Goal: Task Accomplishment & Management: Use online tool/utility

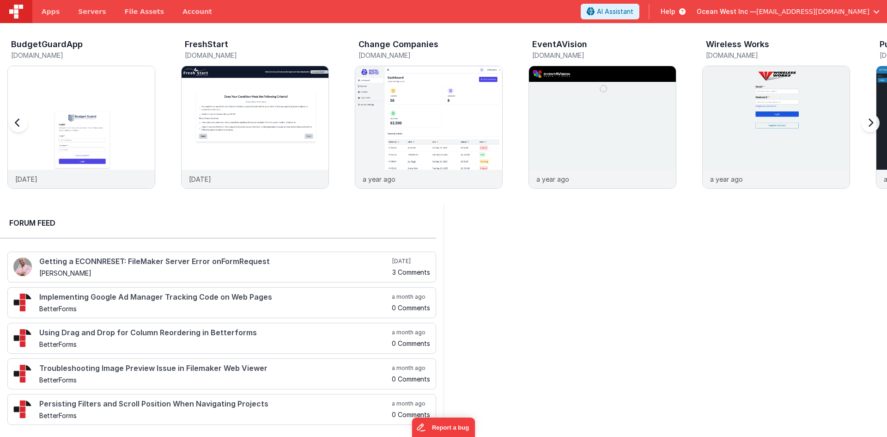
click at [115, 139] on img at bounding box center [81, 139] width 147 height 147
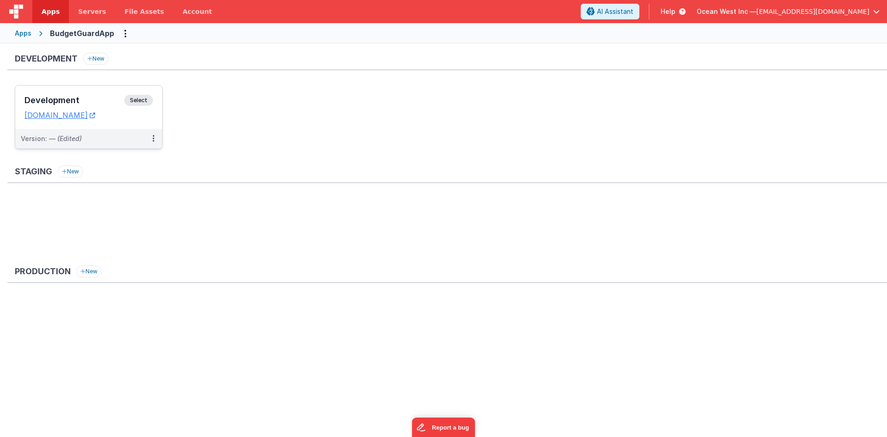
click at [96, 99] on h3 "Development" at bounding box center [74, 100] width 100 height 9
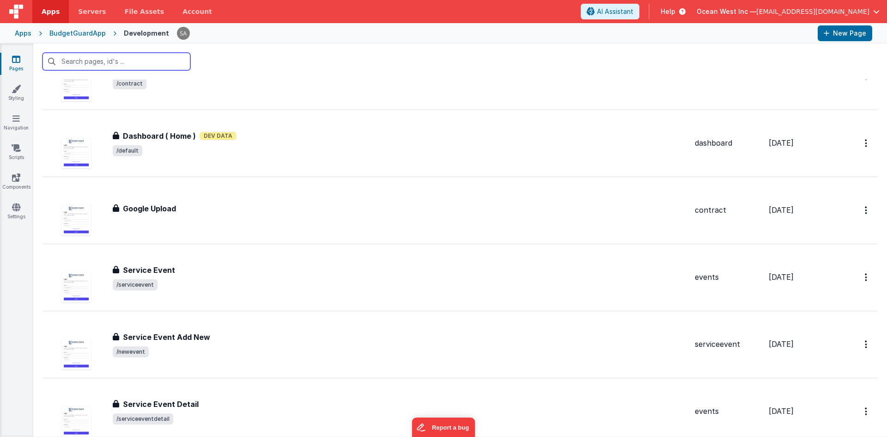
scroll to position [785, 0]
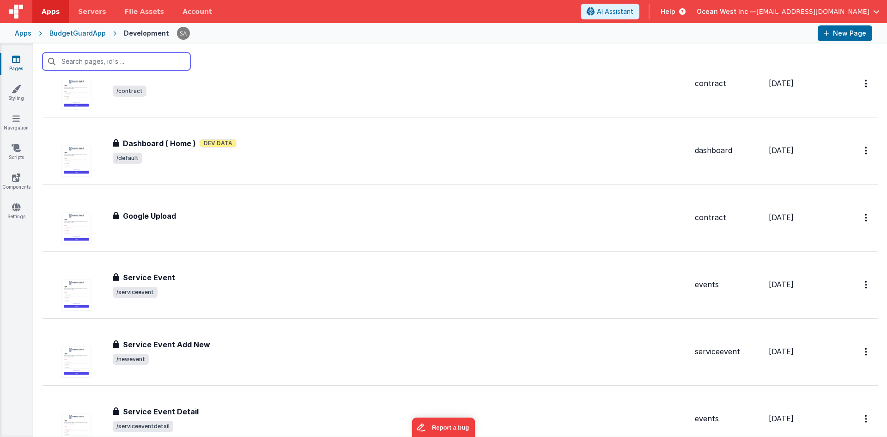
click at [130, 55] on input "text" at bounding box center [117, 62] width 148 height 18
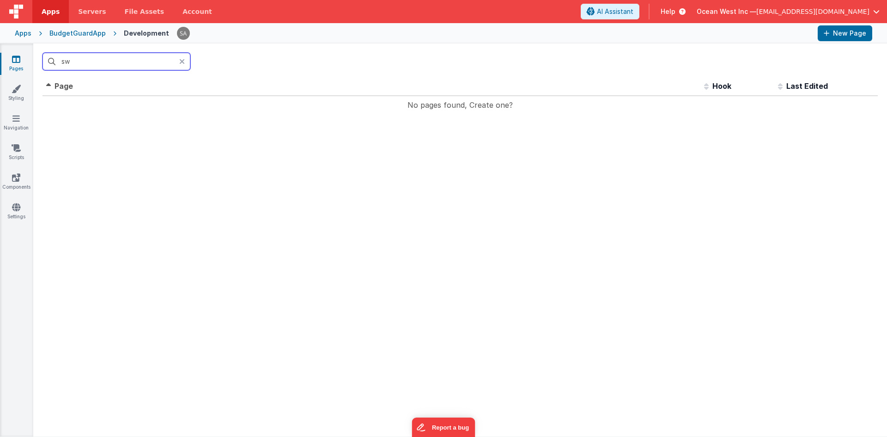
scroll to position [0, 0]
drag, startPoint x: 113, startPoint y: 63, endPoint x: 32, endPoint y: 65, distance: 81.3
click at [32, 65] on section "Pages Styling Navigation Scripts Components Settings swi Id Page Description Ho…" at bounding box center [443, 239] width 887 height 393
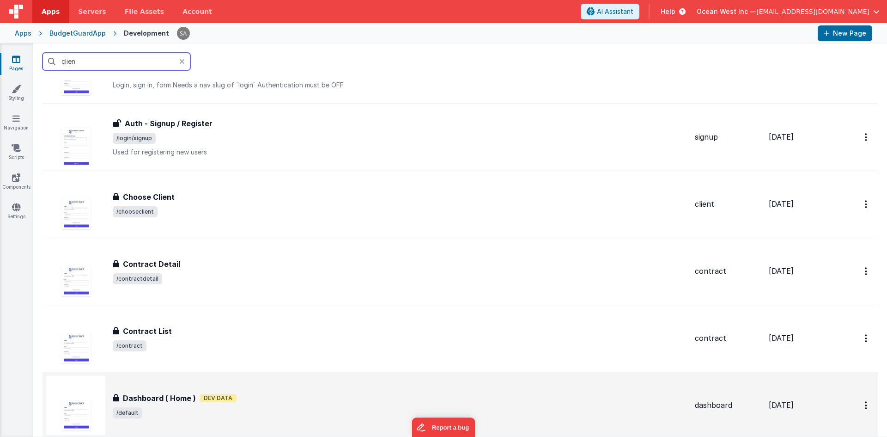
scroll to position [462, 0]
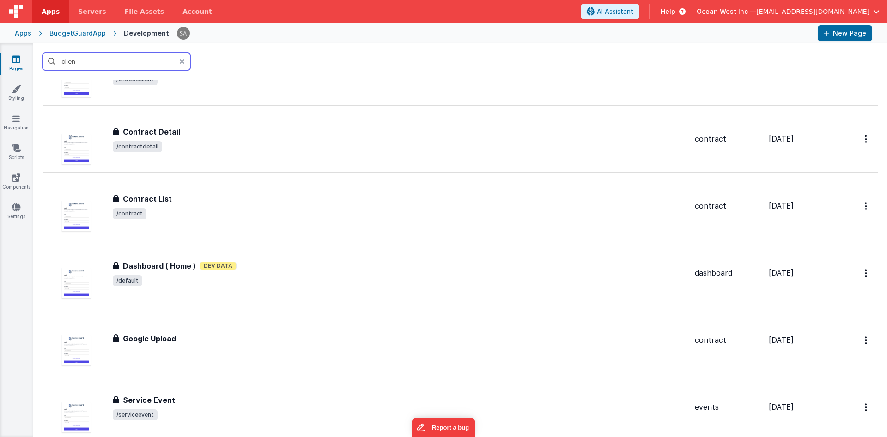
drag, startPoint x: 83, startPoint y: 60, endPoint x: 50, endPoint y: 61, distance: 32.8
click at [50, 61] on input "clien" at bounding box center [117, 62] width 148 height 18
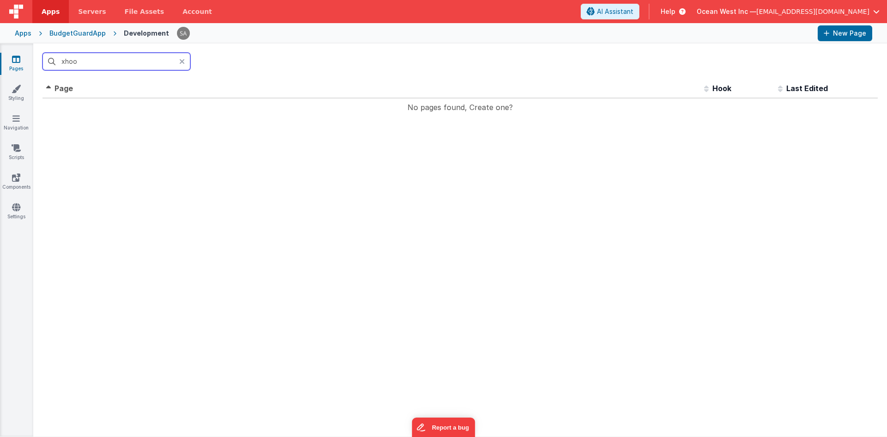
scroll to position [0, 0]
drag, startPoint x: 90, startPoint y: 61, endPoint x: 46, endPoint y: 56, distance: 44.6
click at [46, 56] on input "xhoo" at bounding box center [117, 62] width 148 height 18
type input "choo"
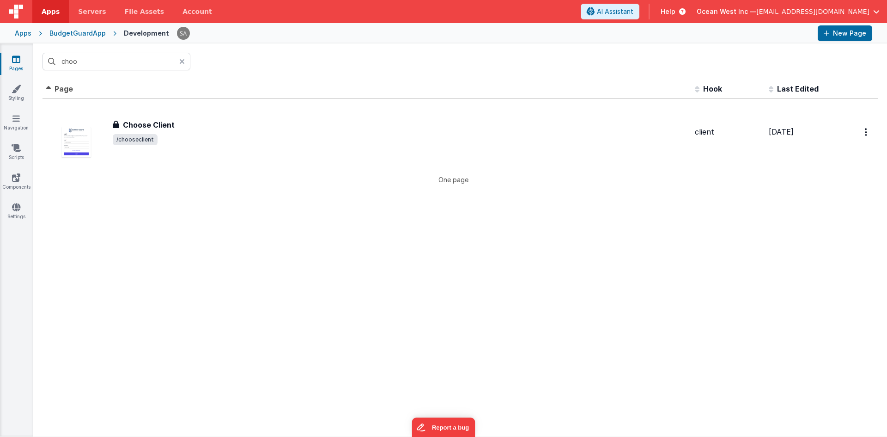
click at [264, 127] on div "Choose Client" at bounding box center [400, 124] width 575 height 11
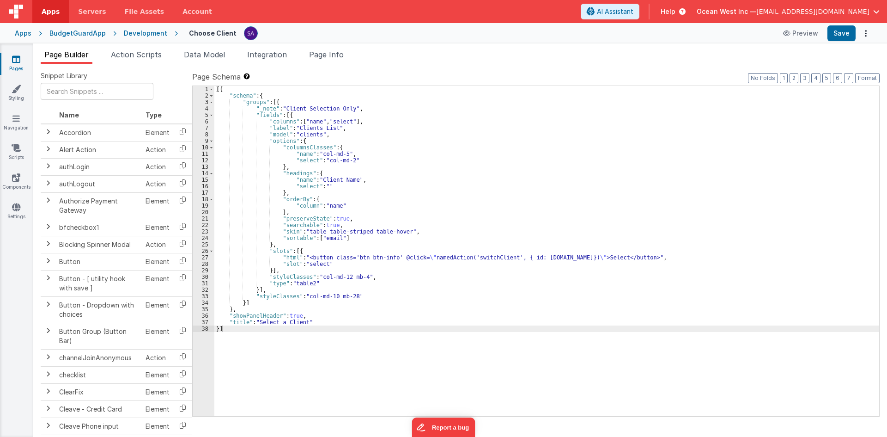
click at [431, 234] on div "[{ "schema" : { "groups" : [{ "_note" : "Client Selection Only" , "fields" : [{…" at bounding box center [546, 257] width 665 height 343
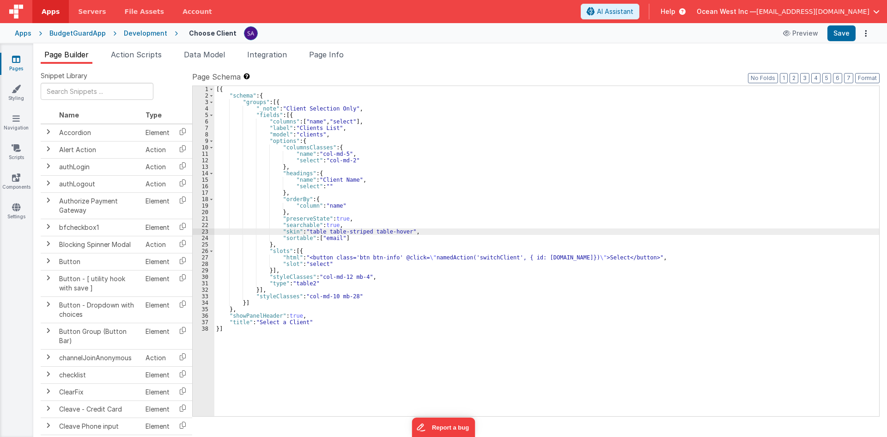
click at [429, 256] on div "[{ "schema" : { "groups" : [{ "_note" : "Client Selection Only" , "fields" : [{…" at bounding box center [546, 257] width 665 height 343
click at [486, 258] on div "[{ "schema" : { "groups" : [{ "_note" : "Client Selection Only" , "fields" : [{…" at bounding box center [546, 257] width 665 height 343
click at [521, 243] on div "[{ "schema" : { "groups" : [{ "_note" : "Client Selection Only" , "fields" : [{…" at bounding box center [546, 257] width 665 height 343
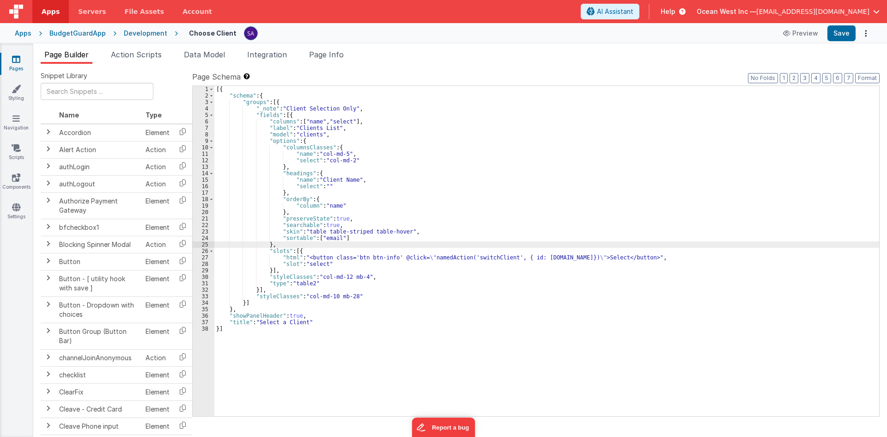
click at [330, 240] on div "[{ "schema" : { "groups" : [{ "_note" : "Client Selection Only" , "fields" : [{…" at bounding box center [546, 257] width 665 height 343
click at [140, 58] on span "Action Scripts" at bounding box center [136, 54] width 51 height 9
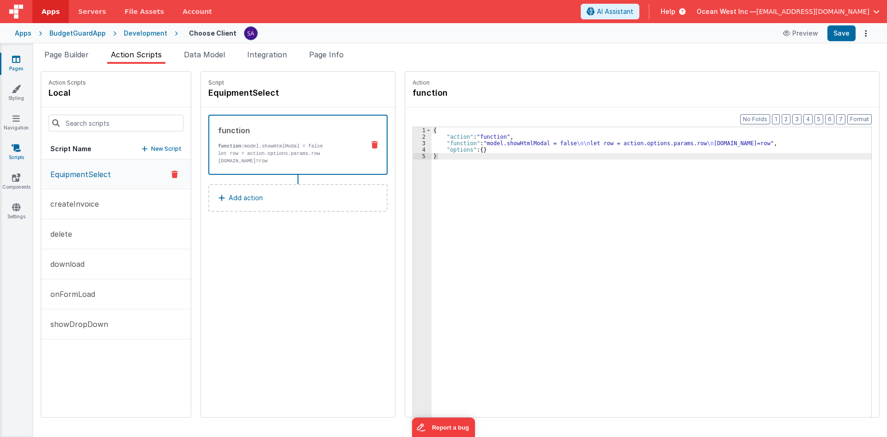
click at [11, 146] on link "Scripts" at bounding box center [16, 152] width 33 height 18
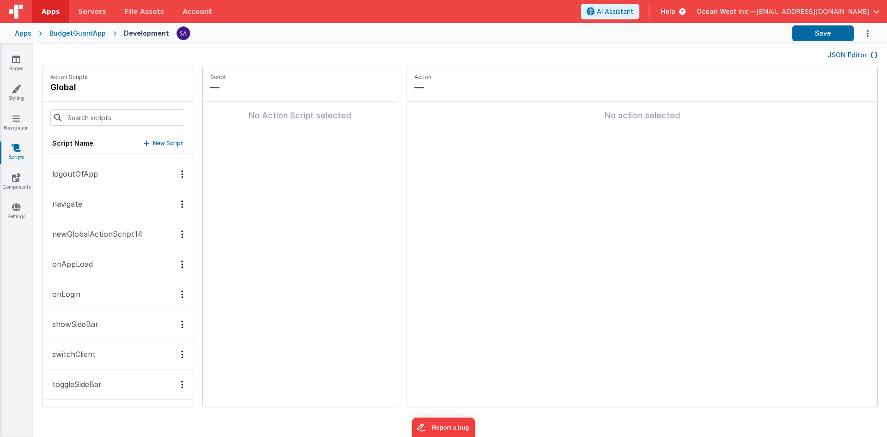
click at [83, 356] on p "switchClient" at bounding box center [71, 353] width 49 height 11
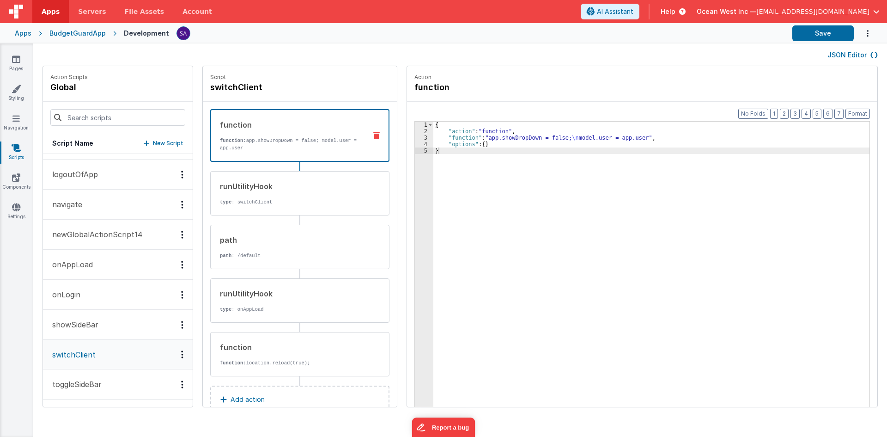
scroll to position [23, 0]
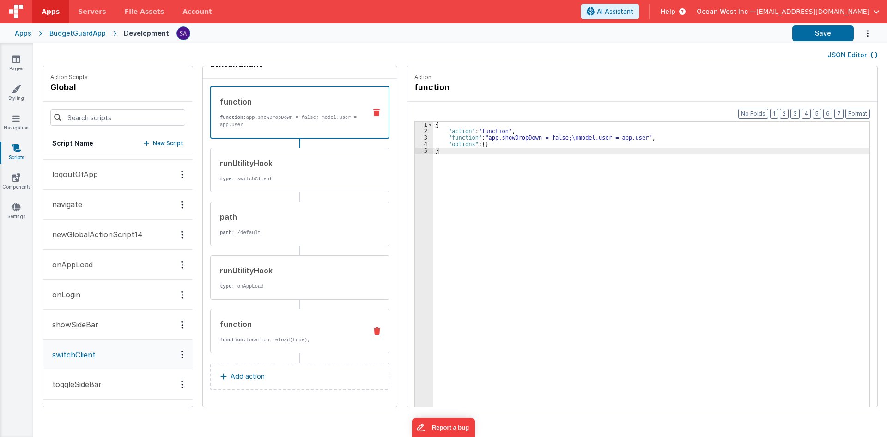
click at [249, 344] on div "function function: location.reload(true);" at bounding box center [299, 331] width 179 height 44
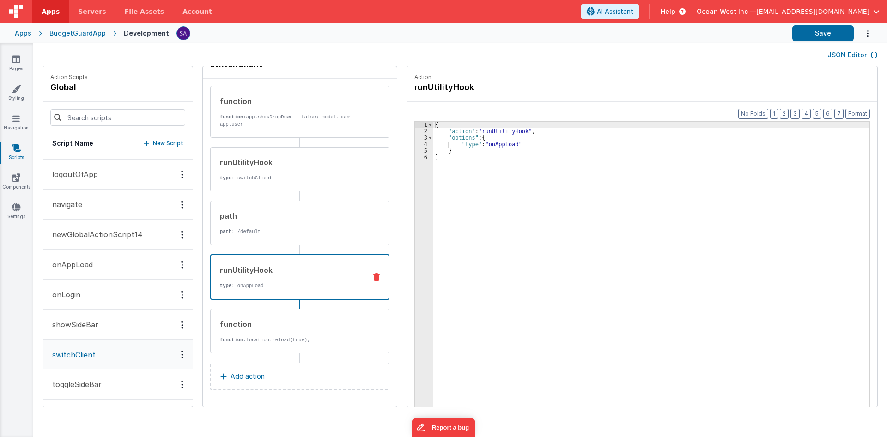
click at [247, 285] on p "type : onAppLoad" at bounding box center [289, 285] width 139 height 7
click at [81, 237] on p "newGlobalActionScript14" at bounding box center [95, 234] width 96 height 11
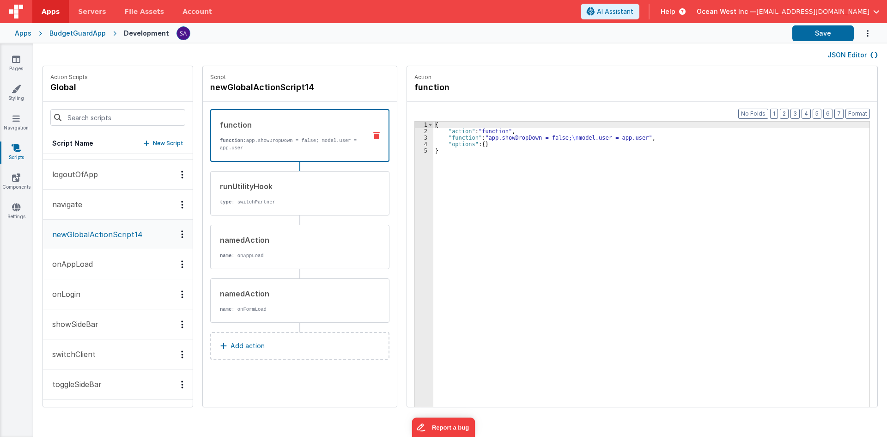
click at [79, 382] on p "toggleSideBar" at bounding box center [74, 383] width 55 height 11
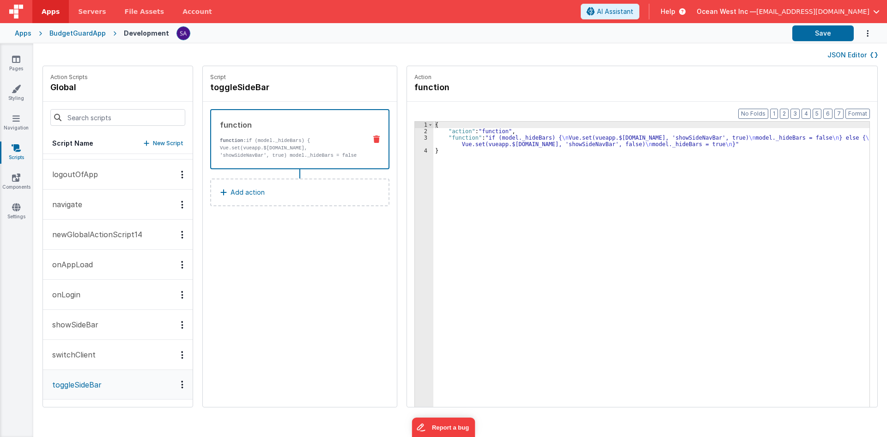
click at [79, 339] on button "showSideBar" at bounding box center [118, 325] width 150 height 30
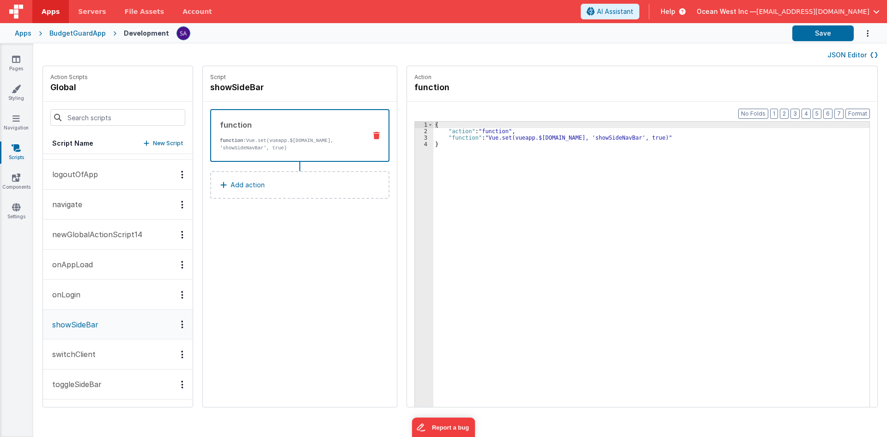
click at [75, 307] on button "onLogin" at bounding box center [118, 295] width 150 height 30
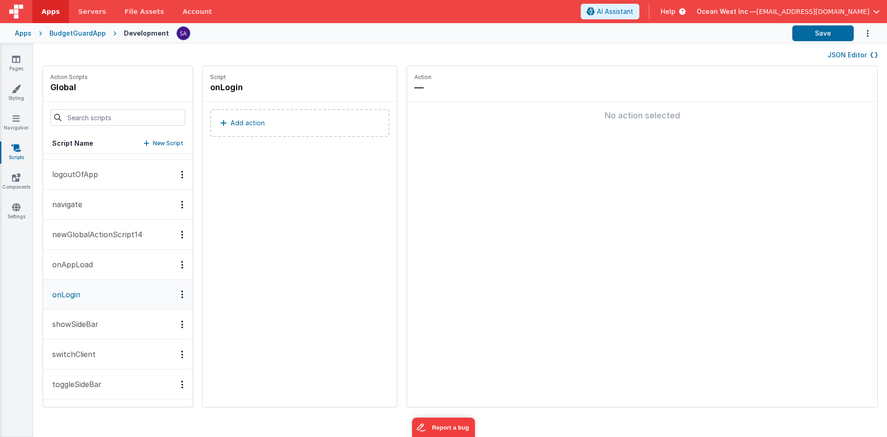
click at [78, 267] on p "onAppLoad" at bounding box center [70, 264] width 46 height 11
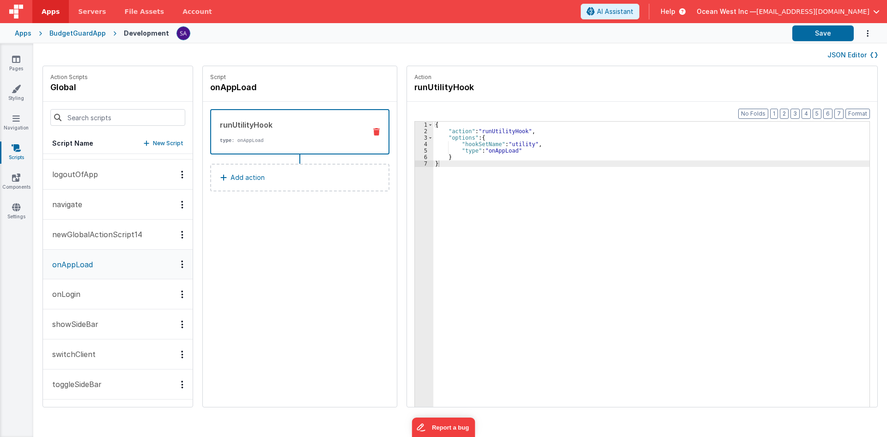
click at [79, 229] on p "newGlobalActionScript14" at bounding box center [95, 234] width 96 height 11
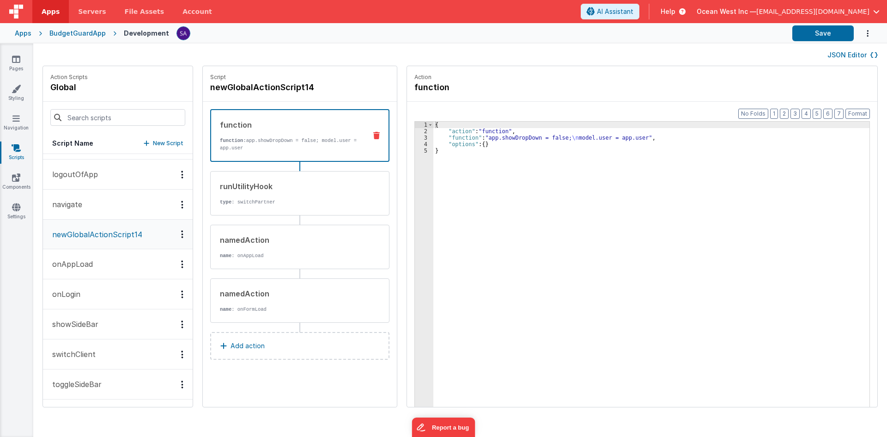
click at [81, 206] on p "navigate" at bounding box center [65, 204] width 36 height 11
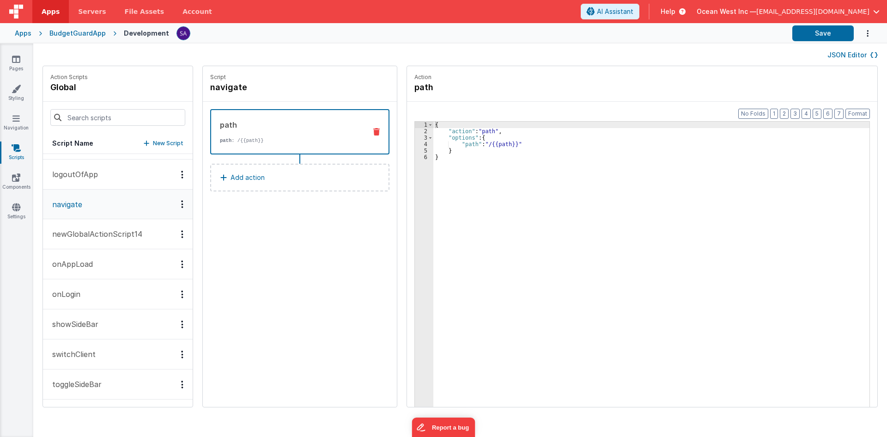
click at [84, 178] on p "logoutOfApp" at bounding box center [72, 174] width 51 height 11
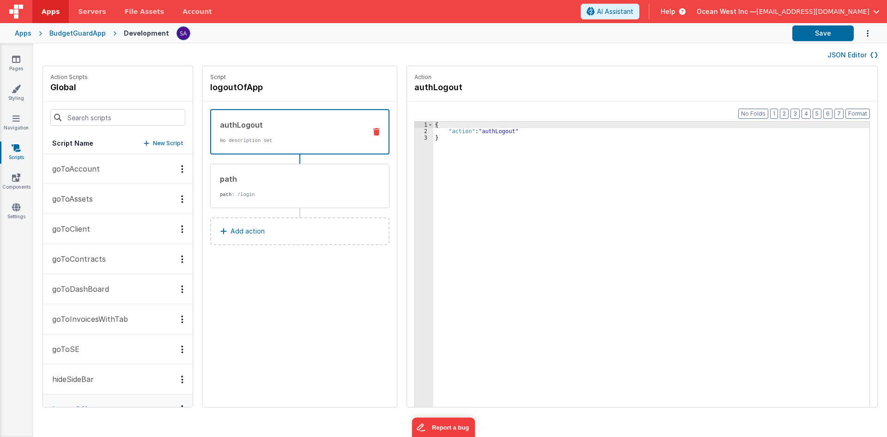
click at [87, 165] on p "goToAccount" at bounding box center [73, 168] width 53 height 11
click at [84, 206] on button "goToAssets" at bounding box center [118, 198] width 150 height 30
click at [85, 223] on p "goToClient" at bounding box center [68, 228] width 43 height 11
click at [86, 262] on p "goToContracts" at bounding box center [76, 258] width 59 height 11
click at [86, 288] on p "goToDashBoard" at bounding box center [78, 288] width 62 height 11
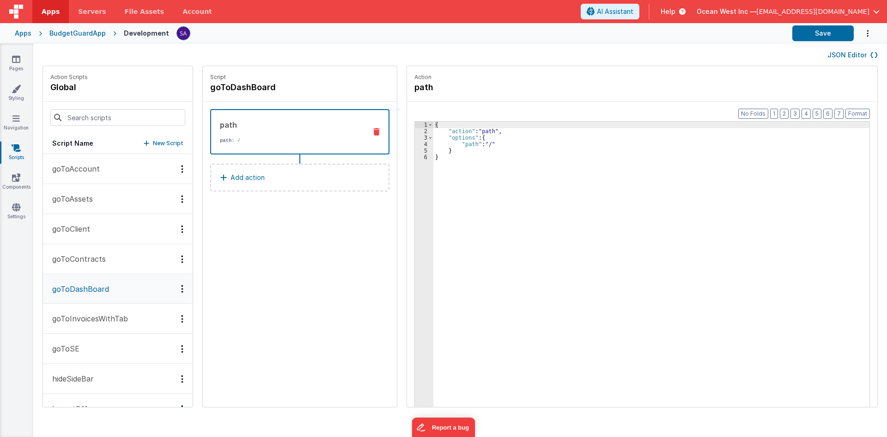
click at [87, 308] on button "goToInvoicesWithTab" at bounding box center [118, 319] width 150 height 30
click at [88, 319] on p "goToInvoicesWithTab" at bounding box center [87, 318] width 81 height 11
click at [82, 338] on button "goToSE" at bounding box center [118, 349] width 150 height 30
click at [79, 359] on button "goToSE" at bounding box center [118, 349] width 150 height 30
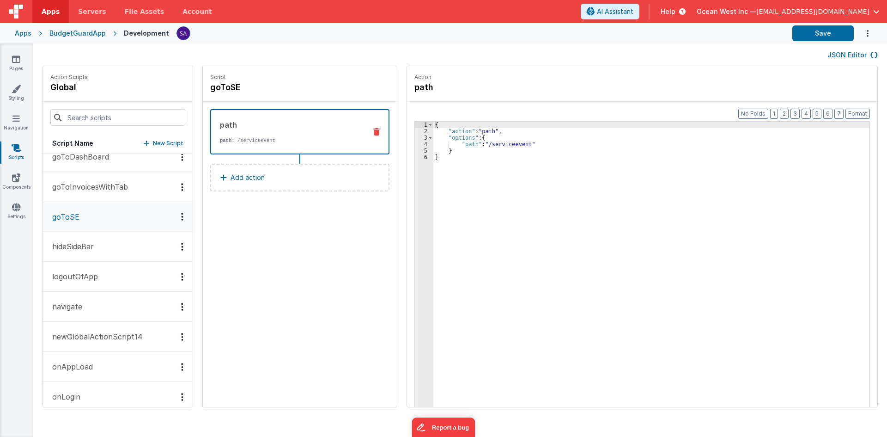
scroll to position [139, 0]
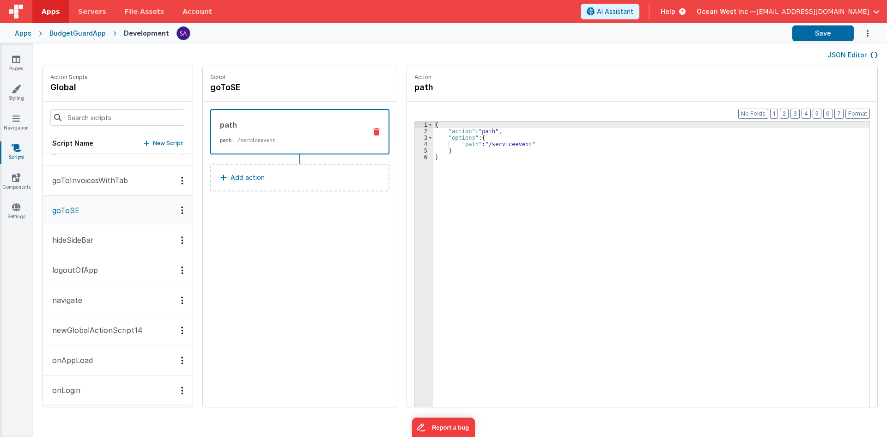
click at [79, 252] on button "hideSideBar" at bounding box center [118, 240] width 150 height 30
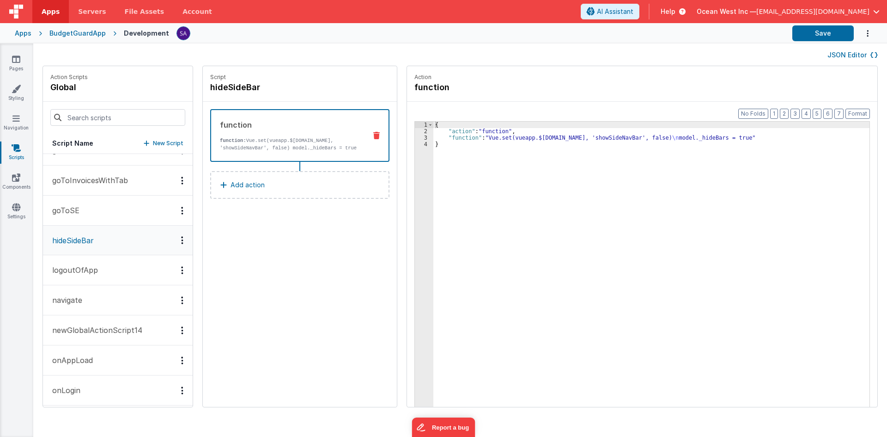
click at [79, 264] on p "logoutOfApp" at bounding box center [72, 269] width 51 height 11
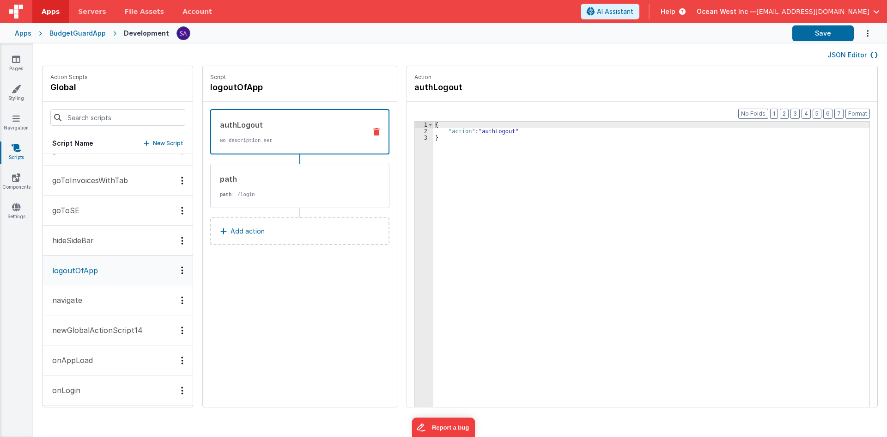
click at [79, 289] on button "navigate" at bounding box center [118, 300] width 150 height 30
click at [79, 310] on button "navigate" at bounding box center [118, 301] width 150 height 30
drag, startPoint x: 457, startPoint y: 65, endPoint x: 457, endPoint y: 8, distance: 56.8
click at [457, 65] on div "JSON Editor" at bounding box center [460, 54] width 854 height 22
click at [341, 57] on div "JSON Editor" at bounding box center [460, 54] width 835 height 11
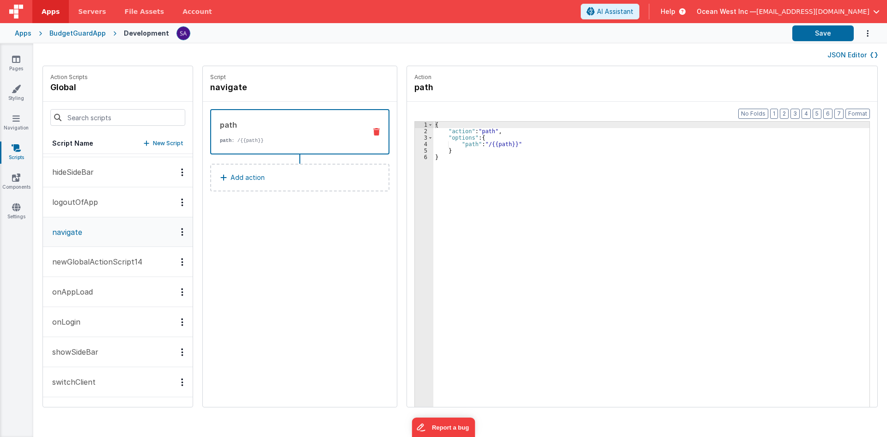
scroll to position [235, 0]
click at [19, 61] on icon at bounding box center [16, 59] width 8 height 9
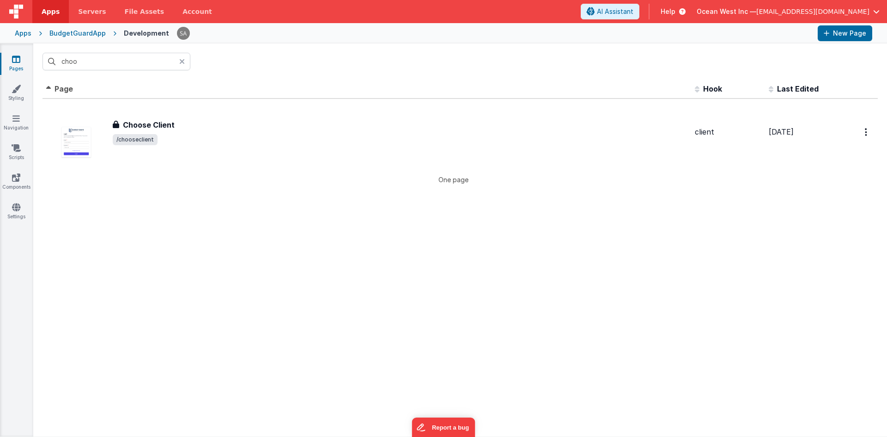
click at [185, 65] on div at bounding box center [184, 62] width 11 height 18
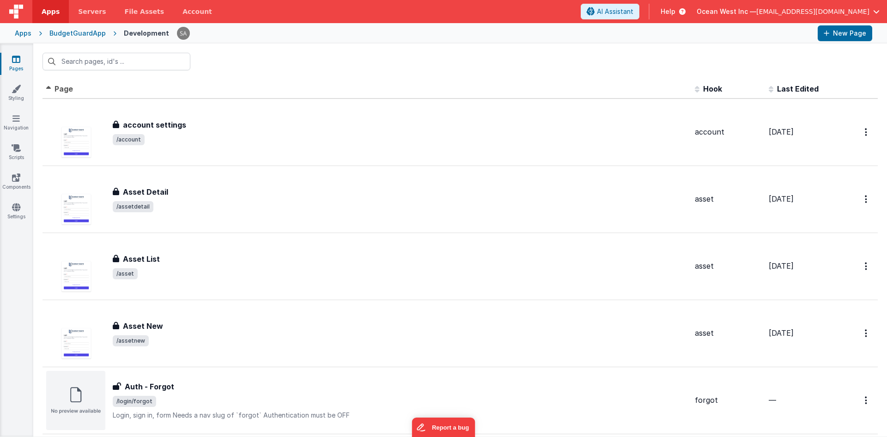
click at [236, 61] on div at bounding box center [460, 61] width 854 height 36
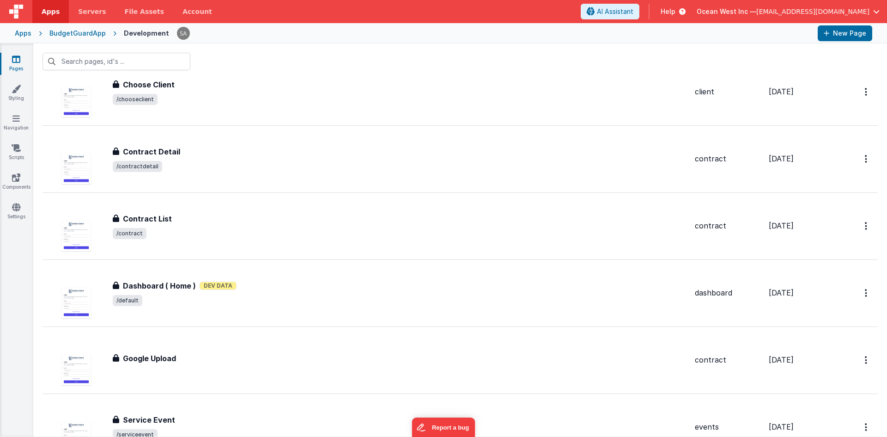
scroll to position [416, 0]
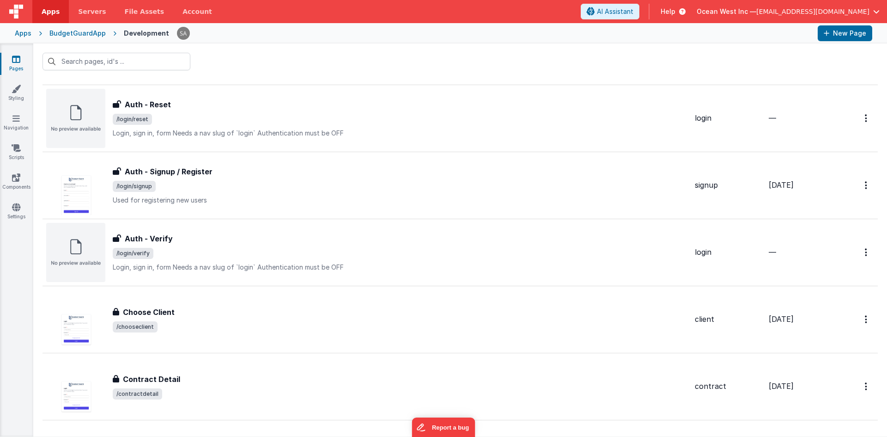
click at [18, 73] on link "Pages" at bounding box center [16, 64] width 33 height 18
click at [15, 93] on link "Styling" at bounding box center [16, 93] width 33 height 18
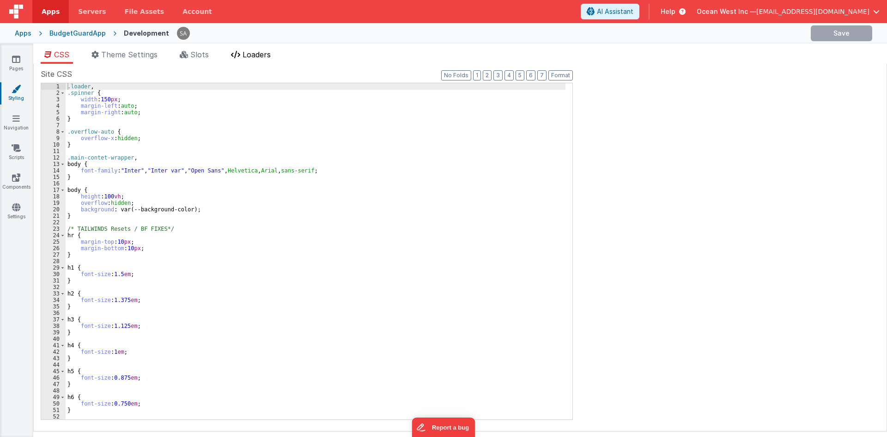
click at [264, 62] on li "Loaders" at bounding box center [250, 56] width 47 height 15
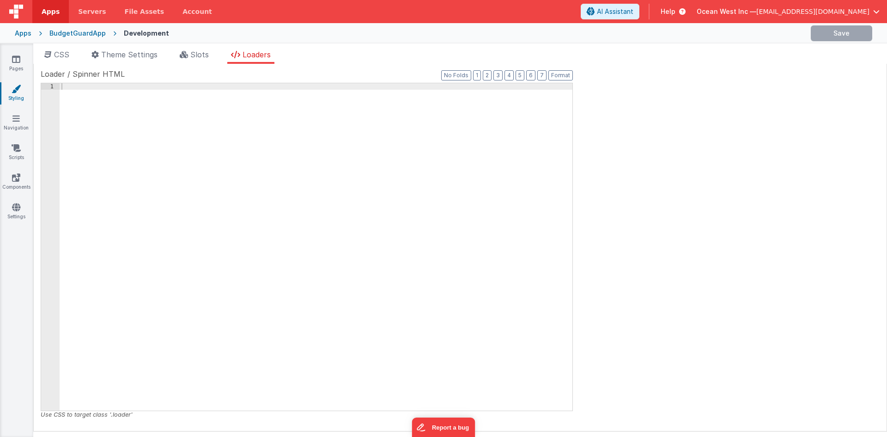
click at [226, 133] on div at bounding box center [316, 253] width 513 height 340
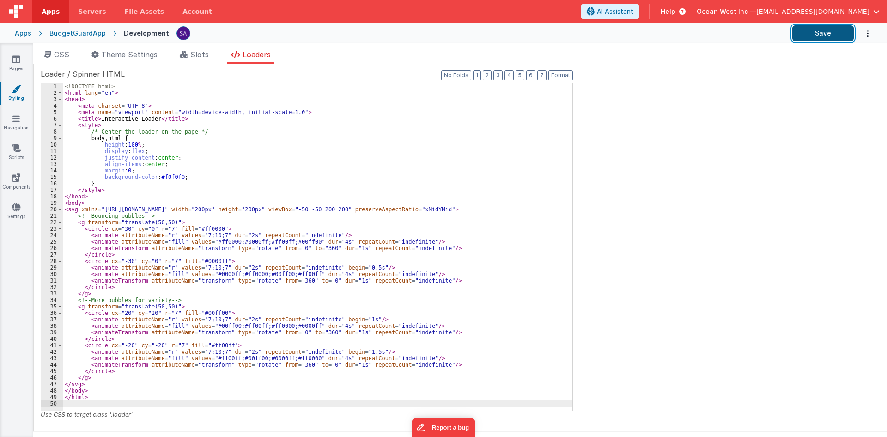
click at [813, 36] on button "Save" at bounding box center [822, 33] width 61 height 16
drag, startPoint x: 113, startPoint y: 46, endPoint x: 107, endPoint y: 49, distance: 6.9
click at [113, 46] on div "CSS Theme Settings Slots Loaders Site CSS Format 7 6 5 4 3 2 1 No Folds 1 2 3 4…" at bounding box center [460, 241] width 854 height 397
click at [63, 51] on span "CSS" at bounding box center [61, 54] width 15 height 9
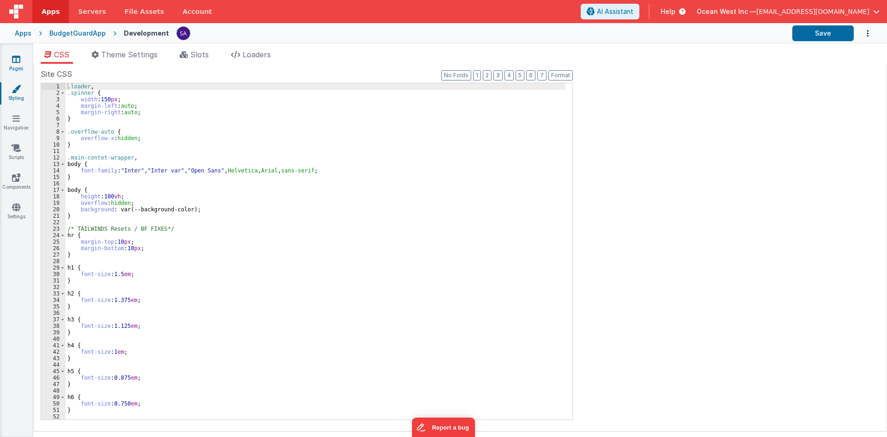
click at [11, 61] on link "Pages" at bounding box center [16, 64] width 33 height 18
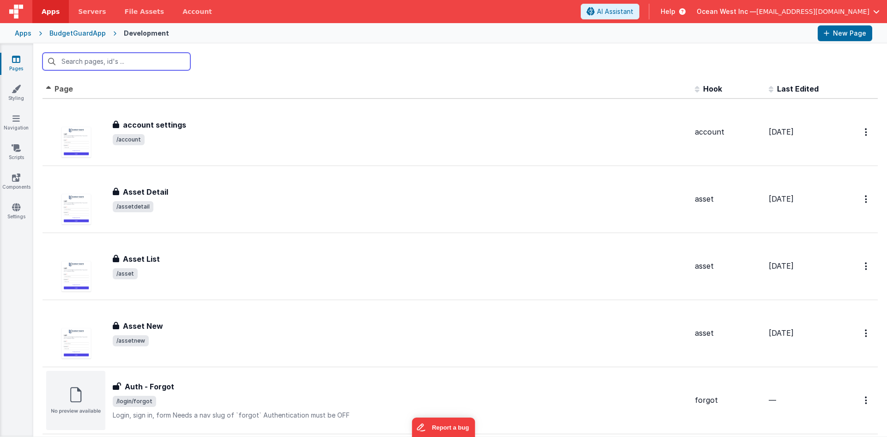
click at [130, 63] on input "text" at bounding box center [117, 62] width 148 height 18
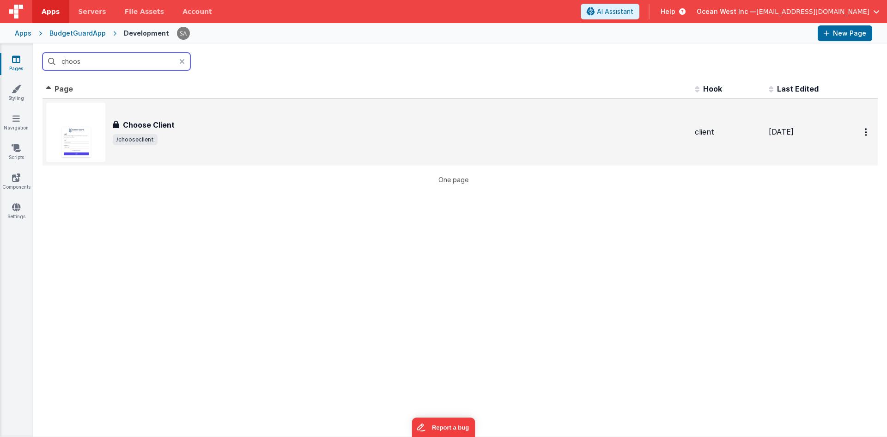
type input "choos"
click at [153, 115] on div "Choose Client Choose Client /chooseclient" at bounding box center [366, 132] width 641 height 59
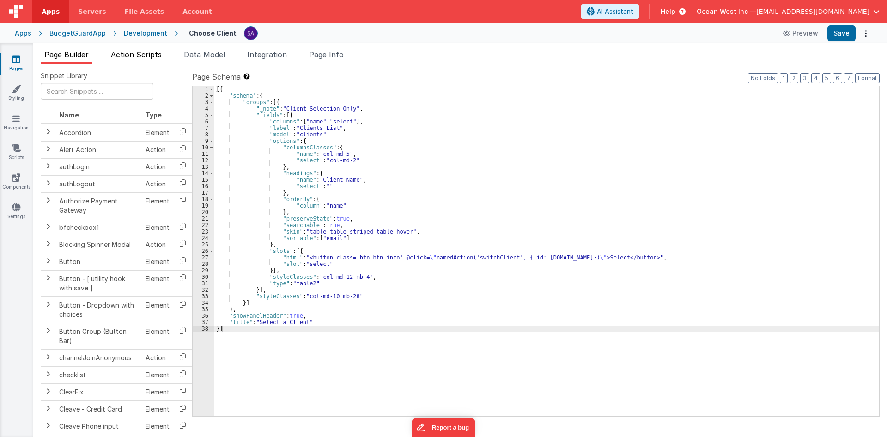
click at [132, 50] on span "Action Scripts" at bounding box center [136, 54] width 51 height 9
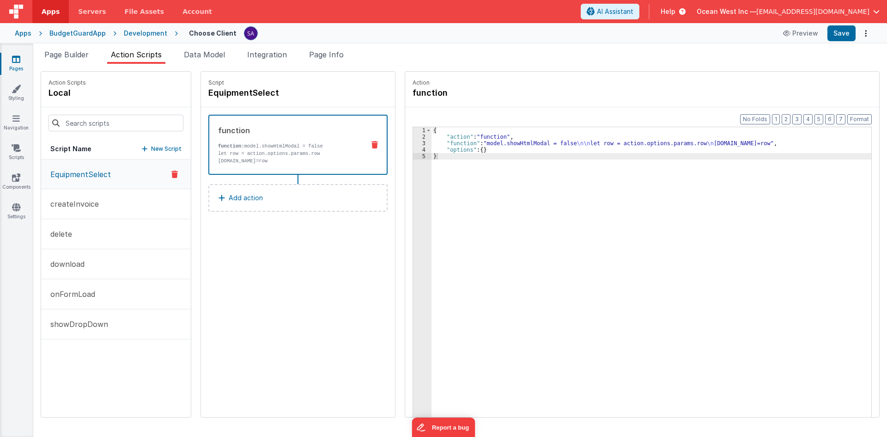
click at [273, 170] on div "function function: model.showHtmlModal = false let row = action.options.params.…" at bounding box center [297, 145] width 179 height 60
click at [615, 15] on button "AI Assistant" at bounding box center [610, 12] width 59 height 16
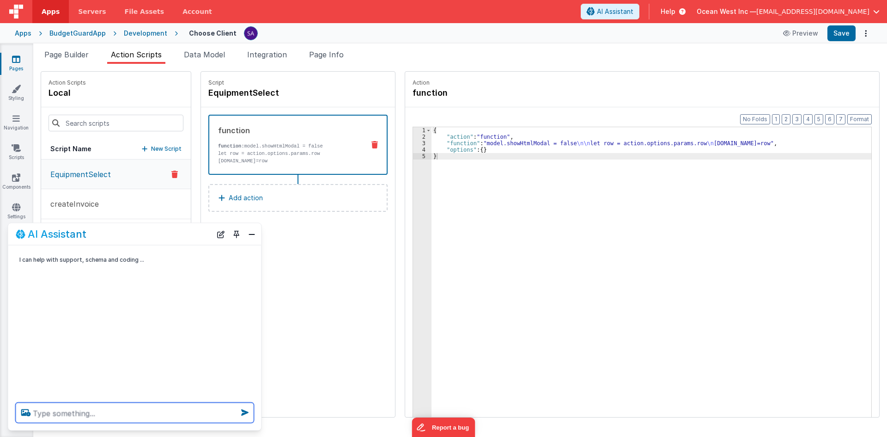
click at [123, 412] on textarea at bounding box center [135, 412] width 238 height 20
type textarea "how can i inject loader in betterforms in script"
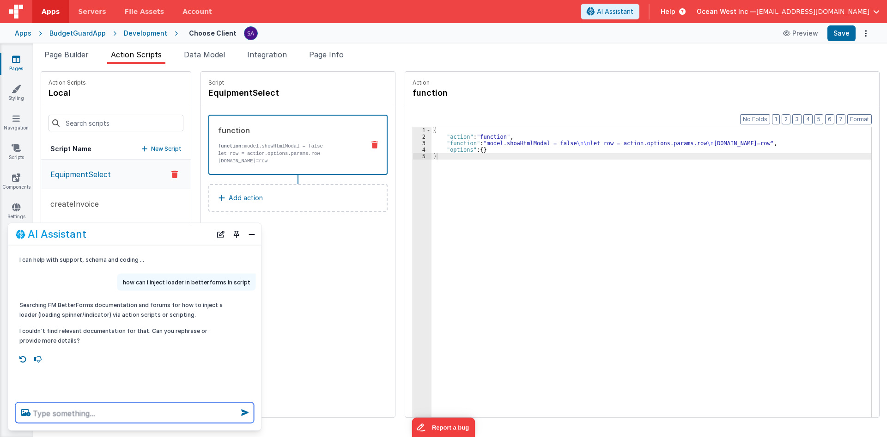
click at [140, 409] on textarea at bounding box center [135, 412] width 238 height 20
click at [104, 408] on textarea at bounding box center [135, 412] width 238 height 20
type textarea "how to show page loader"
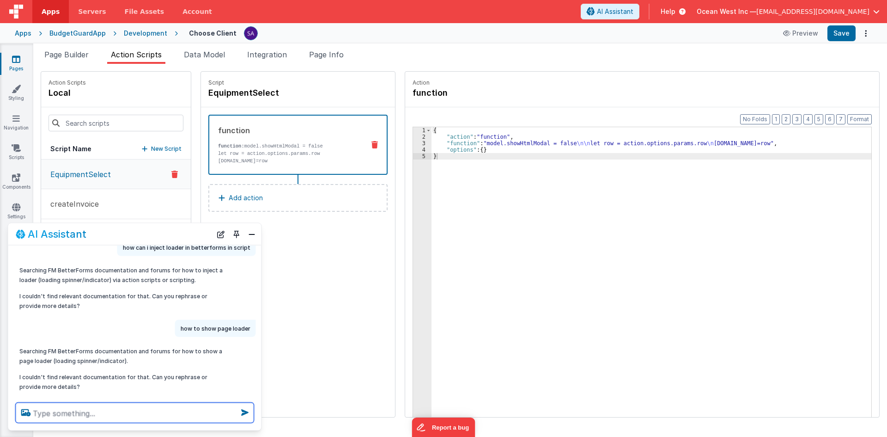
scroll to position [52, 0]
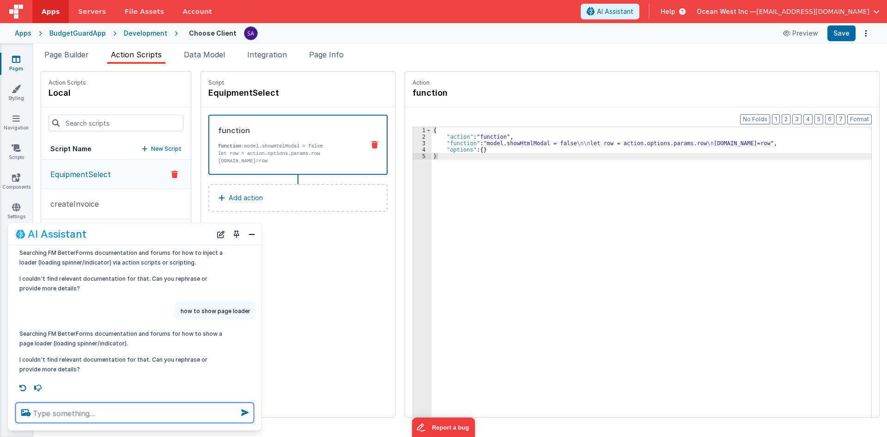
click at [93, 416] on textarea at bounding box center [135, 412] width 238 height 20
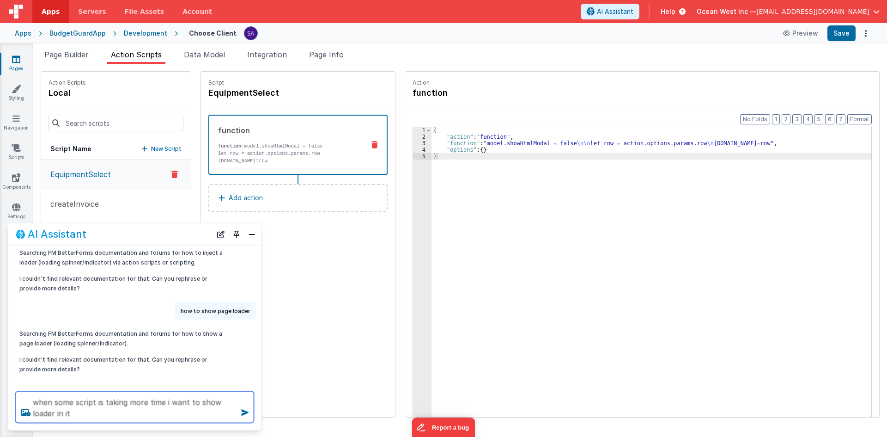
type textarea "when some script is taking more time i want to show loader in it"
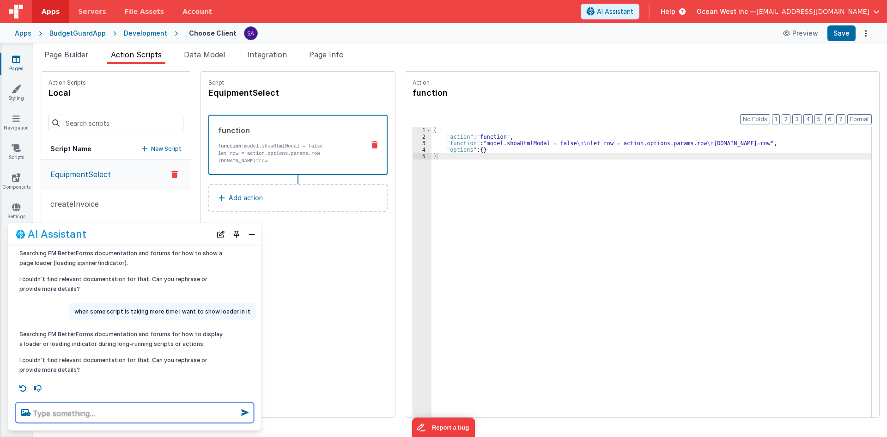
scroll to position [133, 0]
click at [253, 234] on button "Close" at bounding box center [252, 233] width 12 height 13
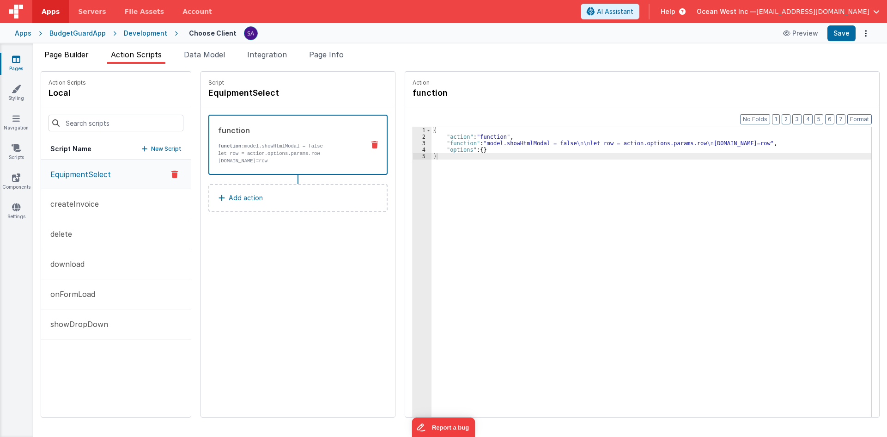
click at [92, 58] on li "Page Builder" at bounding box center [67, 56] width 52 height 15
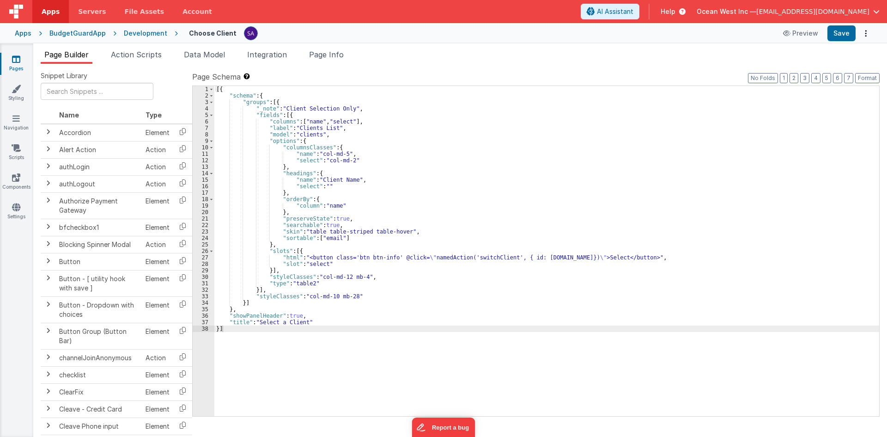
click at [144, 38] on div "Apps BudgetGuardApp Development Choose Client Preview Save" at bounding box center [443, 33] width 887 height 20
click at [143, 37] on div "Development" at bounding box center [145, 33] width 43 height 9
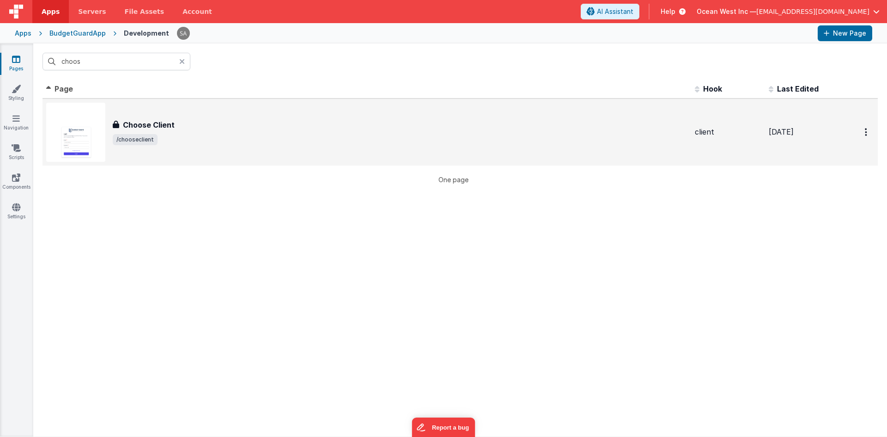
click at [194, 127] on div "Choose Client" at bounding box center [400, 124] width 575 height 11
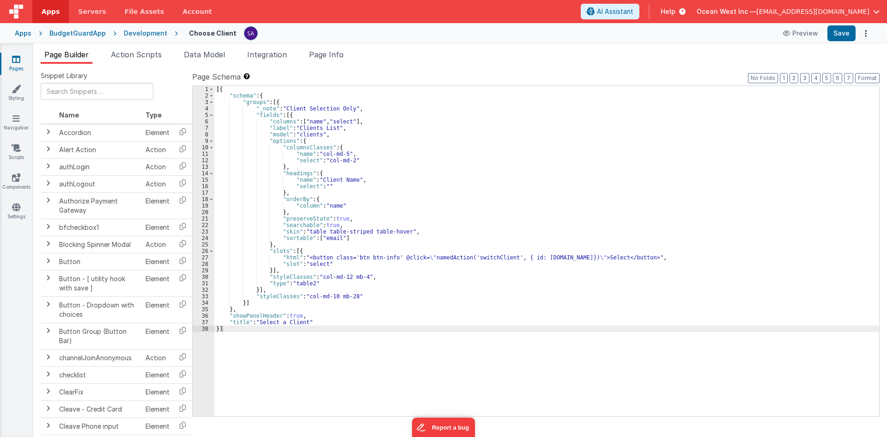
click at [137, 39] on div "Apps BudgetGuardApp Development Choose Client Preview Save" at bounding box center [443, 33] width 887 height 20
click at [138, 38] on div "Apps BudgetGuardApp Development Choose Client Preview Save" at bounding box center [443, 33] width 887 height 20
click at [137, 36] on div "Development" at bounding box center [145, 33] width 43 height 9
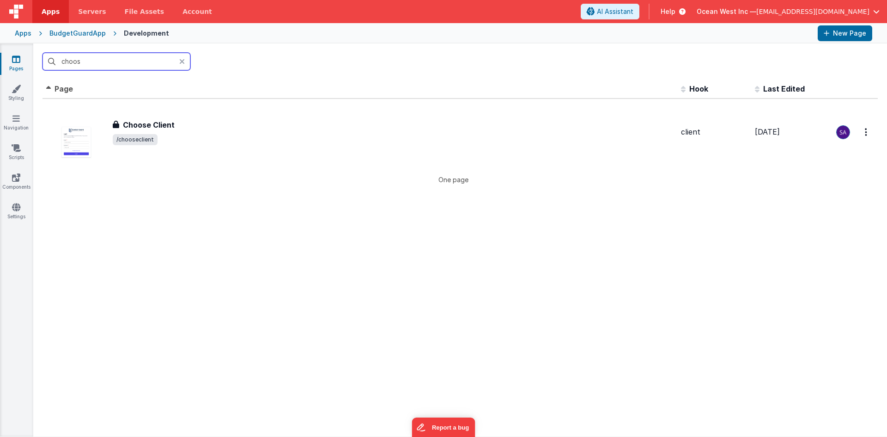
click at [122, 63] on input "choos" at bounding box center [117, 62] width 148 height 18
type input "c"
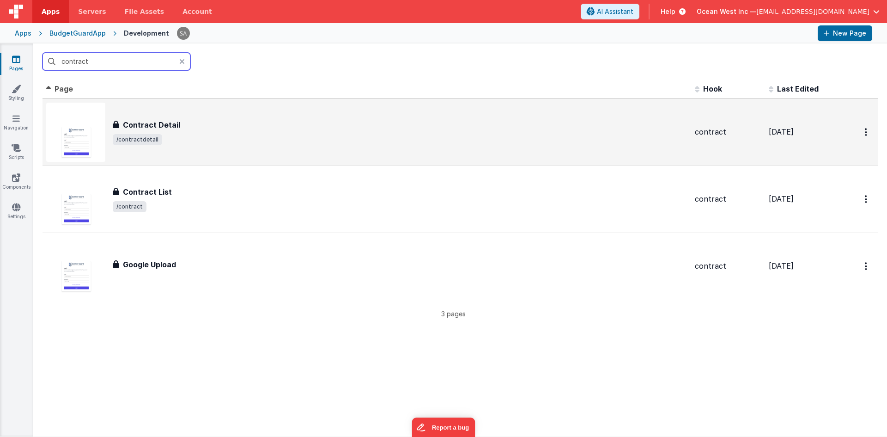
type input "contract"
click at [207, 125] on div "Contract Detail" at bounding box center [400, 124] width 575 height 11
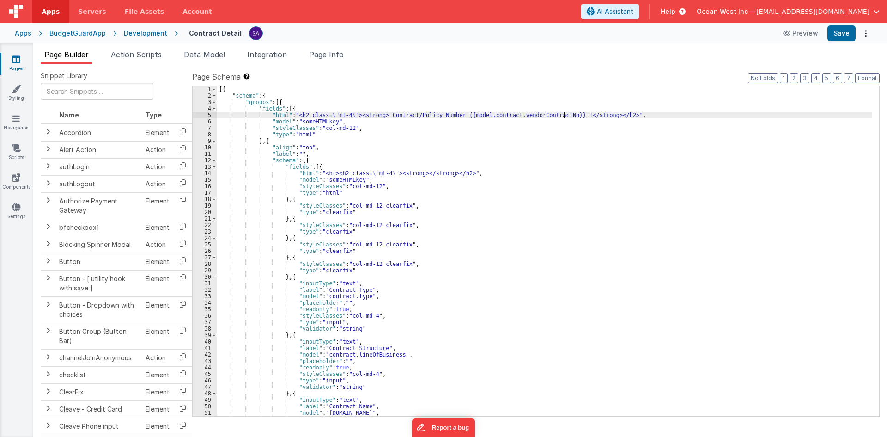
click at [565, 116] on div "[{ "schema" : { "groups" : [{ "fields" : [{ "html" : "<h2 class= \" mt-4 \" ><s…" at bounding box center [544, 257] width 655 height 343
click at [844, 37] on button "Save" at bounding box center [842, 33] width 28 height 16
click at [148, 37] on div "Development" at bounding box center [145, 33] width 43 height 9
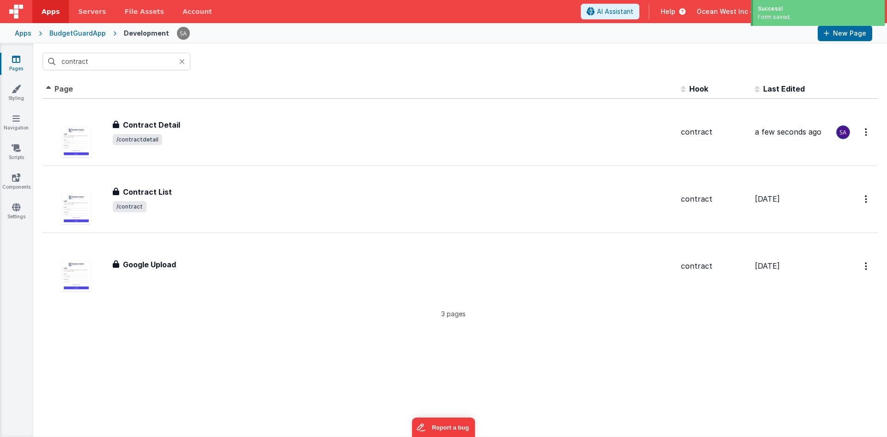
click at [181, 63] on icon at bounding box center [182, 61] width 6 height 7
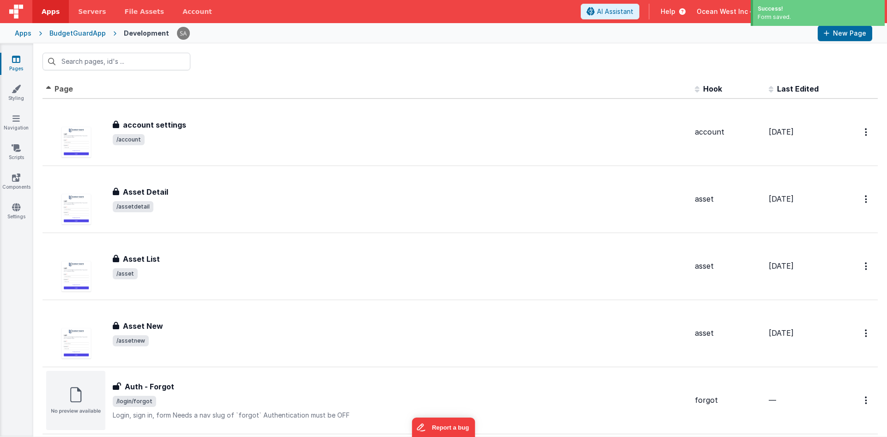
click at [243, 65] on div at bounding box center [460, 61] width 854 height 36
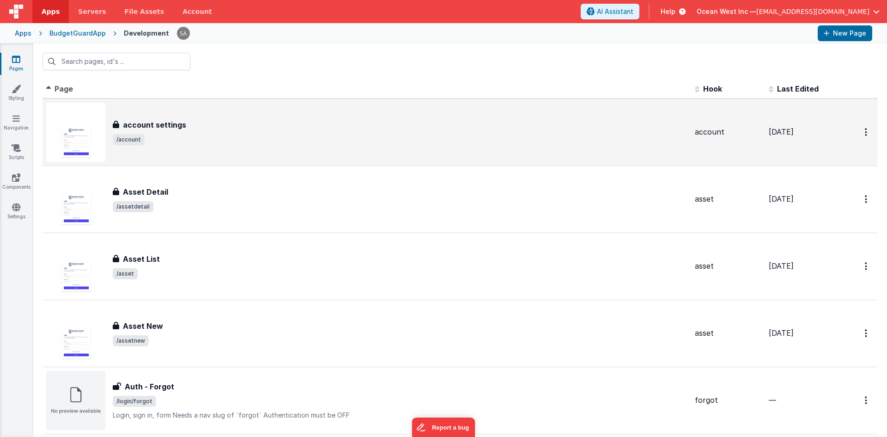
click at [218, 160] on div "account settings account settings /account" at bounding box center [366, 132] width 641 height 59
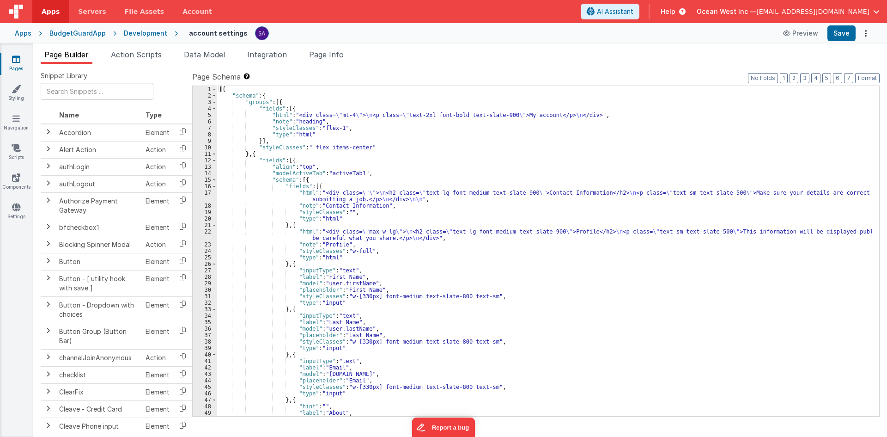
click at [148, 37] on div "Development" at bounding box center [145, 33] width 43 height 9
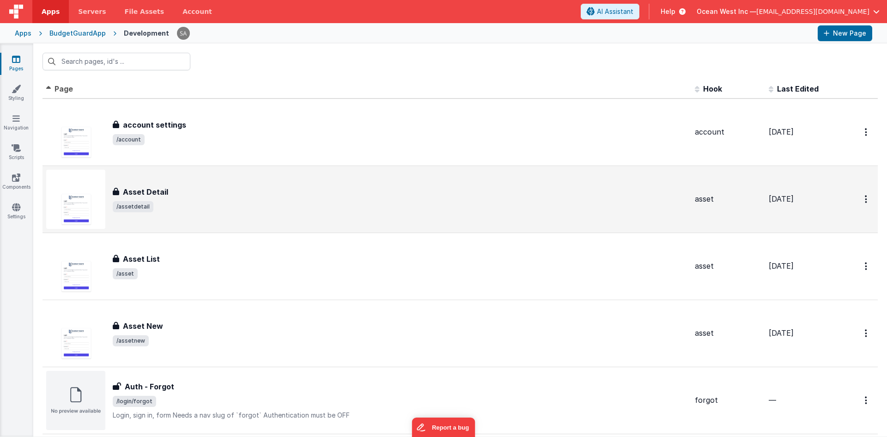
click at [210, 226] on div "Asset Detail Asset Detail /assetdetail" at bounding box center [366, 199] width 641 height 59
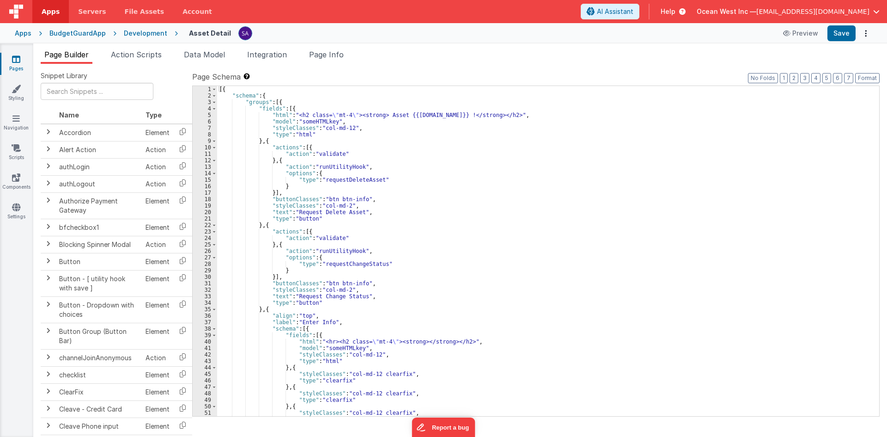
click at [458, 114] on div "[{ "schema" : { "groups" : [{ "fields" : [{ "html" : "<h2 class= \" mt-4 \" ><s…" at bounding box center [544, 257] width 655 height 343
click at [846, 36] on button "Save" at bounding box center [842, 33] width 28 height 16
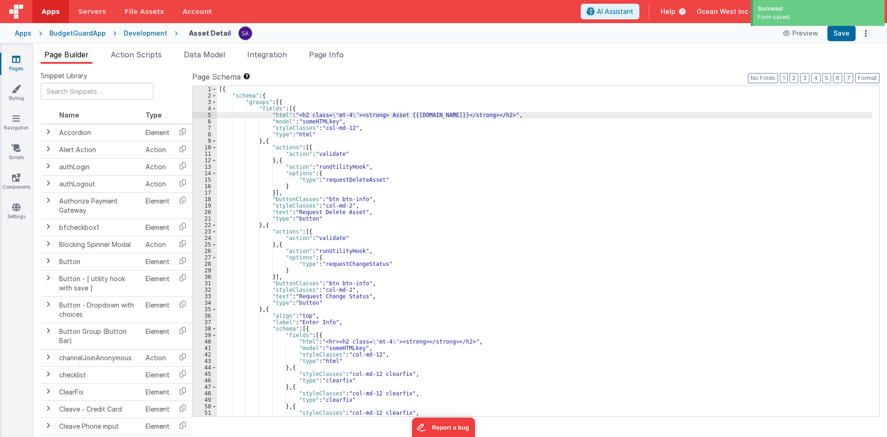
click at [131, 37] on div "Development" at bounding box center [145, 33] width 43 height 9
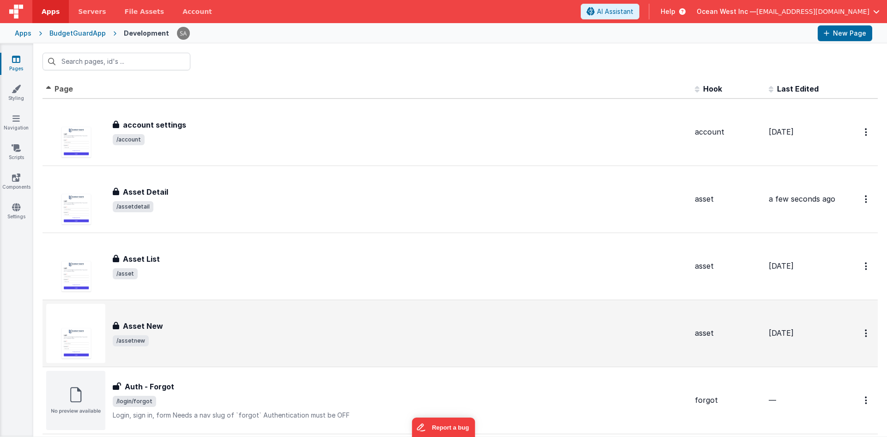
click at [172, 331] on div "Asset New Asset New /assetnew" at bounding box center [400, 333] width 575 height 26
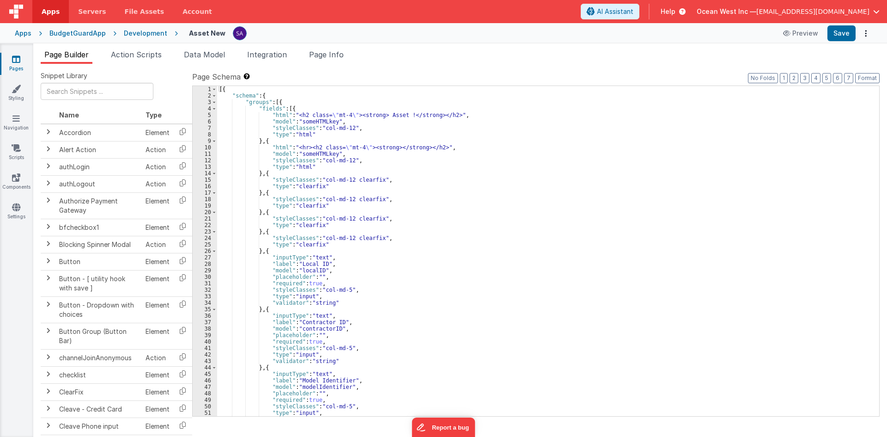
click at [402, 115] on div "[{ "schema" : { "groups" : [{ "fields" : [{ "html" : "<h2 class= \" mt-4 \" ><s…" at bounding box center [544, 257] width 655 height 343
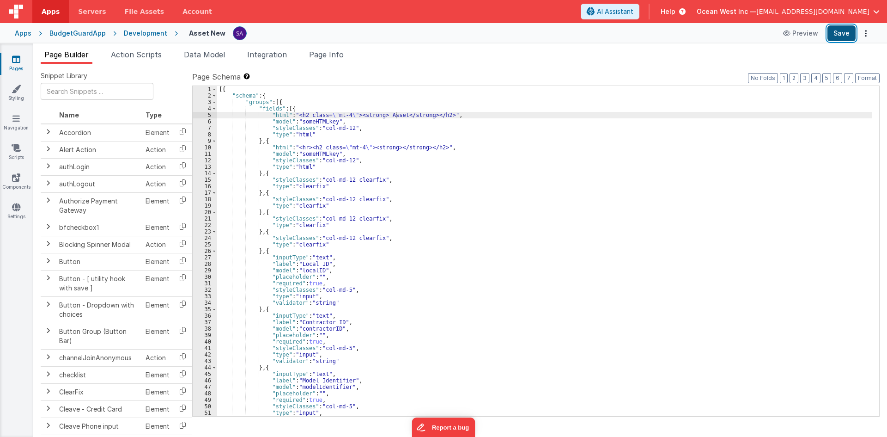
click at [849, 31] on button "Save" at bounding box center [842, 33] width 28 height 16
click at [134, 33] on div "Development" at bounding box center [145, 33] width 43 height 9
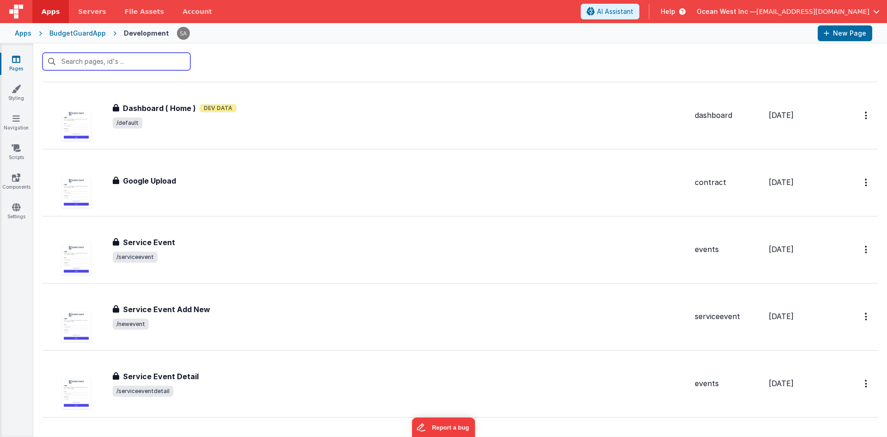
scroll to position [832, 0]
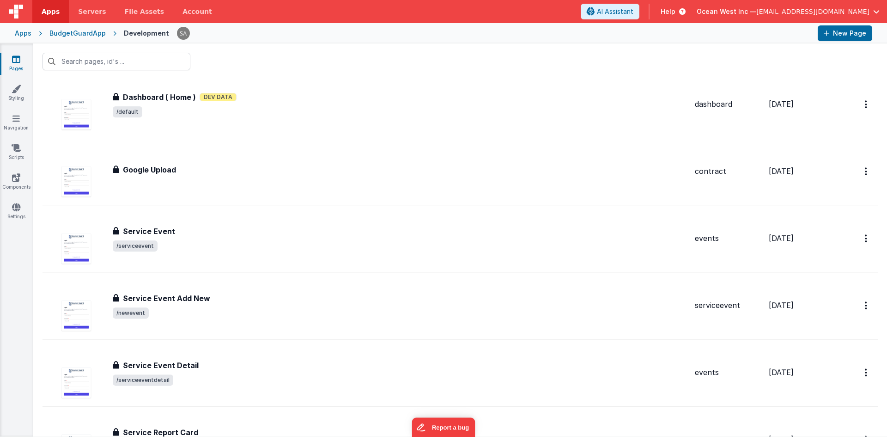
click at [210, 262] on div "Service Event Service Event /serviceevent" at bounding box center [366, 238] width 641 height 59
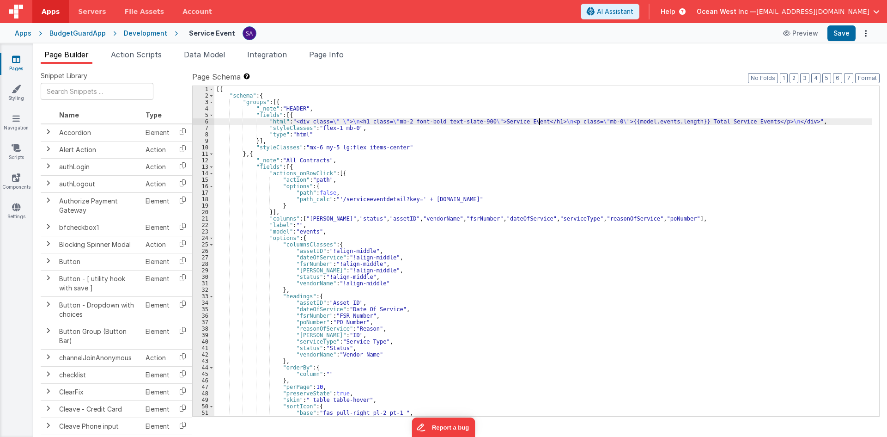
click at [540, 122] on div "[{ "schema" : { "groups" : [{ "_note" : "HEADER" , "fields" : [{ "html" : "<div…" at bounding box center [543, 257] width 658 height 343
click at [137, 33] on div "Development" at bounding box center [145, 33] width 43 height 9
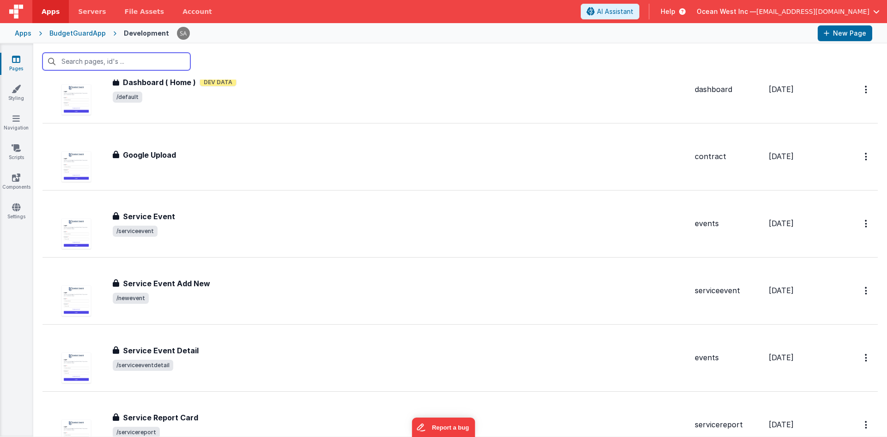
scroll to position [924, 0]
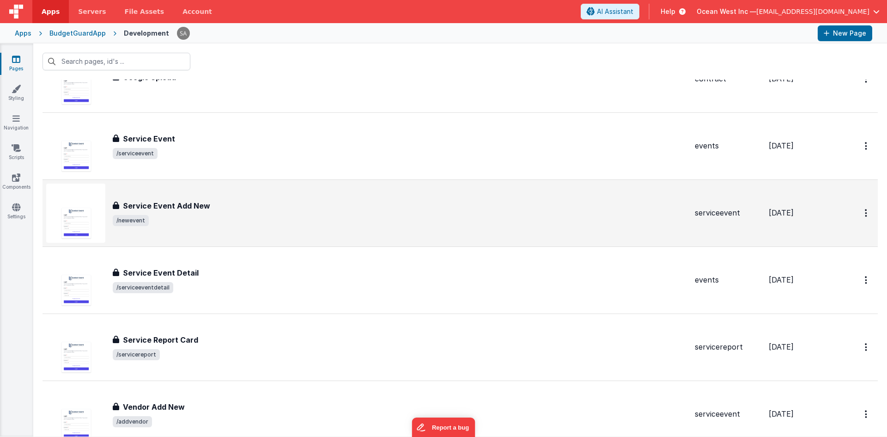
click at [231, 230] on div "Service Event Add New Service Event Add New /newevent" at bounding box center [366, 212] width 641 height 59
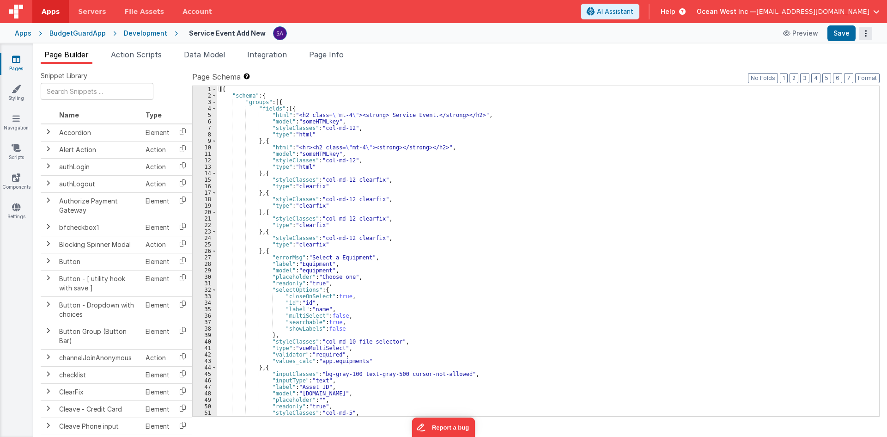
click at [865, 33] on icon "Options" at bounding box center [865, 33] width 13 height 0
click at [700, 67] on button at bounding box center [443, 218] width 887 height 437
click at [135, 35] on div "Development" at bounding box center [145, 33] width 43 height 9
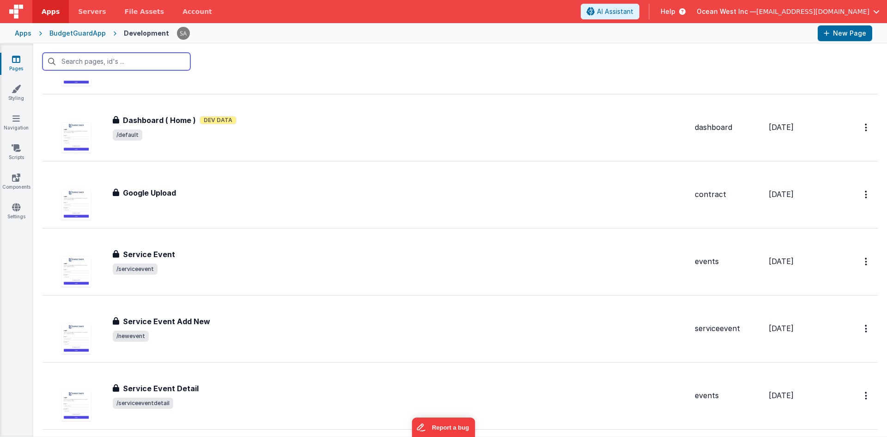
scroll to position [832, 0]
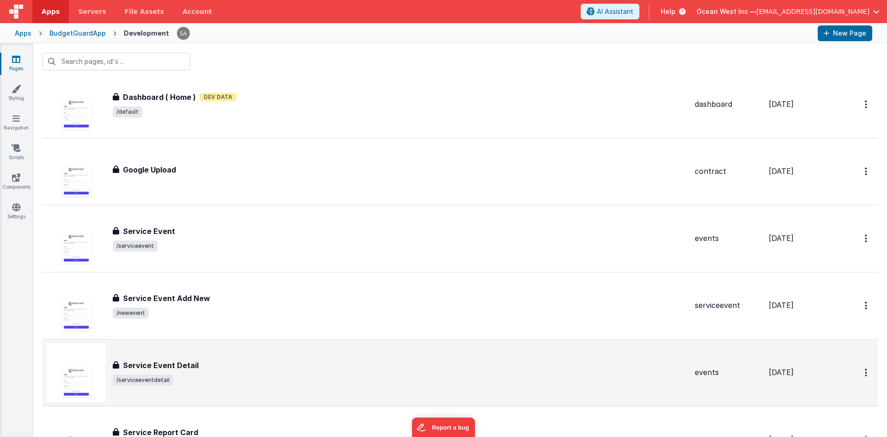
click at [446, 356] on div "Service Event Detail Service Event Detail /serviceeventdetail" at bounding box center [366, 372] width 641 height 59
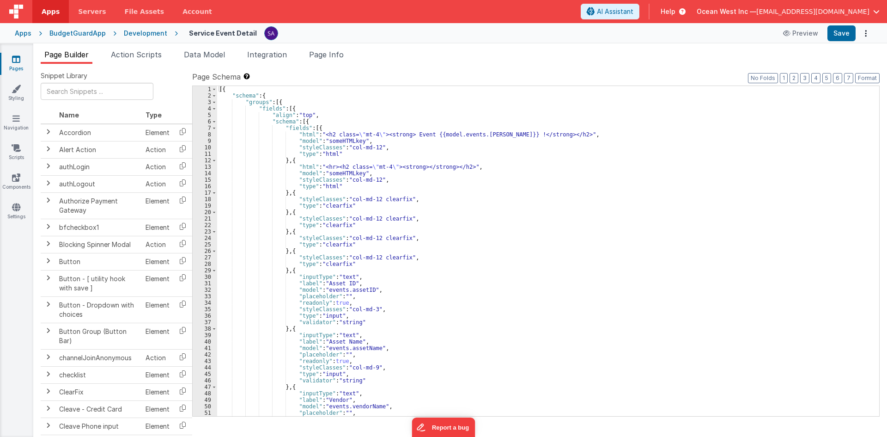
click at [493, 136] on div "[{ "schema" : { "groups" : [{ "fields" : [{ "align" : "top" , "schema" : [{ "fi…" at bounding box center [544, 257] width 655 height 343
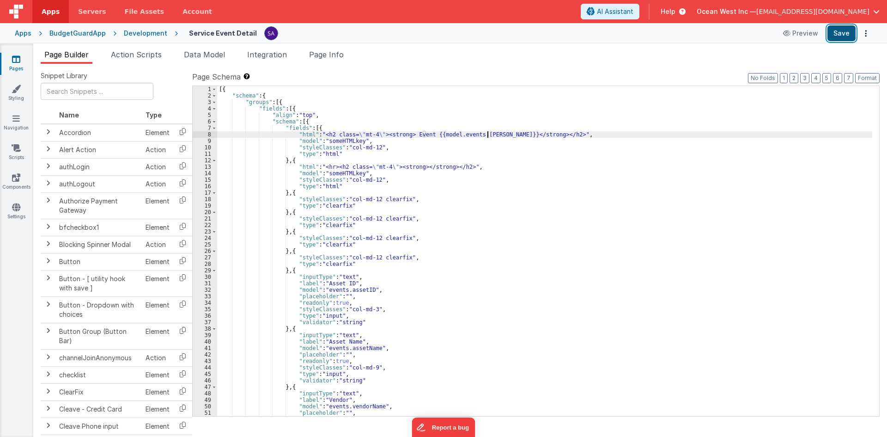
click at [852, 30] on button "Save" at bounding box center [842, 33] width 28 height 16
click at [132, 32] on div "Development" at bounding box center [145, 33] width 43 height 9
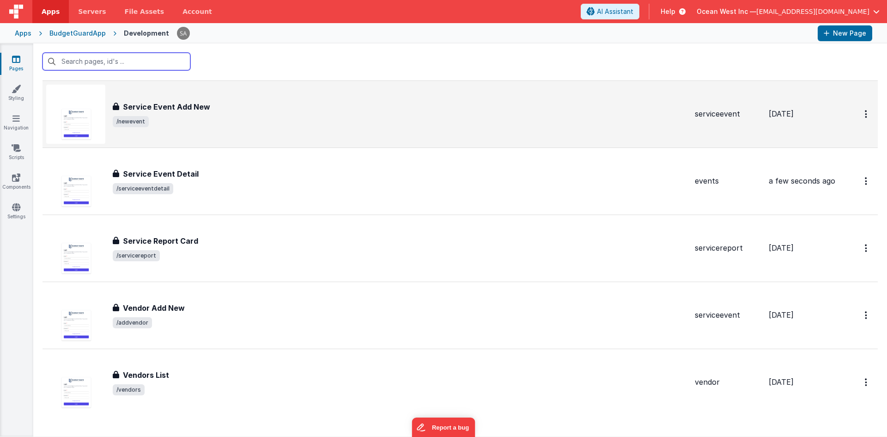
scroll to position [1032, 0]
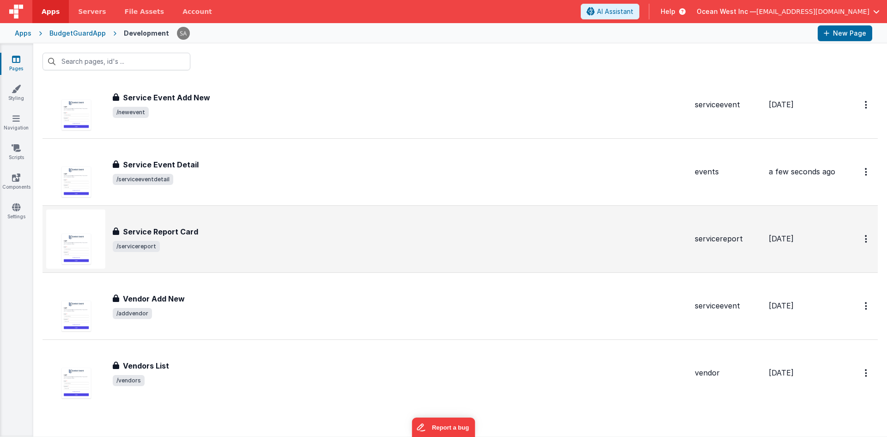
click at [202, 233] on div "Service Report Card" at bounding box center [400, 231] width 575 height 11
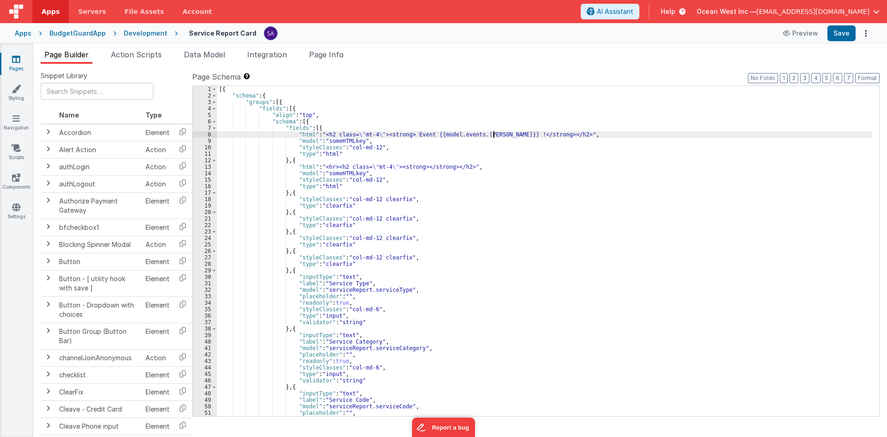
click at [493, 133] on div "[{ "schema" : { "groups" : [{ "fields" : [{ "align" : "top" , "schema" : [{ "fi…" at bounding box center [544, 257] width 655 height 343
click at [848, 29] on button "Save" at bounding box center [842, 33] width 28 height 16
click at [145, 35] on div "Development" at bounding box center [145, 33] width 43 height 9
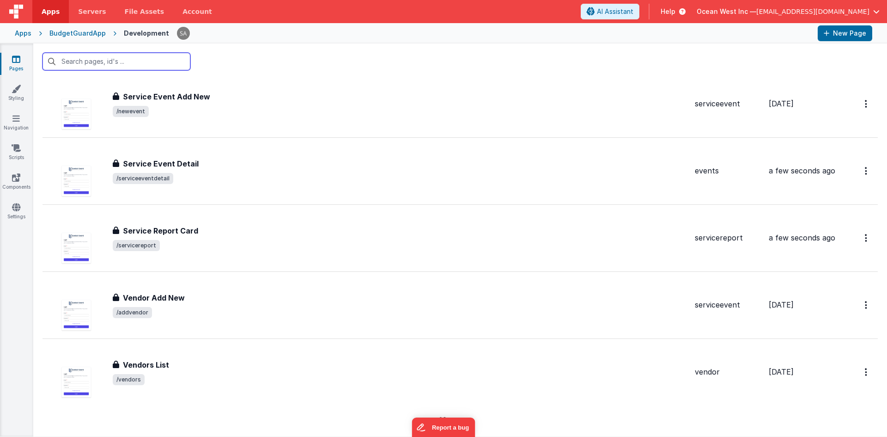
scroll to position [1047, 0]
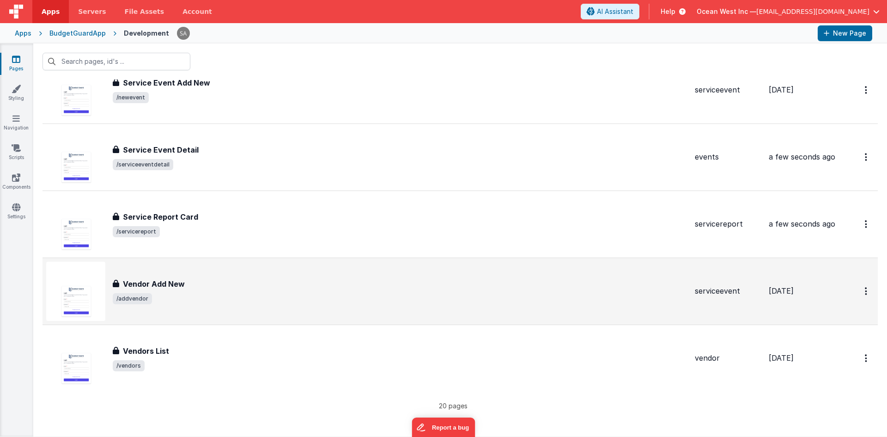
click at [204, 288] on div "Vendor Add New" at bounding box center [400, 283] width 575 height 11
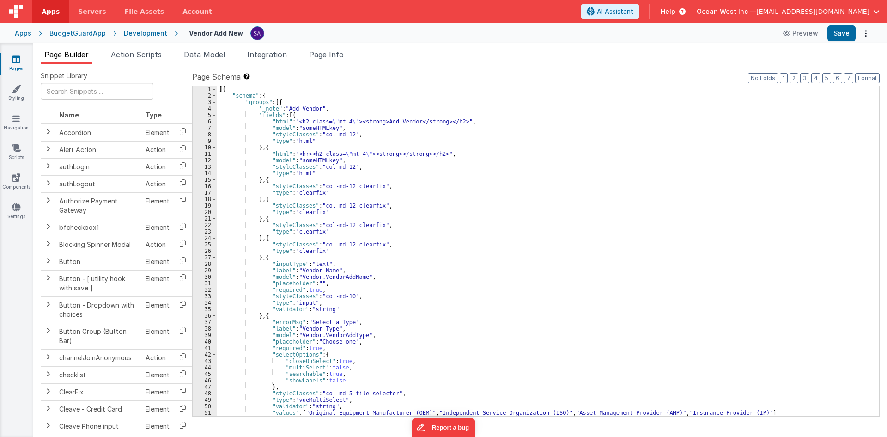
click at [141, 32] on div "Development" at bounding box center [145, 33] width 43 height 9
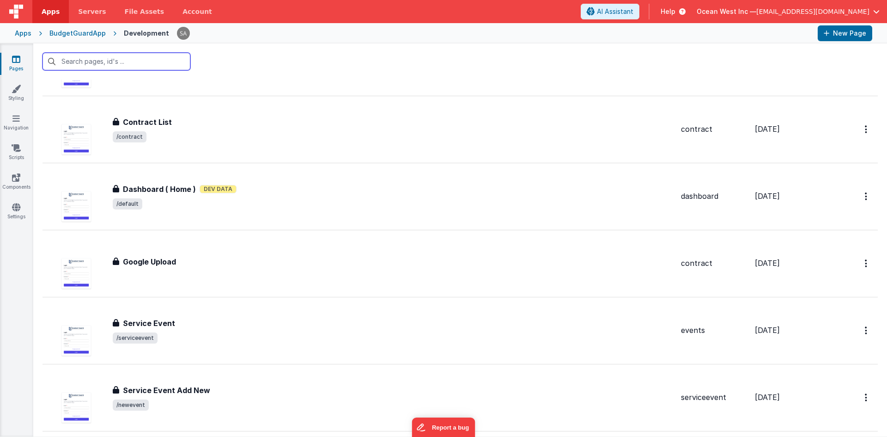
scroll to position [1047, 0]
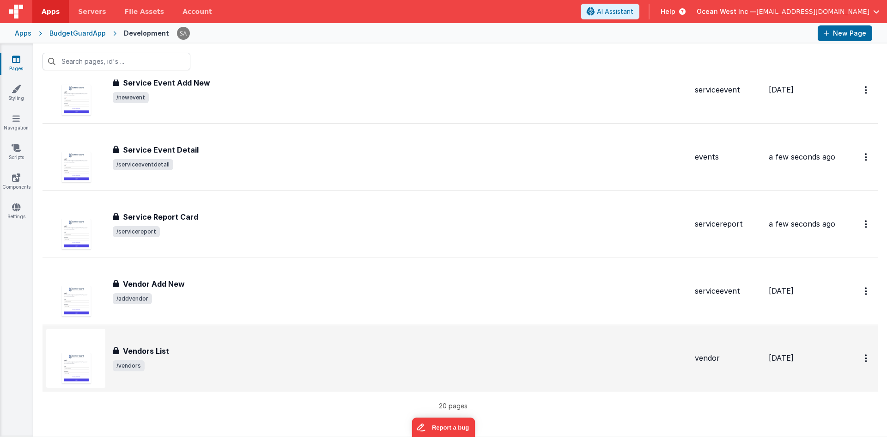
click at [246, 345] on div "Vendors List" at bounding box center [400, 350] width 575 height 11
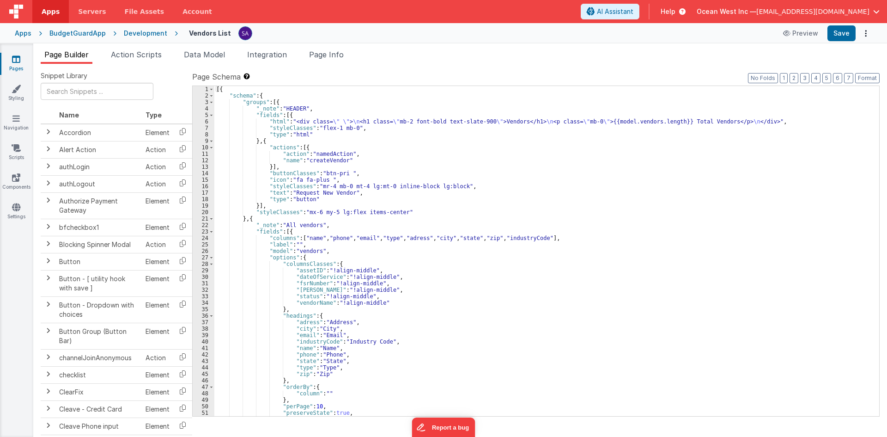
click at [151, 34] on div "Development" at bounding box center [145, 33] width 43 height 9
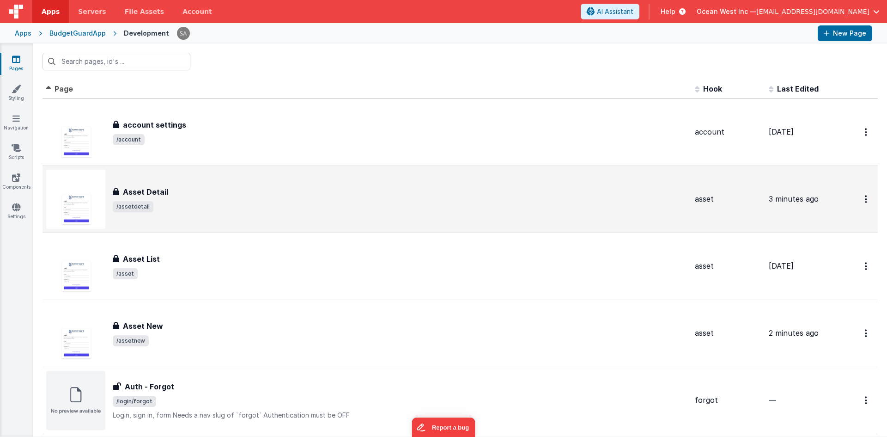
click at [157, 196] on h3 "Asset Detail" at bounding box center [145, 191] width 45 height 11
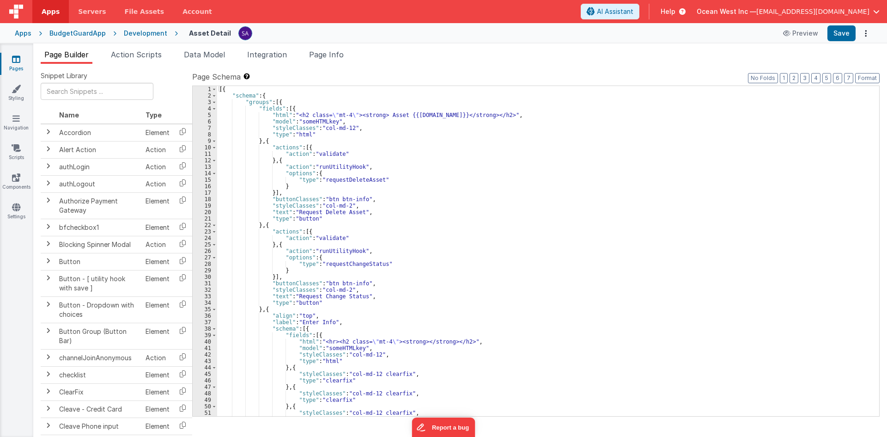
click at [129, 33] on div "Development" at bounding box center [145, 33] width 43 height 9
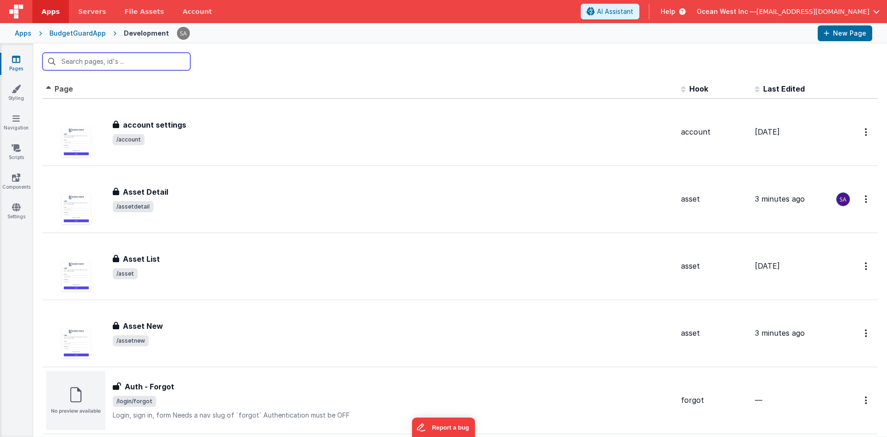
click at [129, 62] on input "text" at bounding box center [117, 62] width 148 height 18
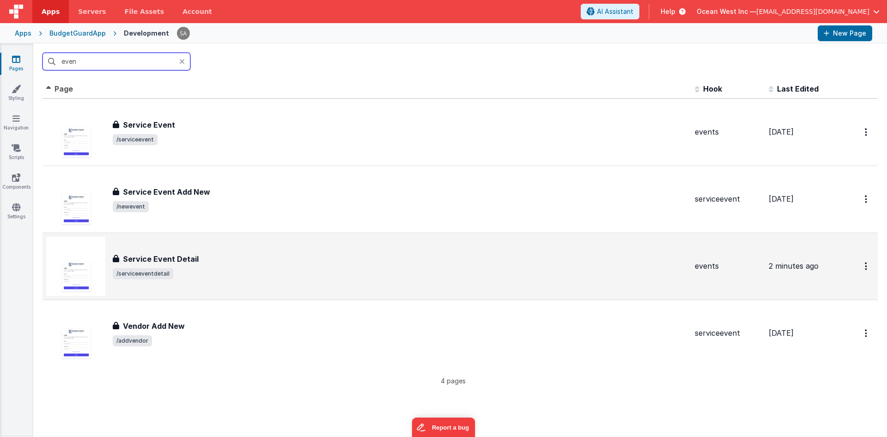
type input "even"
click at [229, 256] on div "Service Event Detail" at bounding box center [400, 258] width 575 height 11
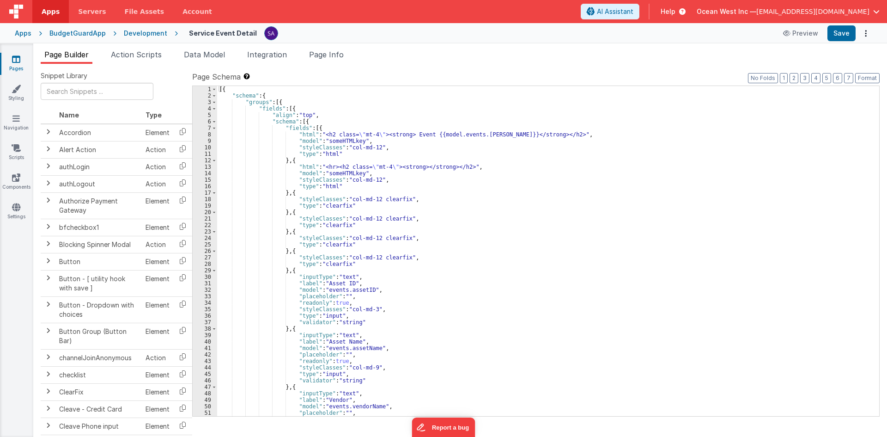
click at [372, 243] on div "[{ "schema" : { "groups" : [{ "fields" : [{ "align" : "top" , "schema" : [{ "fi…" at bounding box center [544, 257] width 655 height 343
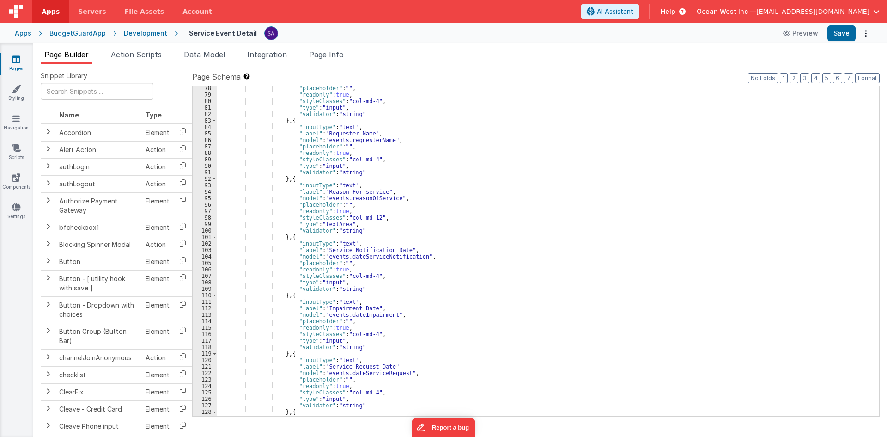
scroll to position [499, 0]
click at [341, 227] on div ""placeholder" : "" , "readonly" : true , "styleClasses" : "col-md-4" , "type" :…" at bounding box center [544, 256] width 655 height 343
click at [335, 223] on div ""placeholder" : "" , "readonly" : true , "styleClasses" : "col-md-4" , "type" :…" at bounding box center [544, 256] width 655 height 343
click at [353, 225] on div ""placeholder" : "" , "readonly" : true , "styleClasses" : "col-md-4" , "type" :…" at bounding box center [544, 256] width 655 height 343
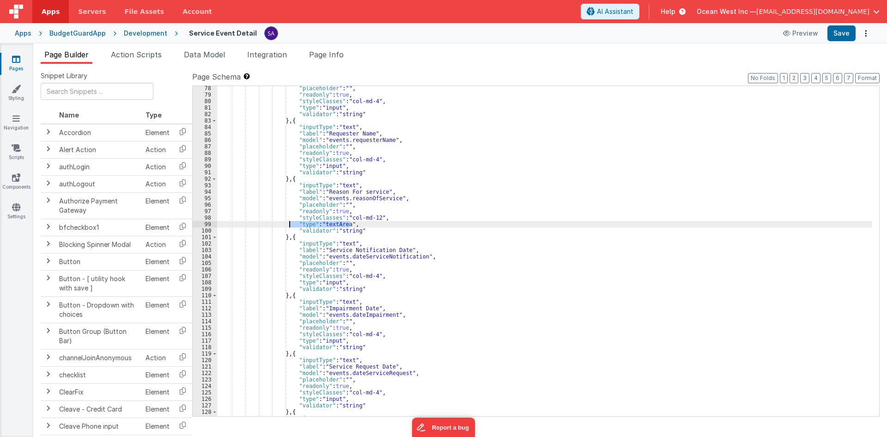
drag, startPoint x: 360, startPoint y: 226, endPoint x: 288, endPoint y: 222, distance: 72.2
click at [288, 222] on div ""placeholder" : "" , "readonly" : true , "styleClasses" : "col-md-4" , "type" :…" at bounding box center [544, 256] width 655 height 343
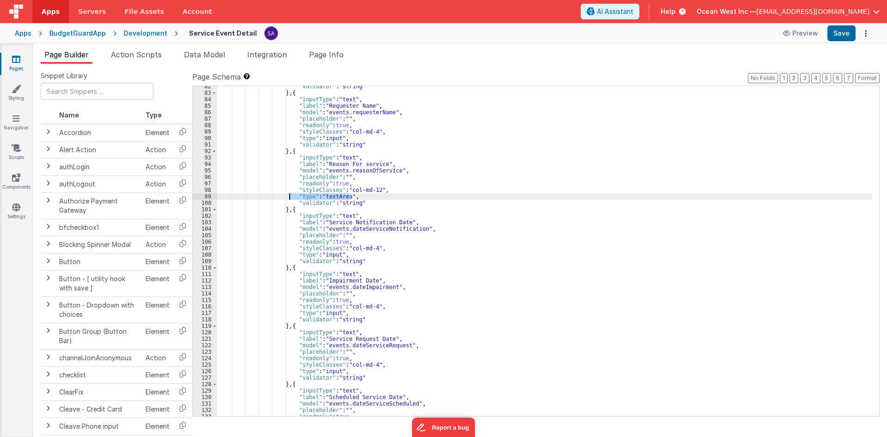
scroll to position [582, 0]
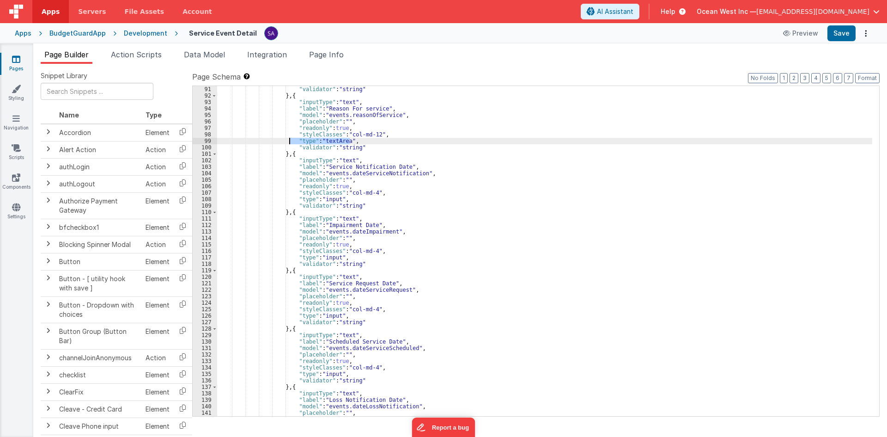
click at [797, 118] on div ""validator" : "string" } , { "inputType" : "text" , "label" : "Reason For servi…" at bounding box center [544, 257] width 655 height 343
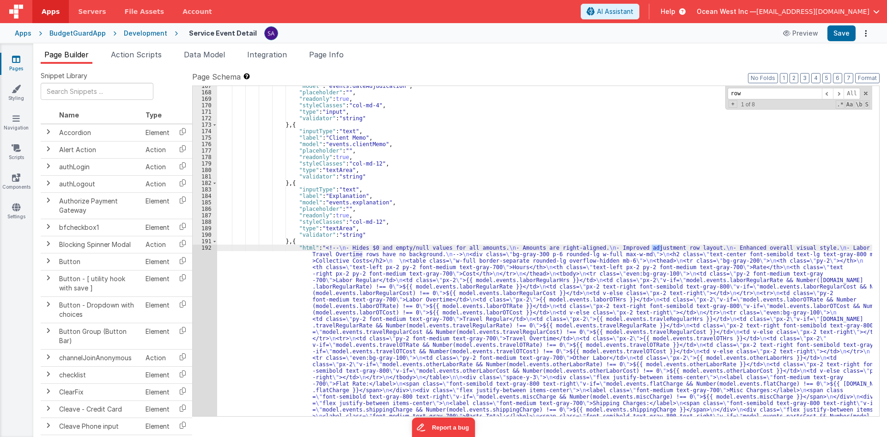
scroll to position [1077, 0]
type input "row"
click at [826, 95] on span at bounding box center [827, 94] width 11 height 12
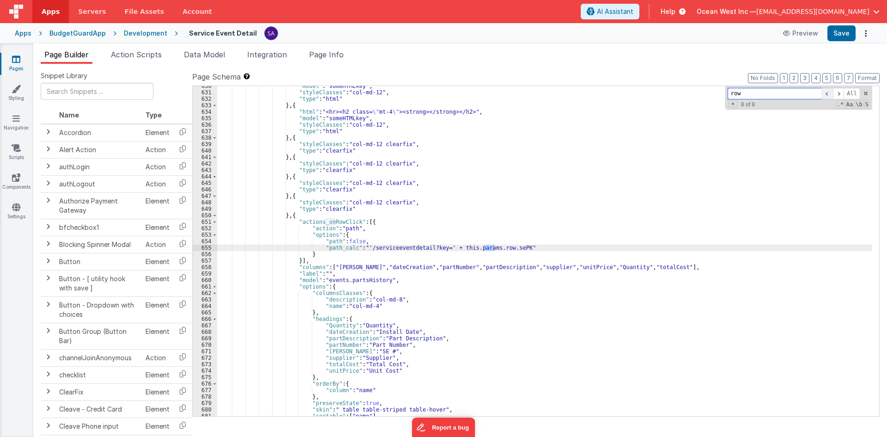
click at [826, 95] on span at bounding box center [827, 94] width 11 height 12
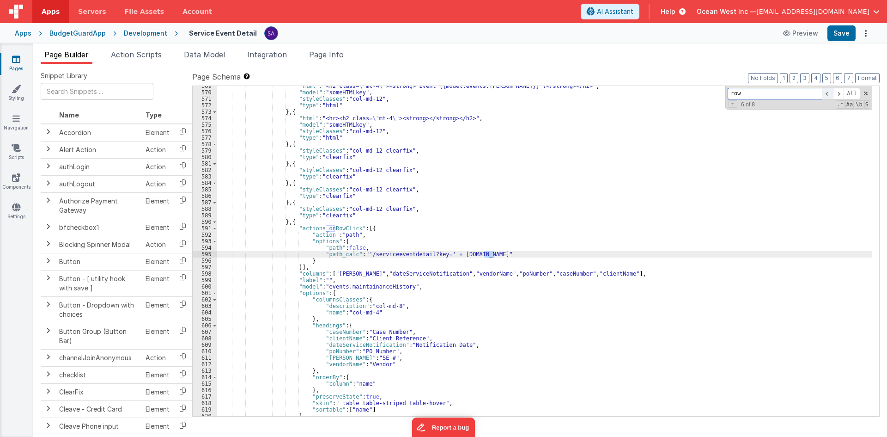
scroll to position [4053, 0]
click at [826, 95] on span at bounding box center [827, 94] width 11 height 12
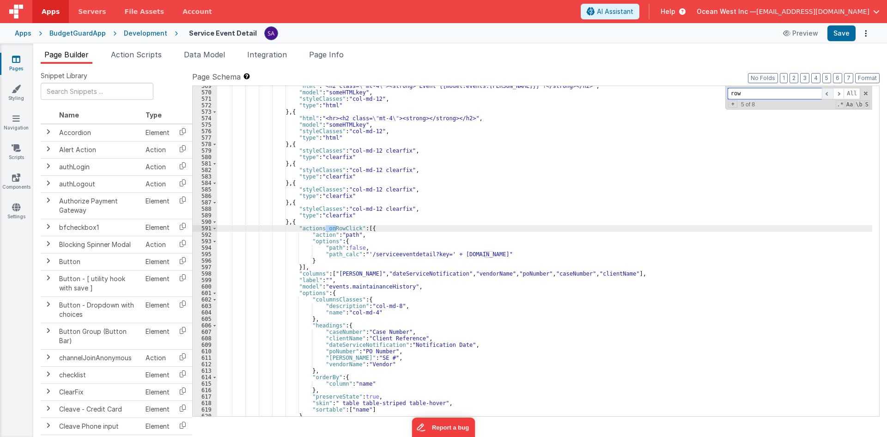
click at [826, 95] on span at bounding box center [827, 94] width 11 height 12
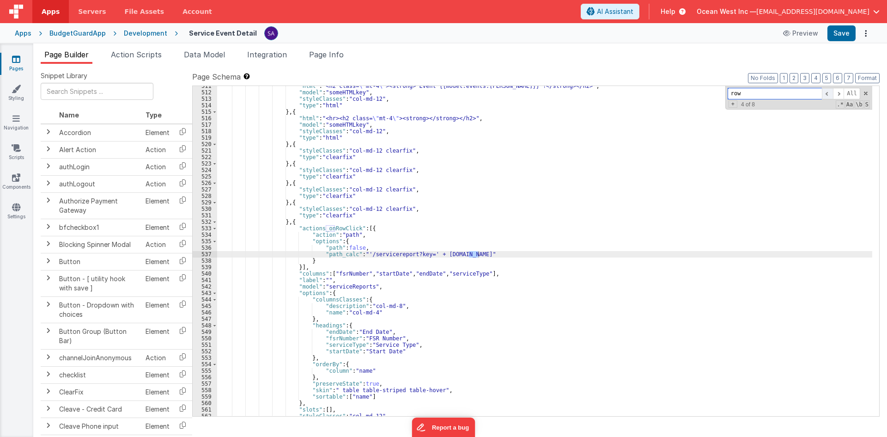
click at [826, 95] on span at bounding box center [827, 94] width 11 height 12
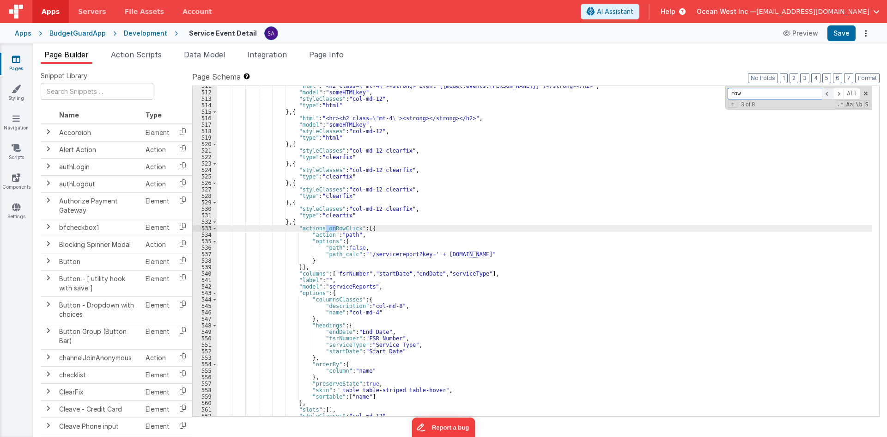
click at [826, 95] on span at bounding box center [827, 94] width 11 height 12
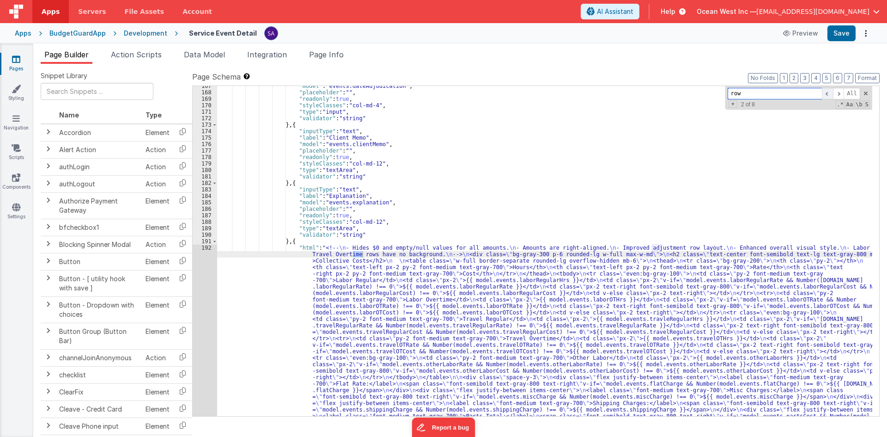
click at [826, 95] on span at bounding box center [827, 94] width 11 height 12
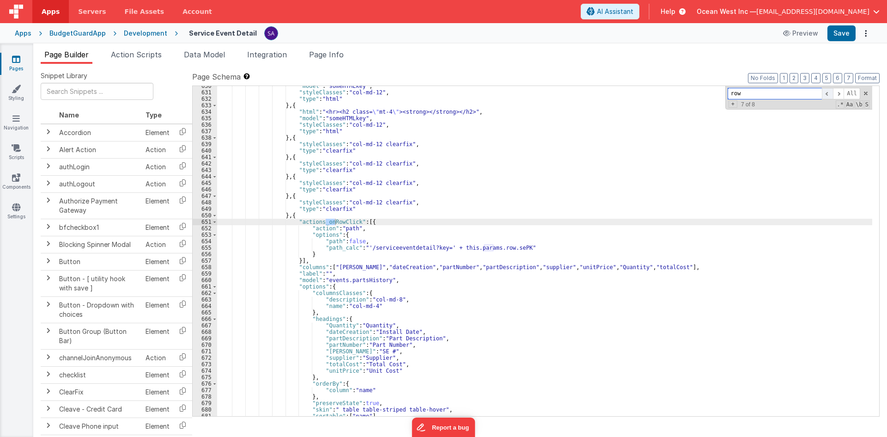
click at [826, 95] on span at bounding box center [827, 94] width 11 height 12
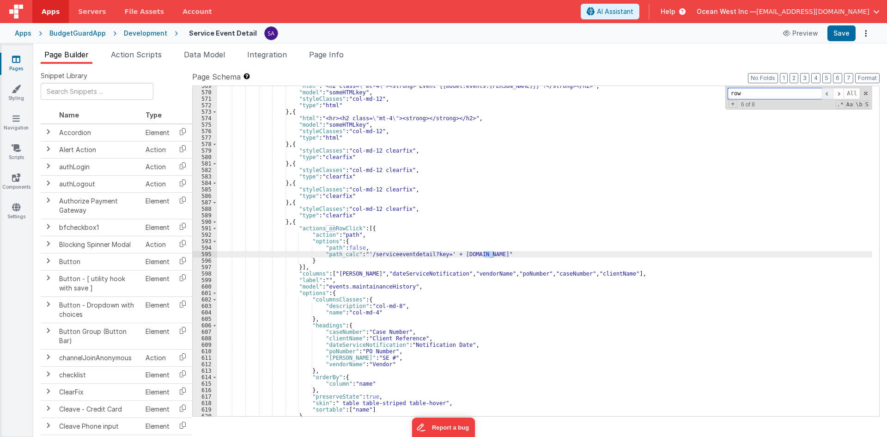
click at [826, 95] on span at bounding box center [827, 94] width 11 height 12
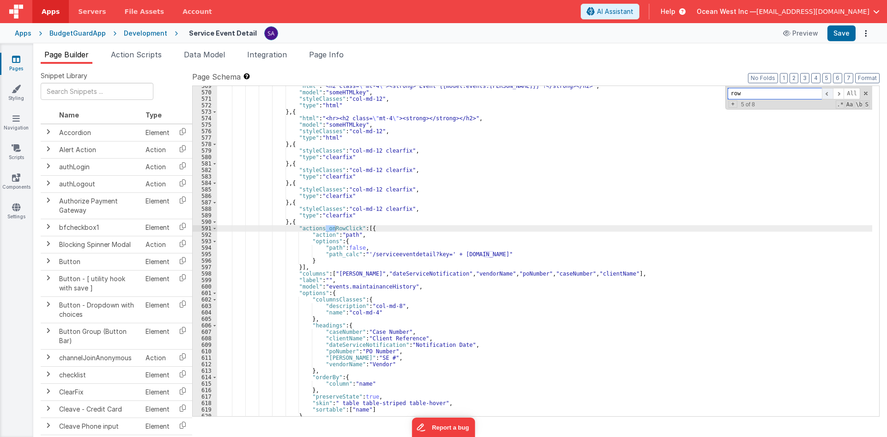
click at [826, 95] on span at bounding box center [827, 94] width 11 height 12
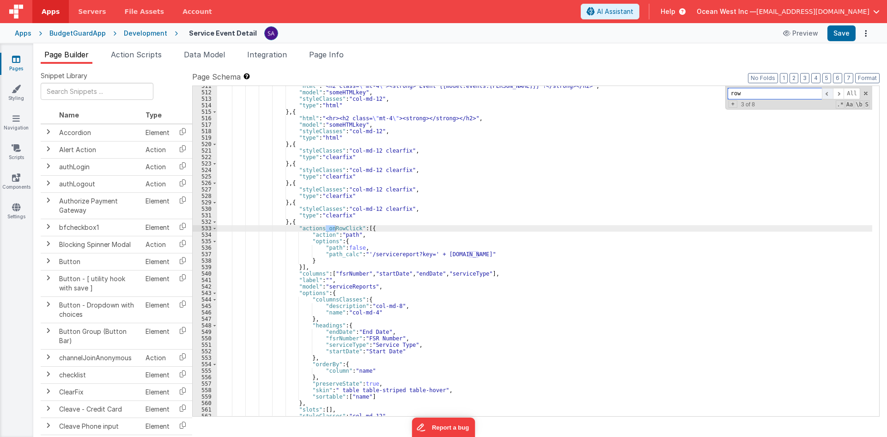
click at [826, 95] on span at bounding box center [827, 94] width 11 height 12
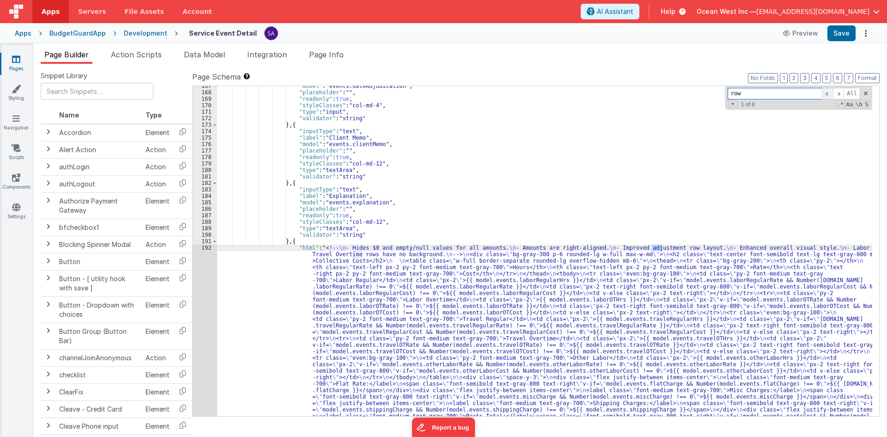
click at [826, 95] on span at bounding box center [827, 94] width 11 height 12
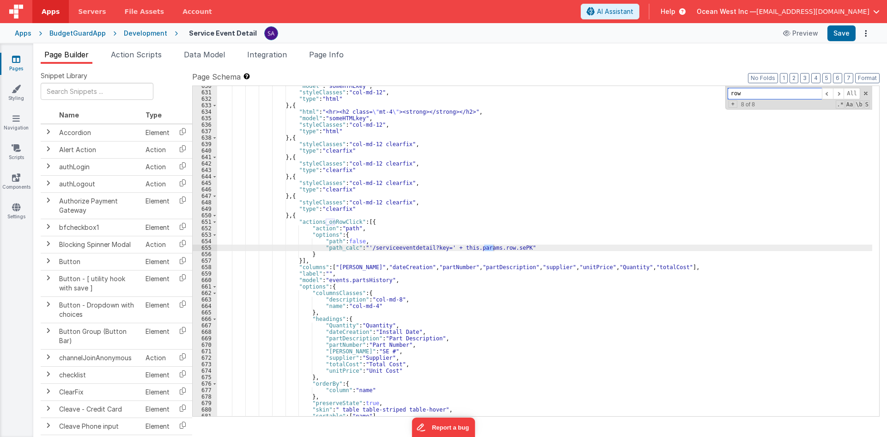
scroll to position [4447, 0]
click at [132, 34] on div "Development" at bounding box center [145, 33] width 43 height 9
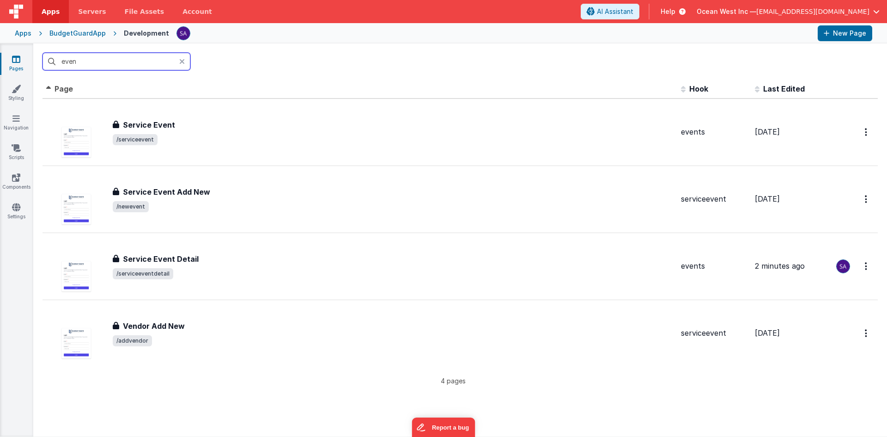
click at [146, 60] on input "even" at bounding box center [117, 62] width 148 height 18
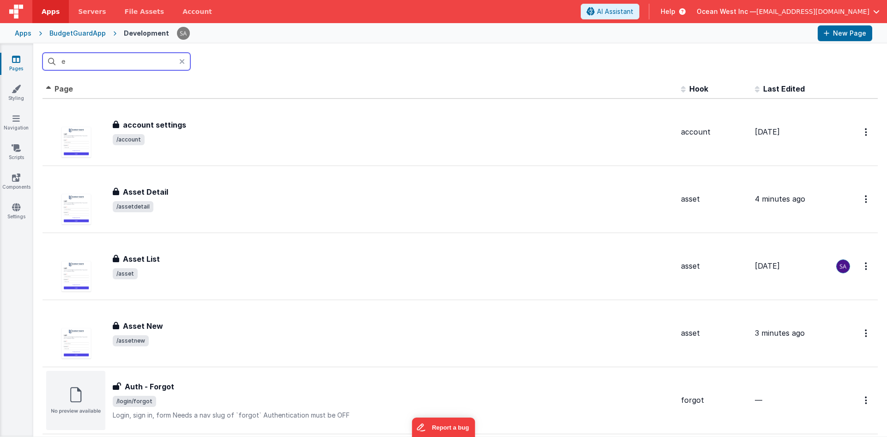
click at [146, 60] on input "e" at bounding box center [117, 62] width 148 height 18
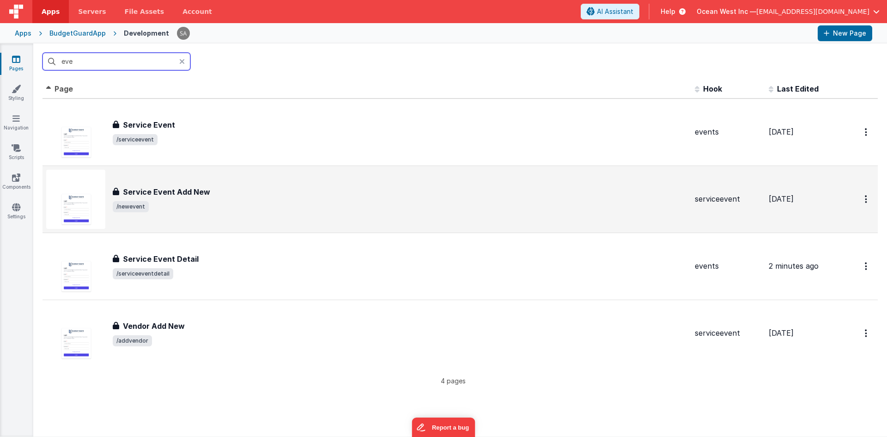
type input "eve"
click at [186, 191] on h3 "Service Event Add New" at bounding box center [166, 191] width 87 height 11
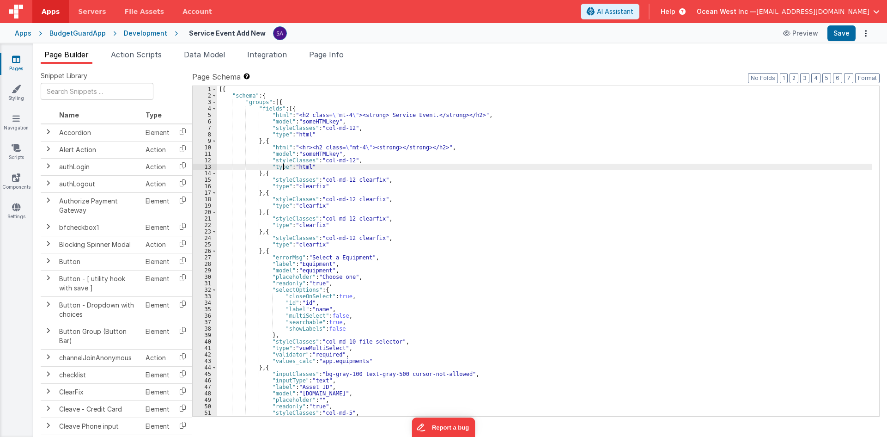
click at [283, 167] on div "[{ "schema" : { "groups" : [{ "fields" : [{ "html" : "<h2 class= \" mt-4 \" ><s…" at bounding box center [544, 257] width 655 height 343
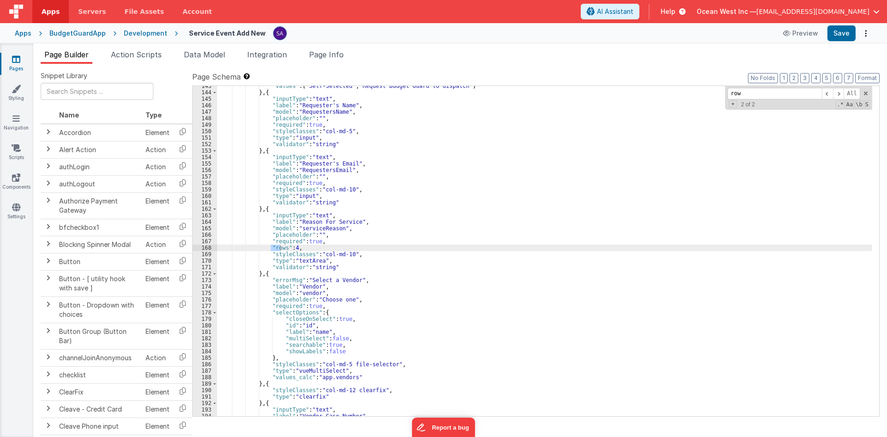
scroll to position [922, 0]
type input "row"
click at [299, 249] on div ""values" : [ "Self-Selected" , "Request Budget Guard to dispatch" ] } , { "inpu…" at bounding box center [544, 254] width 655 height 343
drag, startPoint x: 303, startPoint y: 248, endPoint x: 268, endPoint y: 248, distance: 35.6
click at [268, 248] on div ""values" : [ "Self-Selected" , "Request Budget Guard to dispatch" ] } , { "inpu…" at bounding box center [544, 254] width 655 height 343
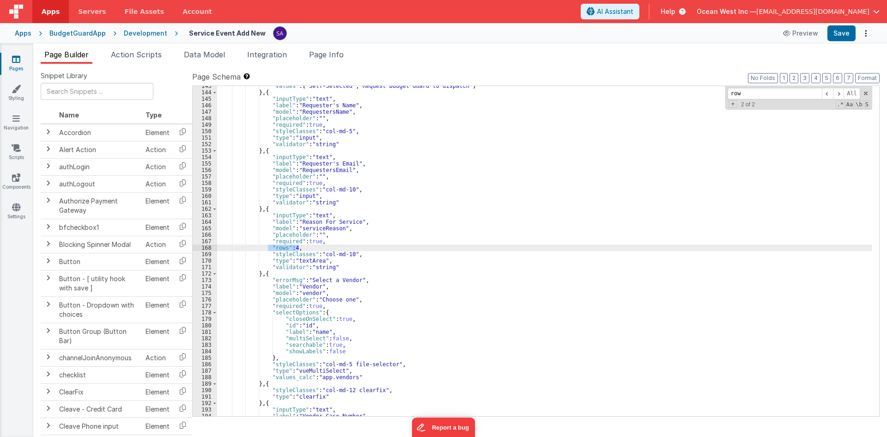
click at [305, 260] on div ""values" : [ "Self-Selected" , "Request Budget Guard to dispatch" ] } , { "inpu…" at bounding box center [544, 254] width 655 height 343
drag, startPoint x: 300, startPoint y: 247, endPoint x: 269, endPoint y: 248, distance: 31.4
click at [269, 248] on div ""values" : [ "Self-Selected" , "Request Budget Guard to dispatch" ] } , { "inpu…" at bounding box center [544, 254] width 655 height 343
click at [317, 257] on div ""values" : [ "Self-Selected" , "Request Budget Guard to dispatch" ] } , { "inpu…" at bounding box center [544, 254] width 655 height 343
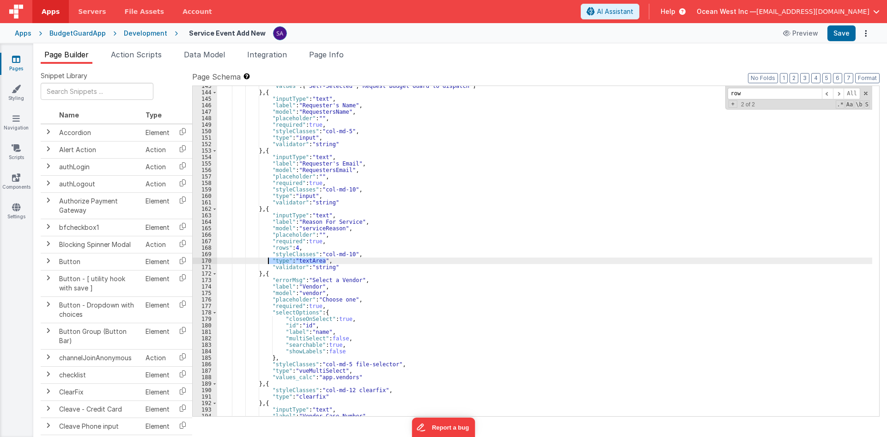
drag, startPoint x: 328, startPoint y: 260, endPoint x: 267, endPoint y: 260, distance: 61.5
click at [267, 260] on div ""values" : [ "Self-Selected" , "Request Budget Guard to dispatch" ] } , { "inpu…" at bounding box center [544, 254] width 655 height 343
click at [349, 220] on div ""values" : [ "Self-Selected" , "Request Budget Guard to dispatch" ] } , { "inpu…" at bounding box center [544, 254] width 655 height 343
click at [144, 30] on div "Development" at bounding box center [145, 33] width 43 height 9
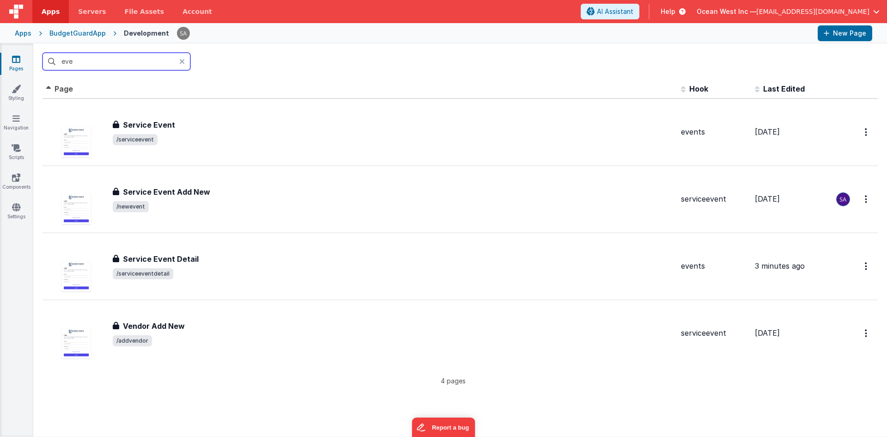
click at [136, 65] on input "eve" at bounding box center [117, 62] width 148 height 18
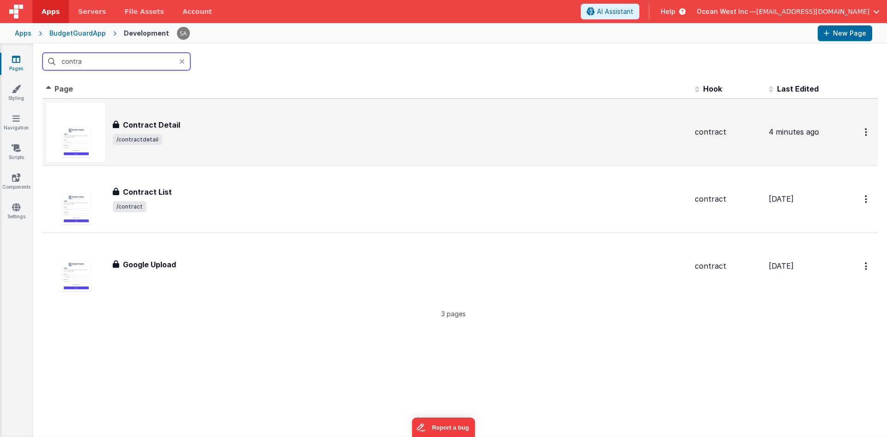
type input "contra"
click at [240, 134] on span "/contractdetail" at bounding box center [400, 139] width 575 height 11
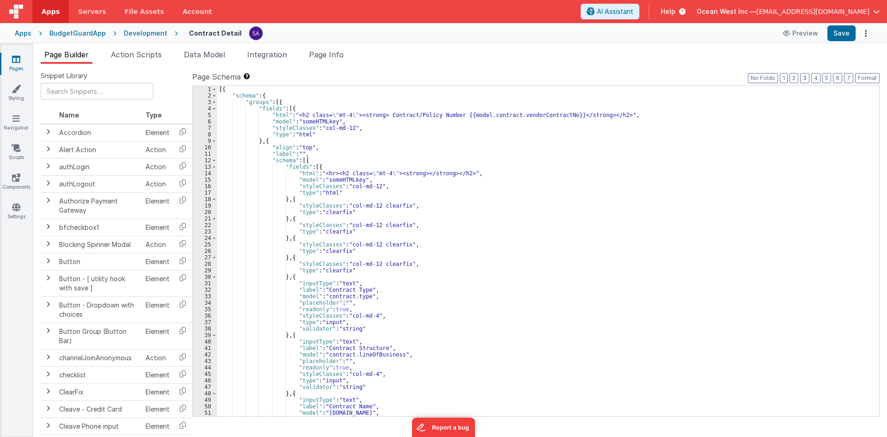
click at [565, 190] on div "[{ "schema" : { "groups" : [{ "fields" : [{ "html" : "<h2 class= \" mt-4 \" ><s…" at bounding box center [544, 257] width 655 height 343
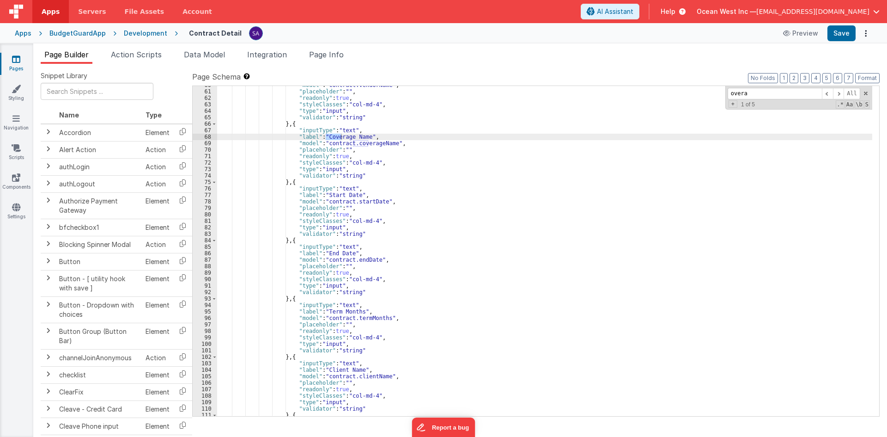
scroll to position [386, 0]
drag, startPoint x: 761, startPoint y: 102, endPoint x: 670, endPoint y: 109, distance: 91.3
click at [672, 109] on div ""model" : "contract.vendorName" , "placeholder" : "" , "readonly" : true , "sty…" at bounding box center [544, 251] width 655 height 330
drag, startPoint x: 777, startPoint y: 96, endPoint x: 769, endPoint y: 95, distance: 8.4
click at [769, 95] on input "overa" at bounding box center [775, 94] width 94 height 12
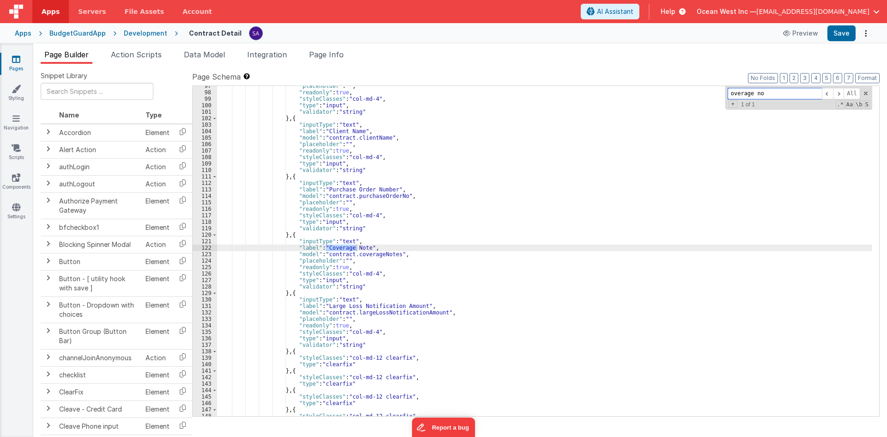
scroll to position [624, 0]
type input "overage note"
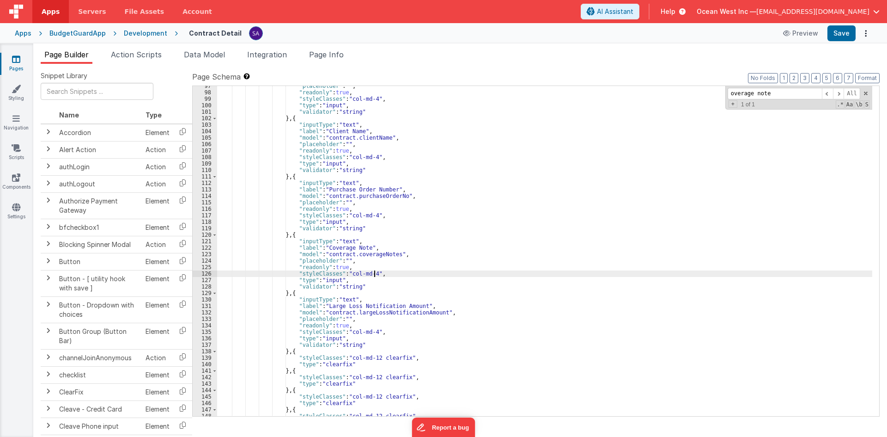
click at [382, 271] on div ""placeholder" : "" , "readonly" : true , "styleClasses" : "col-md-4" , "type" :…" at bounding box center [544, 254] width 655 height 343
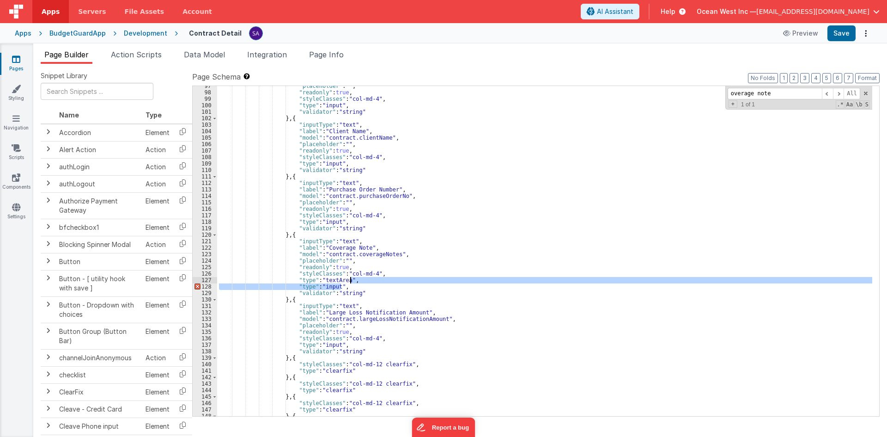
drag, startPoint x: 347, startPoint y: 287, endPoint x: 361, endPoint y: 281, distance: 15.1
click at [361, 281] on div ""placeholder" : "" , "readonly" : true , "styleClasses" : "col-md-4" , "type" :…" at bounding box center [544, 254] width 655 height 343
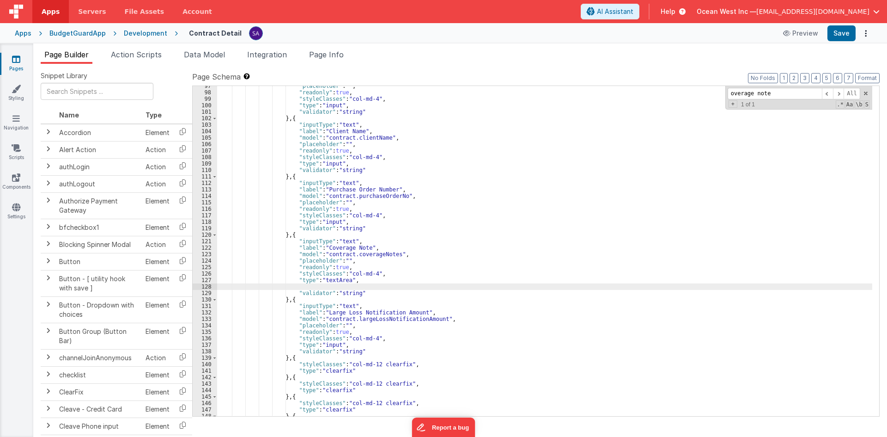
paste textarea
click at [305, 288] on div ""placeholder" : "" , "readonly" : true , "styleClasses" : "col-md-4" , "type" :…" at bounding box center [544, 254] width 655 height 343
click at [328, 287] on div ""placeholder" : "" , "readonly" : true , "styleClasses" : "col-md-4" , "type" :…" at bounding box center [544, 254] width 655 height 343
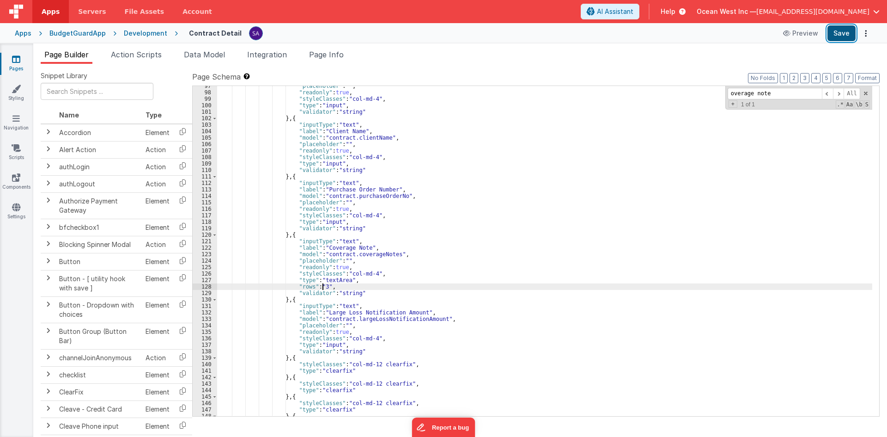
click at [854, 34] on button "Save" at bounding box center [842, 33] width 28 height 16
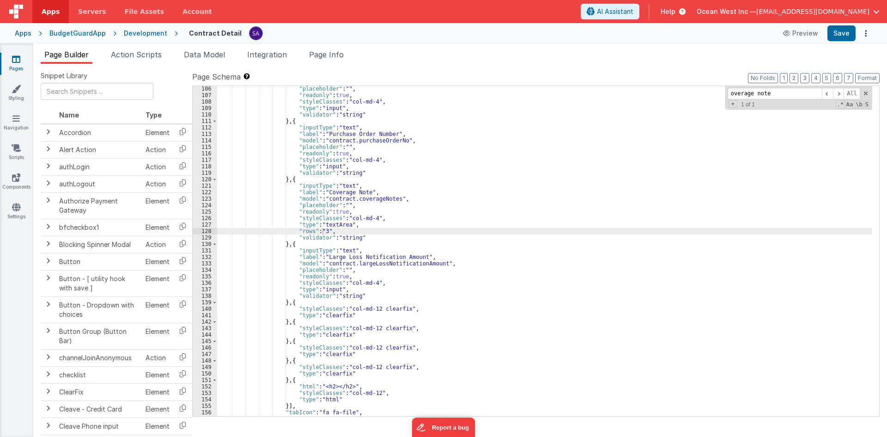
scroll to position [707, 0]
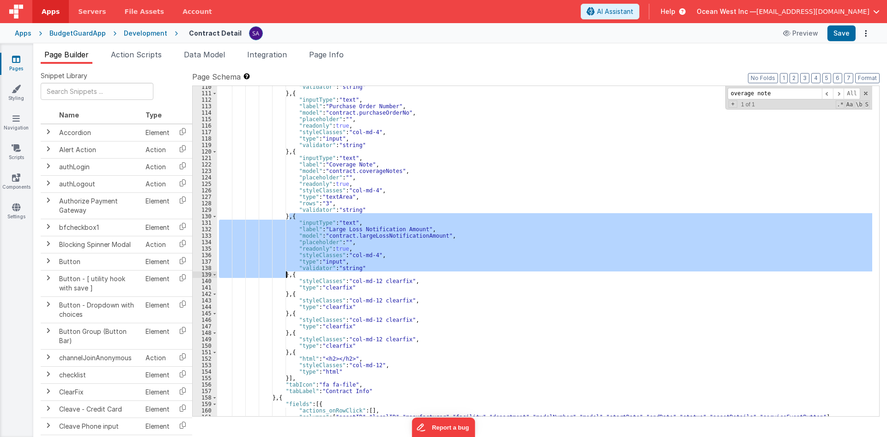
drag, startPoint x: 290, startPoint y: 217, endPoint x: 287, endPoint y: 274, distance: 57.3
click at [287, 274] on div ""validator" : "string" } , { "inputType" : "text" , "label" : "Purchase Order N…" at bounding box center [544, 255] width 655 height 343
click at [292, 229] on div ""validator" : "string" } , { "inputType" : "text" , "label" : "Purchase Order N…" at bounding box center [544, 251] width 655 height 330
drag, startPoint x: 287, startPoint y: 276, endPoint x: 288, endPoint y: 217, distance: 59.6
click at [288, 217] on div ""validator" : "string" } , { "inputType" : "text" , "label" : "Purchase Order N…" at bounding box center [544, 255] width 655 height 343
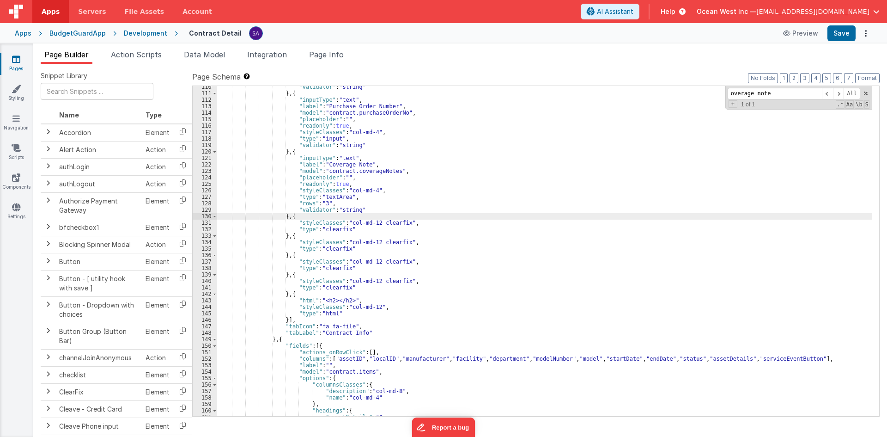
click at [289, 152] on div ""validator" : "string" } , { "inputType" : "text" , "label" : "Purchase Order N…" at bounding box center [544, 255] width 655 height 343
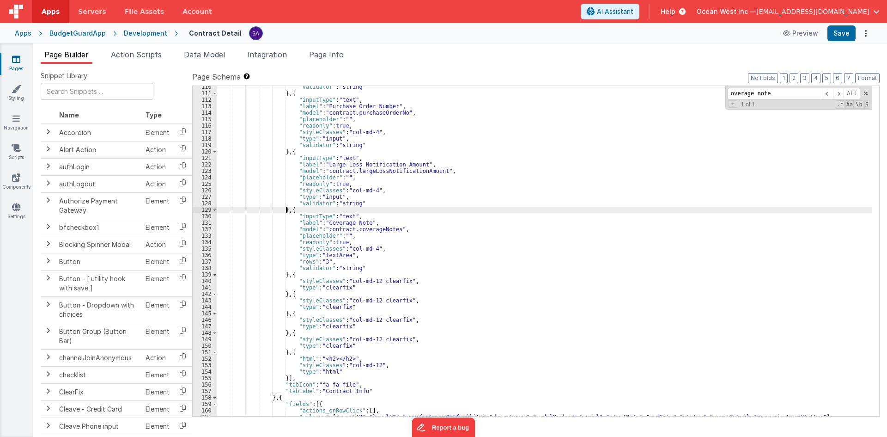
click at [340, 232] on div ""validator" : "string" } , { "inputType" : "text" , "label" : "Purchase Order N…" at bounding box center [544, 255] width 655 height 343
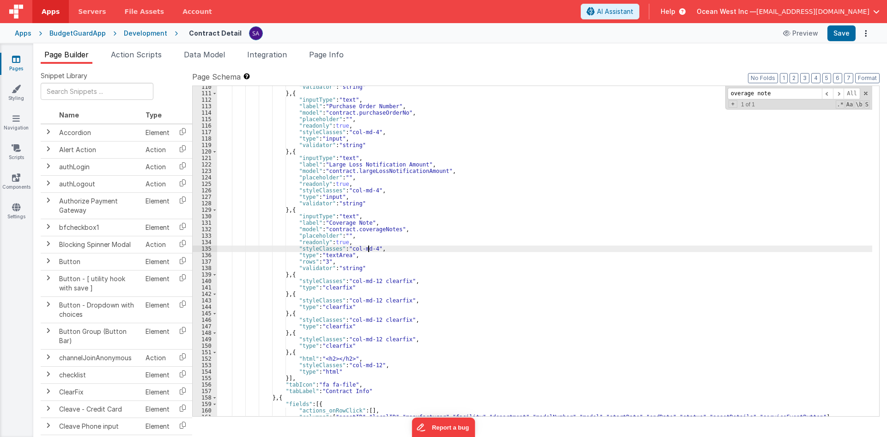
click at [367, 250] on div ""validator" : "string" } , { "inputType" : "text" , "label" : "Purchase Order N…" at bounding box center [544, 255] width 655 height 343
click at [849, 35] on button "Save" at bounding box center [842, 33] width 28 height 16
click at [377, 248] on div ""validator" : "string" } , { "inputType" : "text" , "label" : "Purchase Order N…" at bounding box center [544, 255] width 655 height 343
click at [371, 246] on div ""validator" : "string" } , { "inputType" : "text" , "label" : "Purchase Order N…" at bounding box center [544, 255] width 655 height 343
click at [841, 30] on button "Save" at bounding box center [842, 33] width 28 height 16
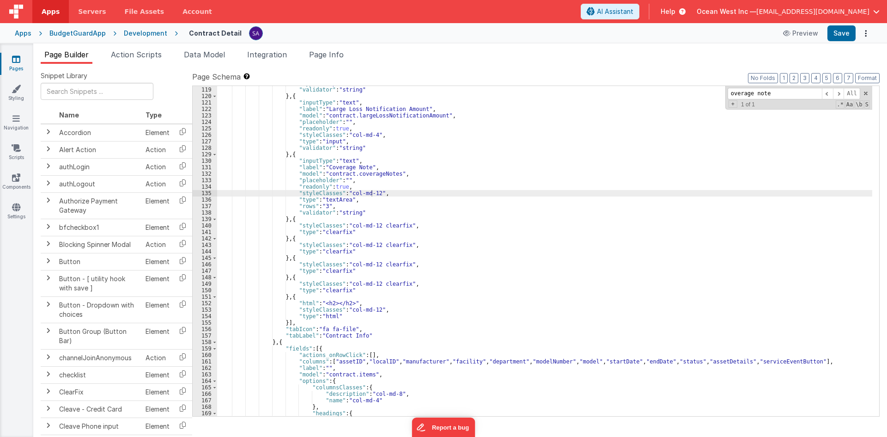
scroll to position [763, 0]
click at [292, 220] on div ""type" : "input" , "validator" : "string" } , { "inputType" : "text" , "label" …" at bounding box center [544, 251] width 655 height 343
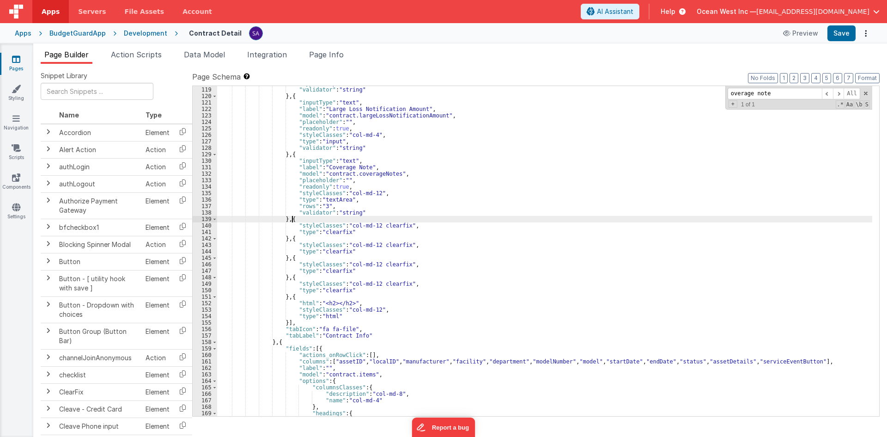
click at [288, 219] on div ""type" : "input" , "validator" : "string" } , { "inputType" : "text" , "label" …" at bounding box center [544, 251] width 655 height 343
click at [86, 89] on input "text" at bounding box center [97, 91] width 113 height 17
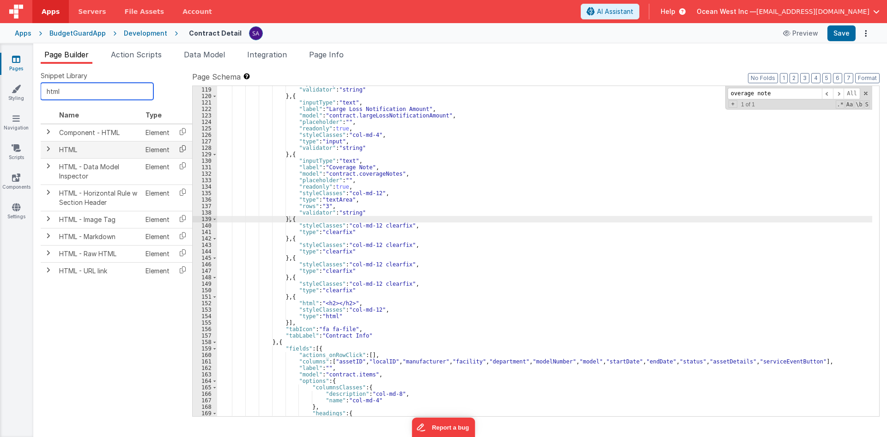
type input "html"
click at [186, 149] on icon at bounding box center [182, 148] width 19 height 14
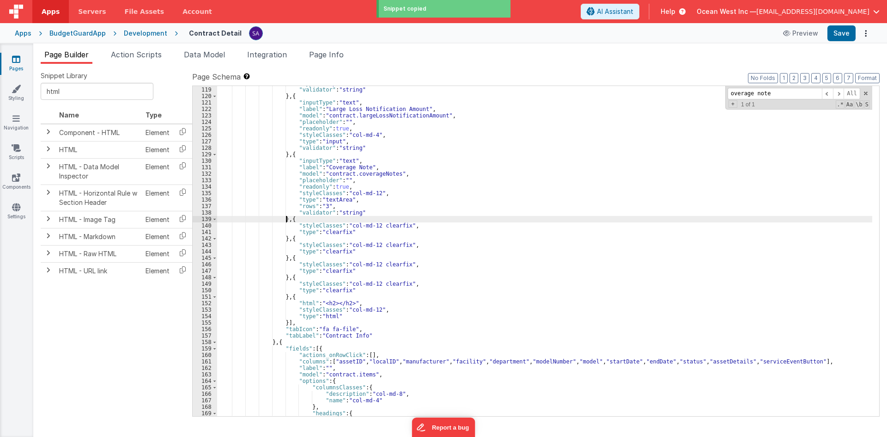
click at [286, 220] on div ""type" : "input" , "validator" : "string" } , { "inputType" : "text" , "label" …" at bounding box center [544, 251] width 655 height 343
paste textarea
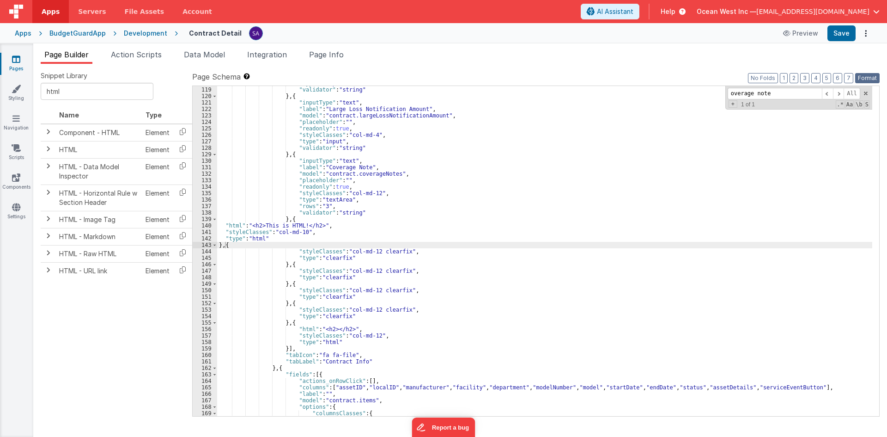
click at [864, 80] on button "Format" at bounding box center [867, 78] width 24 height 10
click at [340, 231] on div ""type" : "input" , "validator" : "string" } , { "inputType" : "text" , "label" …" at bounding box center [544, 251] width 655 height 343
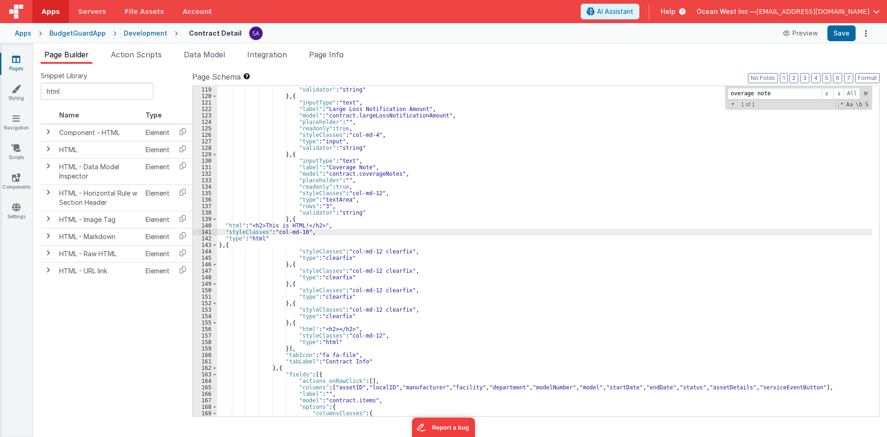
click at [197, 225] on div "140" at bounding box center [205, 225] width 24 height 6
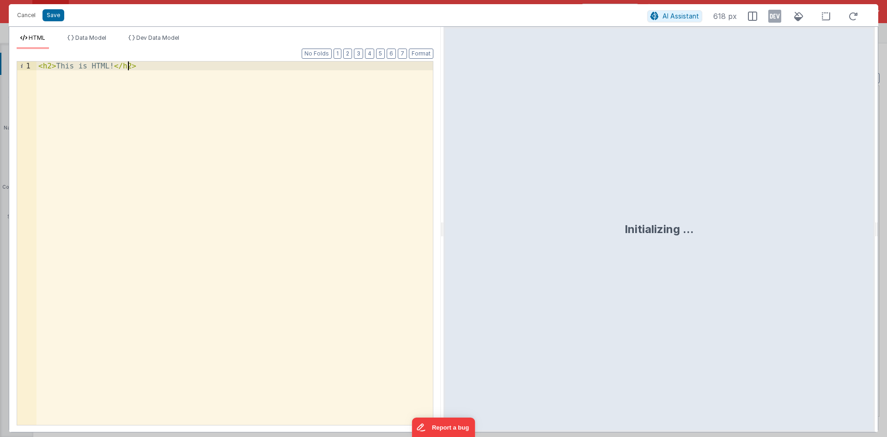
click at [196, 219] on div "< h2 > This is HTML! </ h2 >" at bounding box center [235, 251] width 396 height 381
click at [172, 128] on div "< h2 > This is HTML! </ h2 >" at bounding box center [235, 251] width 396 height 381
click at [686, 21] on button "AI Assistant" at bounding box center [674, 16] width 55 height 12
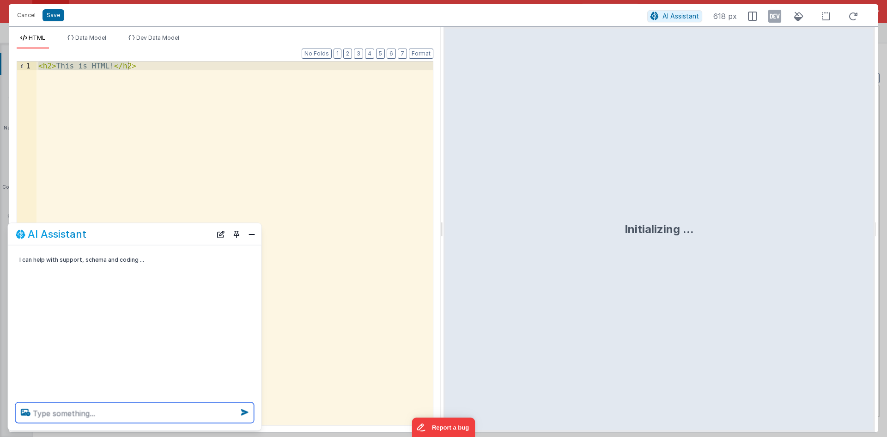
click at [73, 413] on textarea at bounding box center [135, 412] width 238 height 20
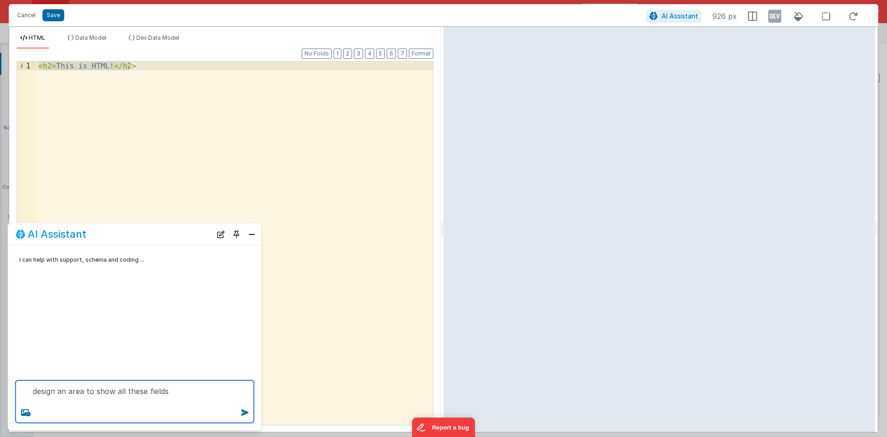
paste textarea "["biomedicalEquipmentPer";Biomedical_Equipment_Per ; JSONString]; ["radialogyEq…"
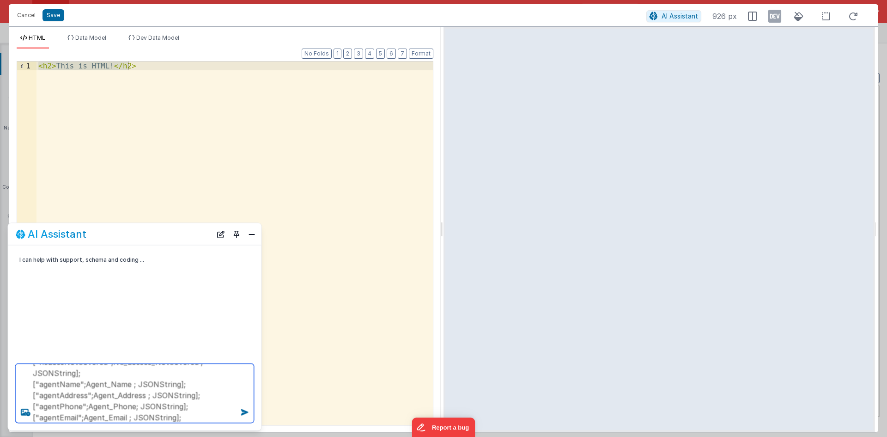
type textarea "design an area to show all these fields ["biomedicalEquipmentPer";Biomedical_Eq…"
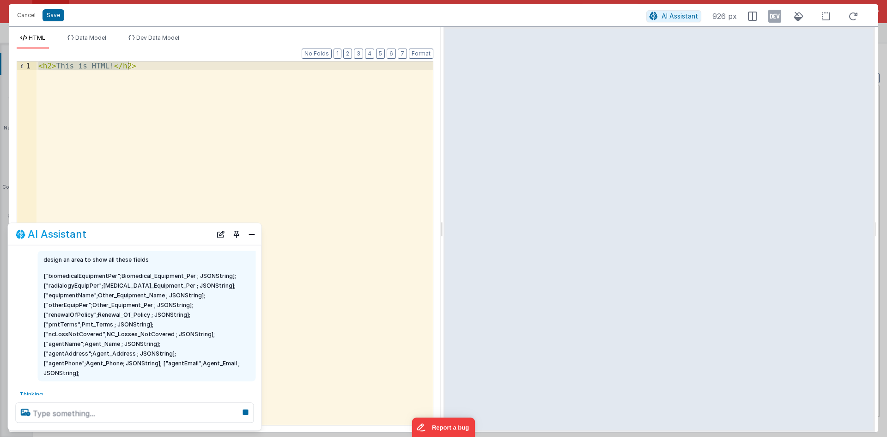
scroll to position [25, 0]
drag, startPoint x: 157, startPoint y: 364, endPoint x: 131, endPoint y: 339, distance: 35.6
click at [131, 339] on p "["biomedicalEquipmentPer";Biomedical_Equipment_Per ; JSONString]; ["radialogyEq…" at bounding box center [146, 321] width 207 height 107
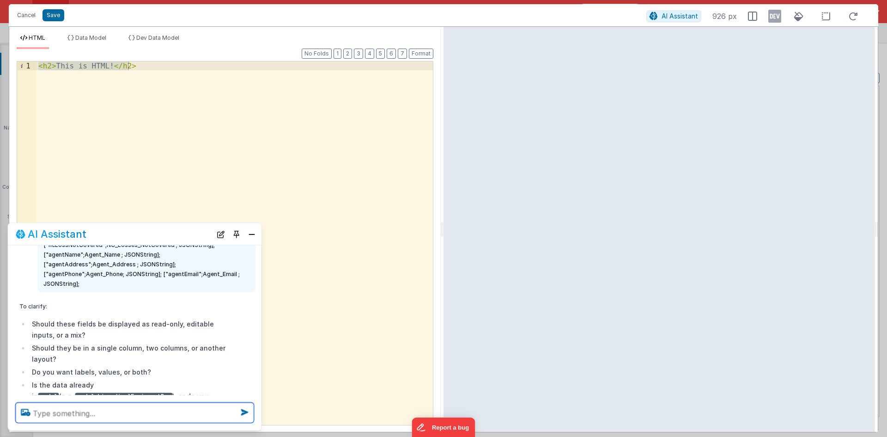
scroll to position [158, 0]
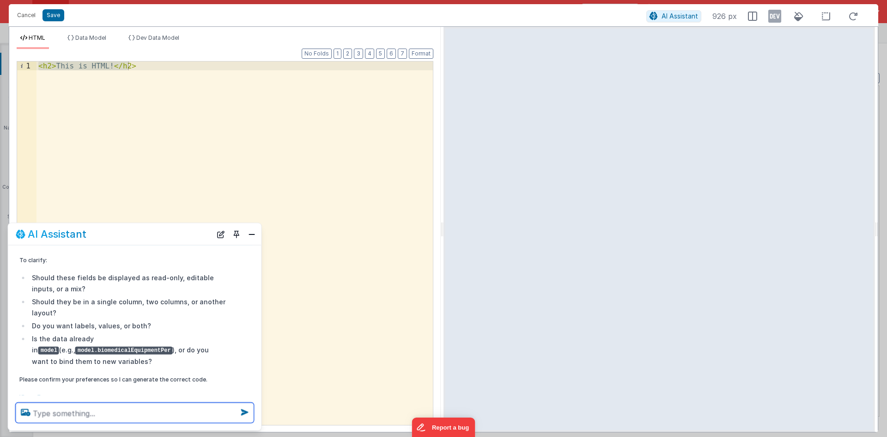
click at [91, 409] on textarea at bounding box center [135, 412] width 238 height 20
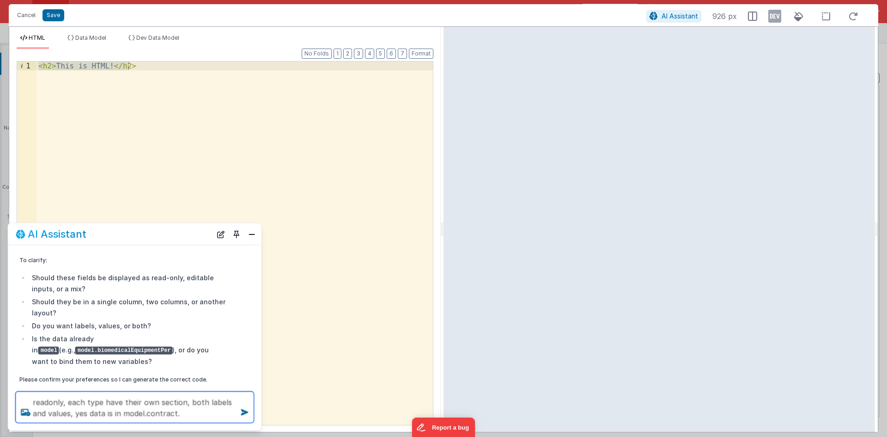
type textarea "readonly, each type have their own section, both labels and values, yes data is…"
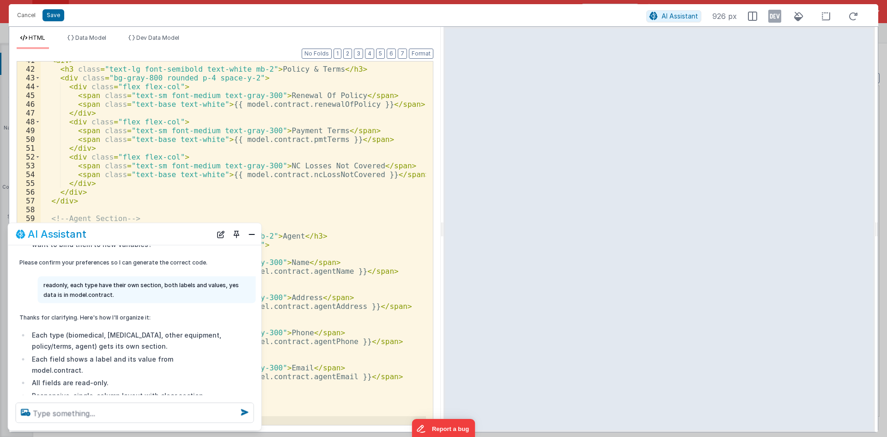
scroll to position [298, 0]
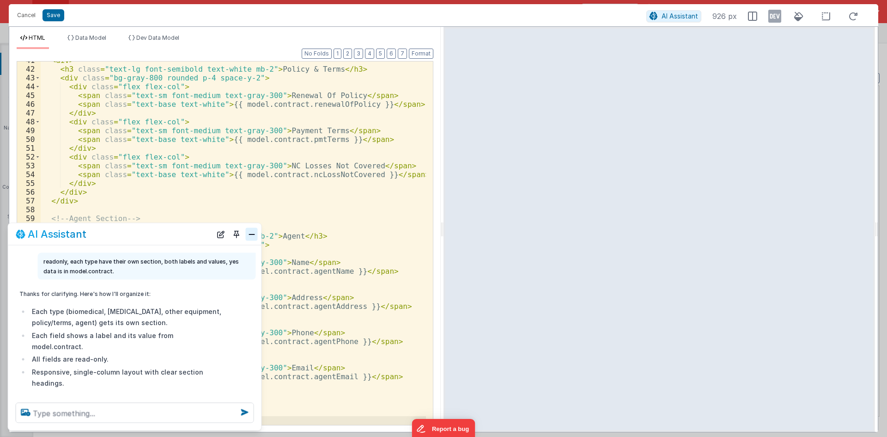
click at [255, 234] on button "Close" at bounding box center [252, 233] width 12 height 13
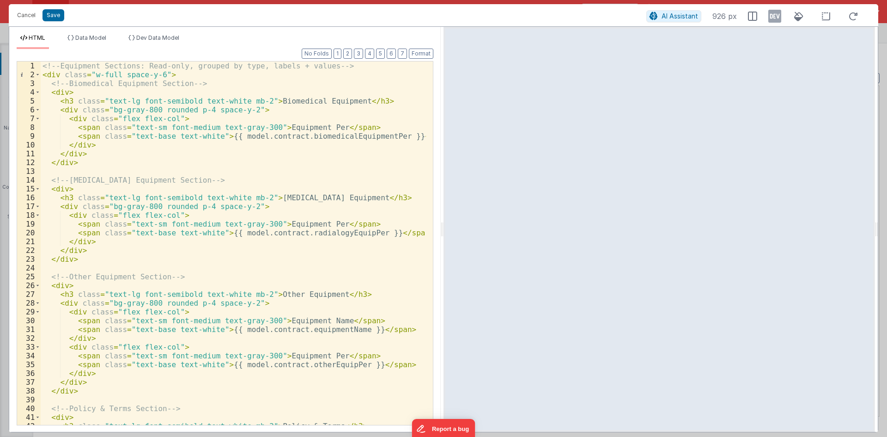
scroll to position [0, 0]
click at [256, 137] on div "<!-- Equipment Sections: Read-only, grouped by type, labels + values --> < div …" at bounding box center [233, 251] width 385 height 381
click at [255, 235] on div "<!-- Equipment Sections: Read-only, grouped by type, labels + values --> < div …" at bounding box center [233, 251] width 385 height 381
click at [243, 161] on div "<!-- Equipment Sections: Read-only, grouped by type, labels + values --> < div …" at bounding box center [233, 251] width 385 height 381
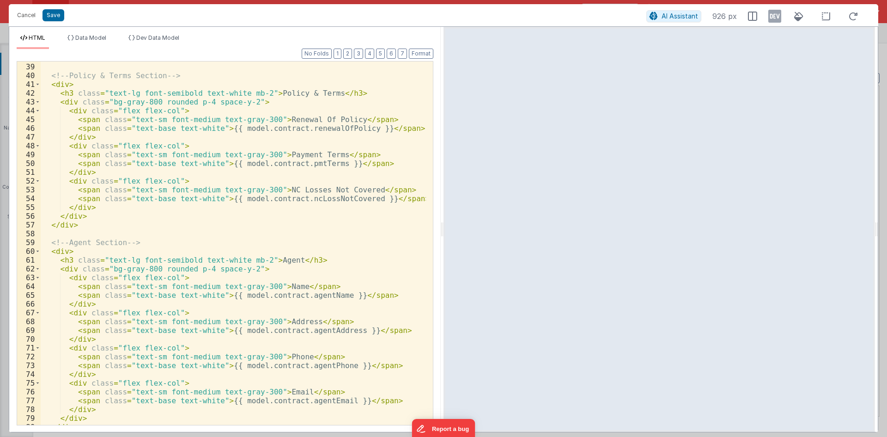
scroll to position [357, 0]
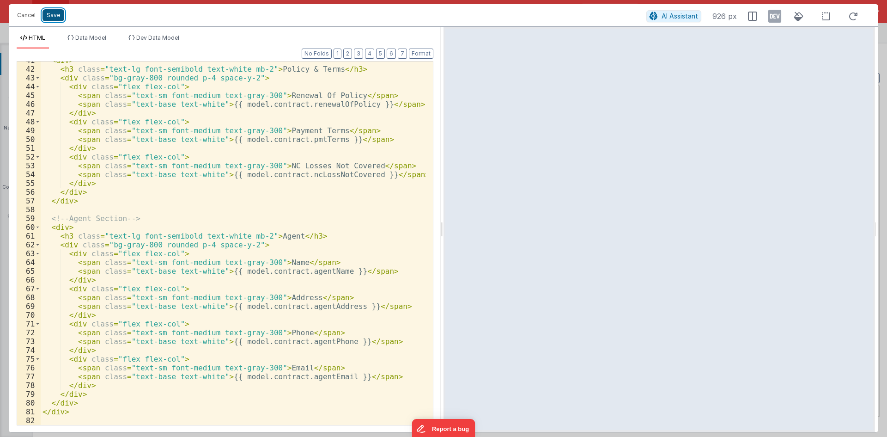
click at [53, 17] on button "Save" at bounding box center [54, 15] width 22 height 12
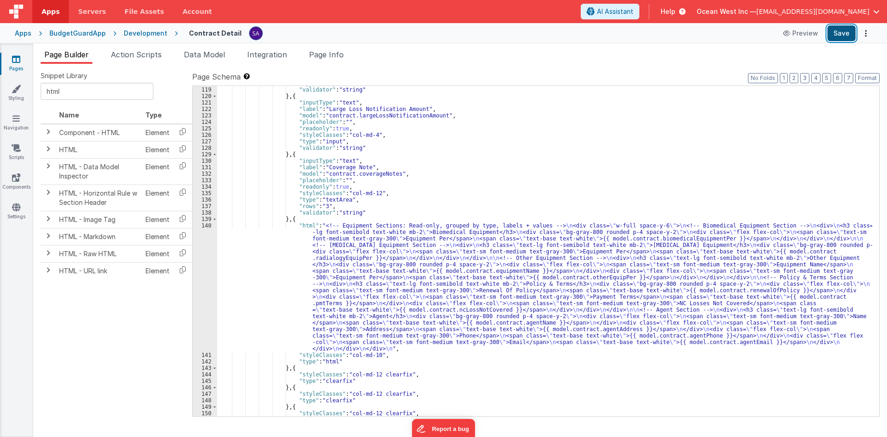
click at [834, 33] on button "Save" at bounding box center [842, 33] width 28 height 16
click at [201, 262] on div "140" at bounding box center [205, 286] width 24 height 129
click at [207, 261] on div "140" at bounding box center [205, 286] width 24 height 129
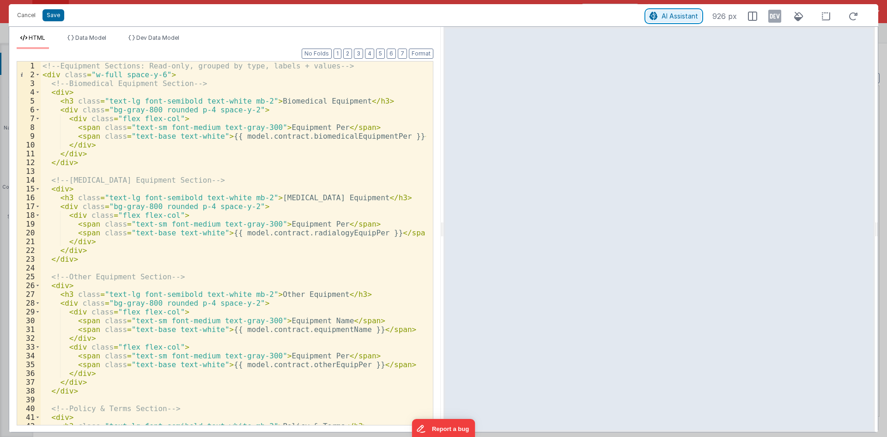
click at [679, 19] on span "AI Assistant" at bounding box center [680, 16] width 37 height 8
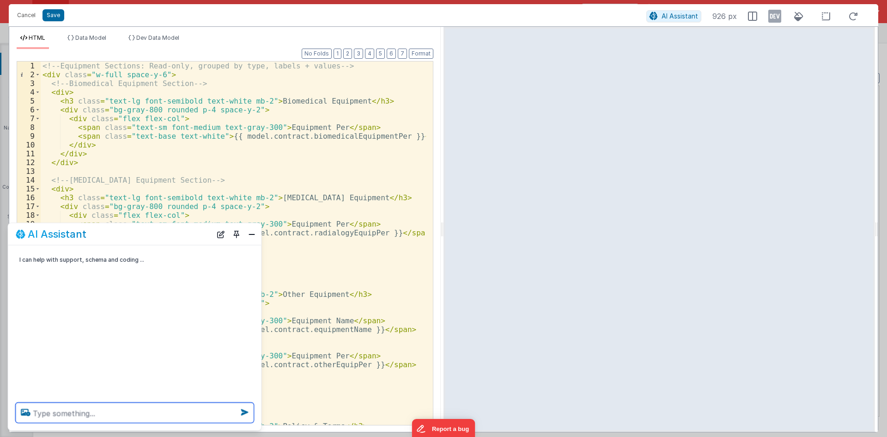
click at [100, 409] on textarea at bounding box center [135, 412] width 238 height 20
type textarea "show them in same row all three sections"
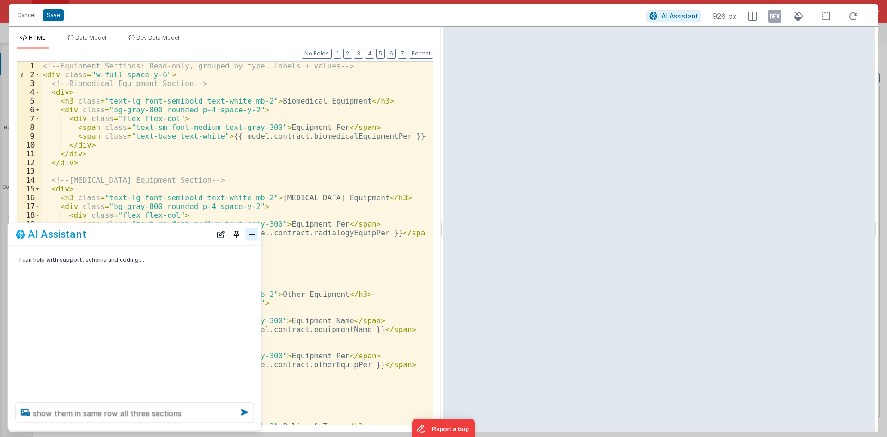
click at [251, 238] on button "Close" at bounding box center [252, 233] width 12 height 13
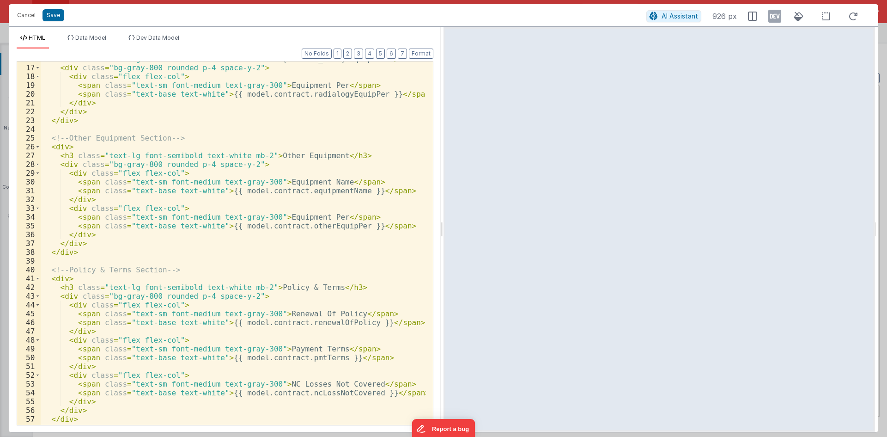
scroll to position [166, 0]
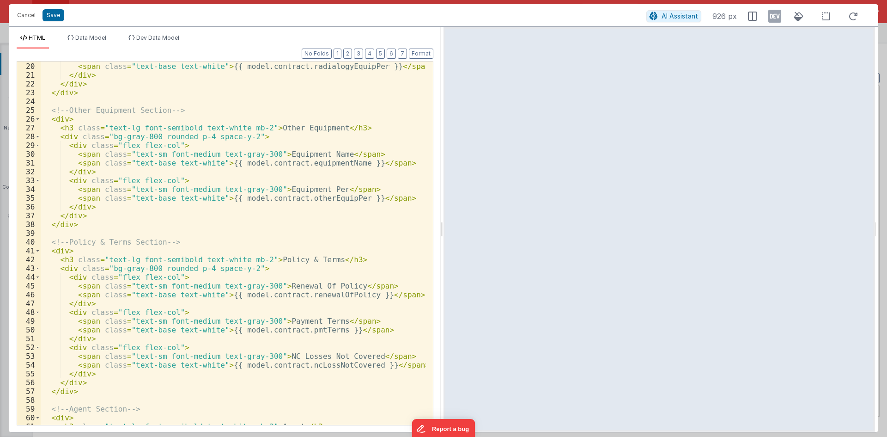
click at [61, 252] on div "< span class = "text-sm font-medium text-gray-300" > Equipment Per </ span > < …" at bounding box center [233, 243] width 385 height 381
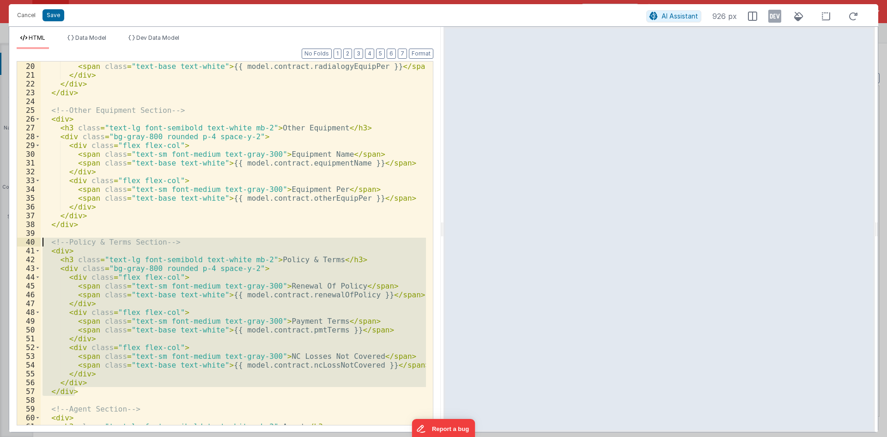
drag, startPoint x: 82, startPoint y: 392, endPoint x: 39, endPoint y: 244, distance: 154.5
click at [39, 244] on div "19 20 21 22 23 24 25 26 27 28 29 30 31 32 33 34 35 36 37 38 39 40 41 42 43 44 4…" at bounding box center [225, 243] width 417 height 364
click at [74, 232] on div "< span class = "text-sm font-medium text-gray-300" > Equipment Per </ span > < …" at bounding box center [233, 243] width 385 height 381
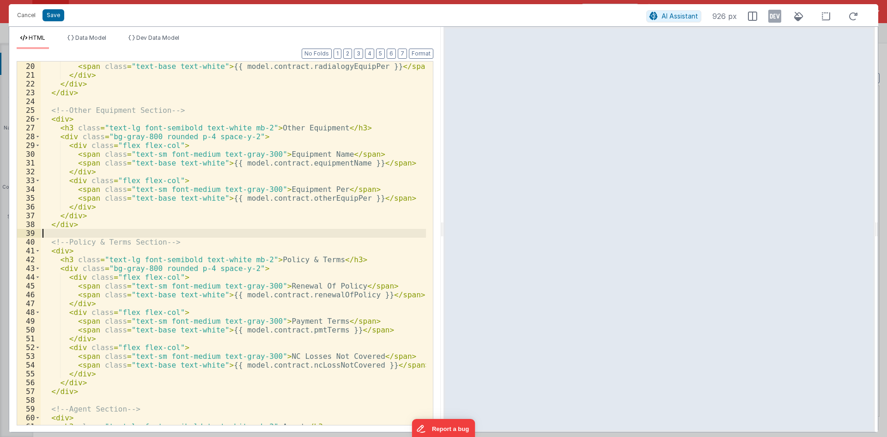
paste textarea
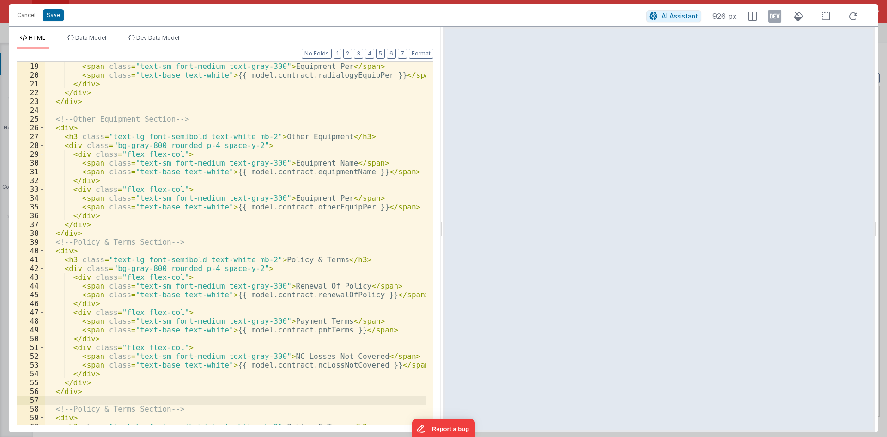
click at [119, 230] on div "< div class = "flex flex-col" > < span class = "text-sm font-medium text-gray-3…" at bounding box center [235, 243] width 381 height 381
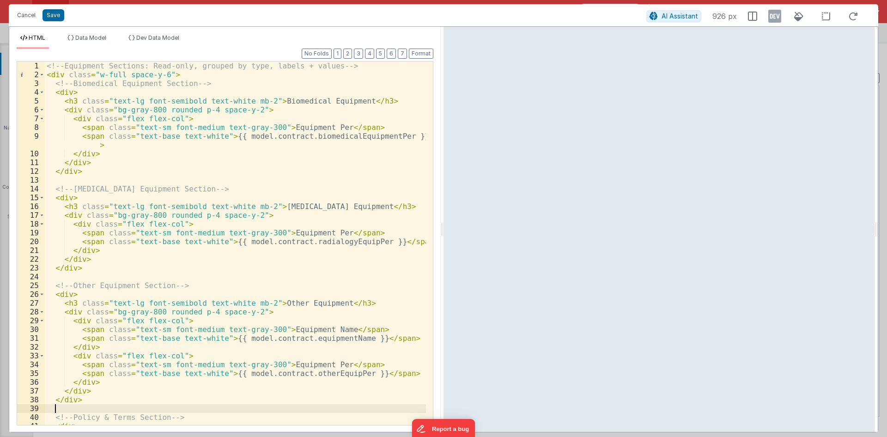
scroll to position [0, 0]
click at [79, 118] on div "<!-- Equipment Sections: Read-only, grouped by type, labels + values --> < div …" at bounding box center [235, 251] width 381 height 381
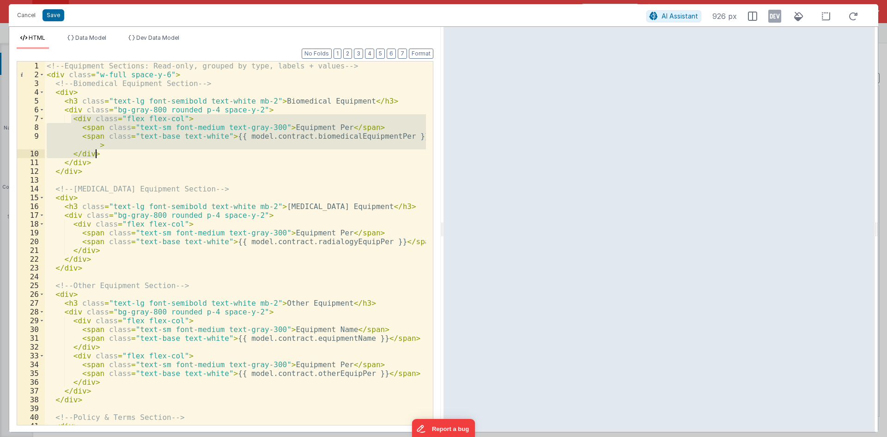
drag, startPoint x: 72, startPoint y: 118, endPoint x: 106, endPoint y: 151, distance: 47.7
click at [106, 151] on div "<!-- Equipment Sections: Read-only, grouped by type, labels + values --> < div …" at bounding box center [235, 251] width 381 height 381
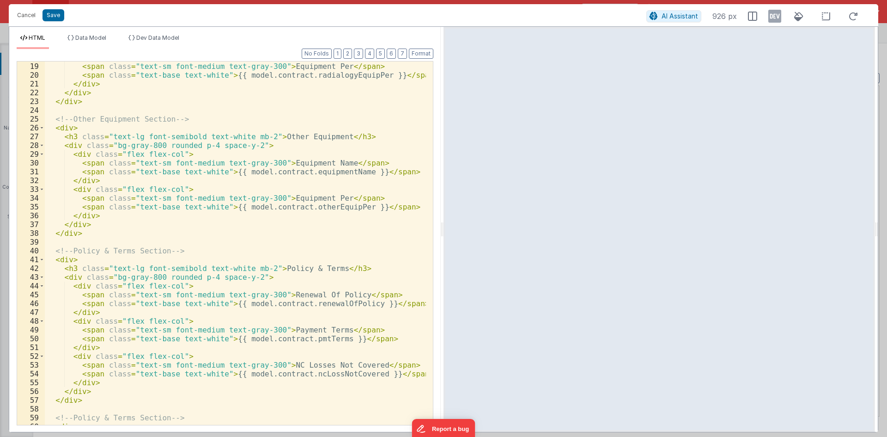
scroll to position [250, 0]
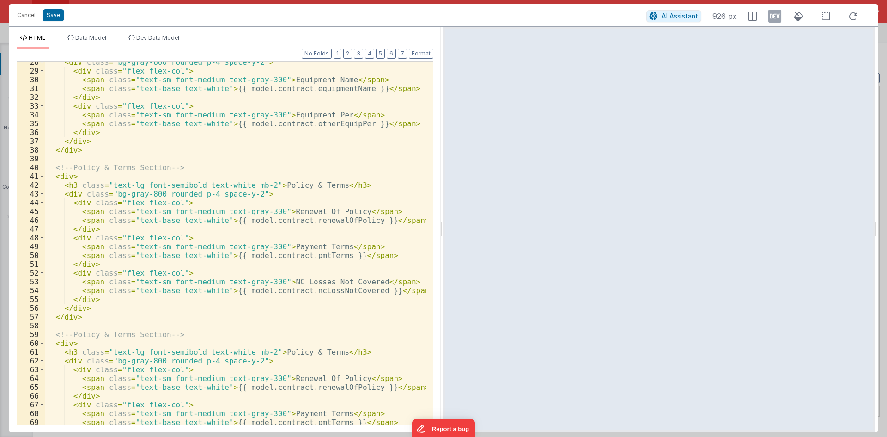
click at [77, 200] on div "< div class = "bg-gray-800 rounded p-4 space-y-2" > < div class = "flex flex-co…" at bounding box center [235, 248] width 381 height 381
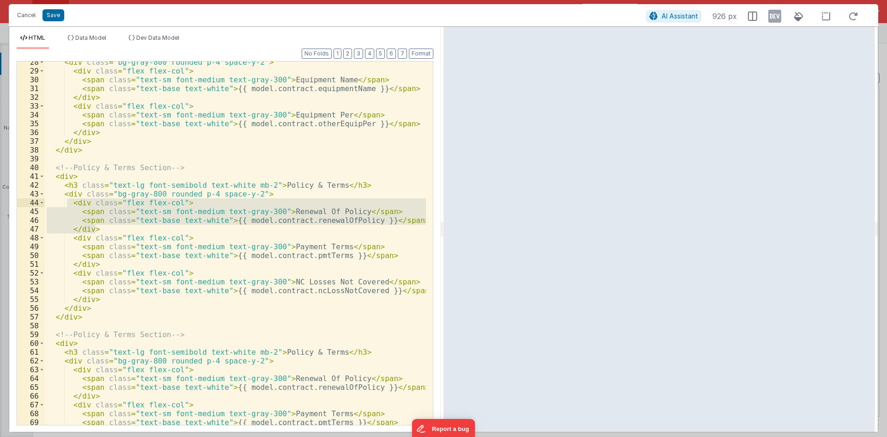
drag, startPoint x: 97, startPoint y: 229, endPoint x: 65, endPoint y: 202, distance: 41.6
click at [65, 202] on div "< div class = "bg-gray-800 rounded p-4 space-y-2" > < div class = "flex flex-co…" at bounding box center [235, 248] width 381 height 381
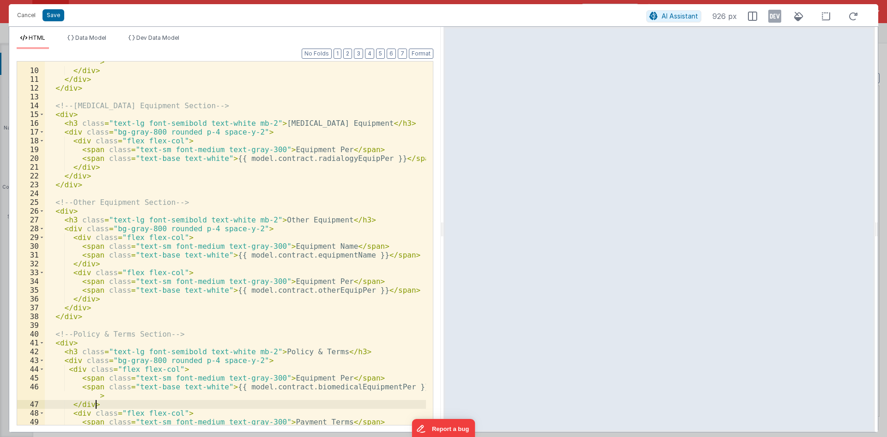
scroll to position [83, 0]
click at [70, 225] on div "< span class = "text-base text-white" > {{ model.contract.biomedicalEquipmentPe…" at bounding box center [235, 244] width 381 height 390
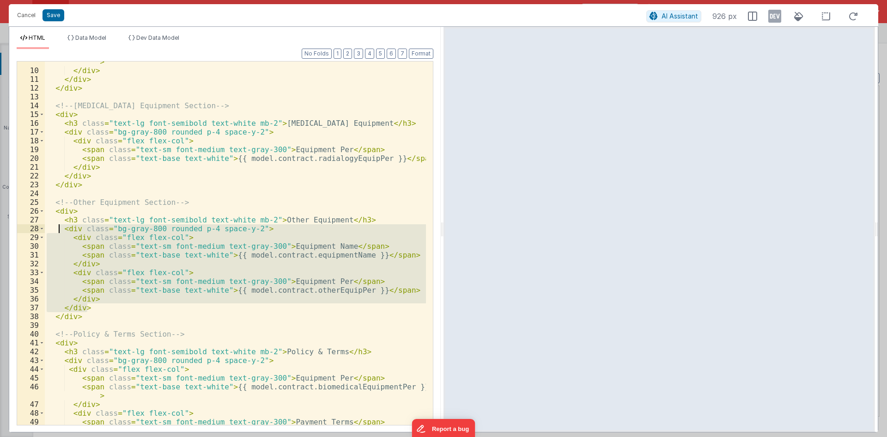
drag, startPoint x: 92, startPoint y: 307, endPoint x: 61, endPoint y: 229, distance: 84.3
click at [61, 229] on div "< span class = "text-base text-white" > {{ model.contract.biomedicalEquipmentPe…" at bounding box center [235, 244] width 381 height 390
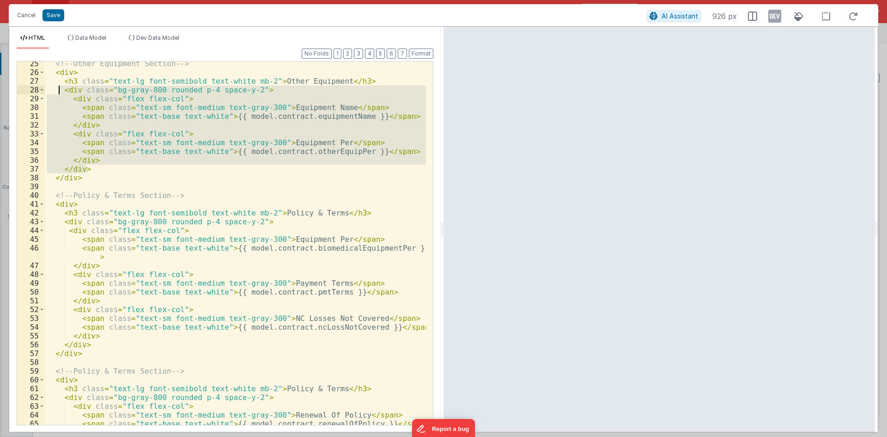
scroll to position [250, 0]
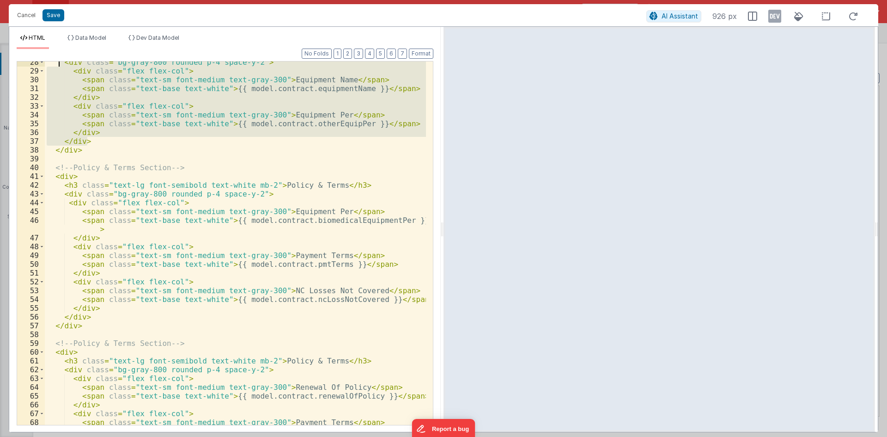
click at [78, 248] on div "< div class = "bg-gray-800 rounded p-4 space-y-2" > < div class = "flex flex-co…" at bounding box center [235, 248] width 381 height 381
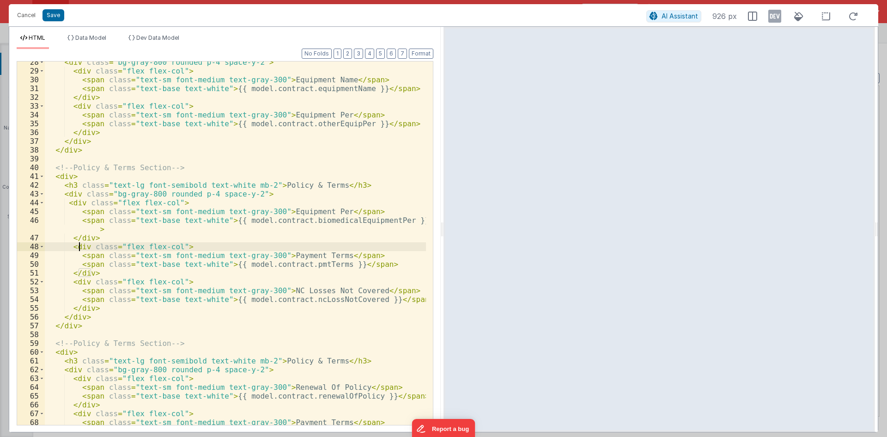
click at [81, 312] on div "< div class = "bg-gray-800 rounded p-4 space-y-2" > < div class = "flex flex-co…" at bounding box center [235, 248] width 381 height 381
click at [88, 316] on div "< div class = "bg-gray-800 rounded p-4 space-y-2" > < div class = "flex flex-co…" at bounding box center [235, 248] width 381 height 381
click at [82, 316] on div "< div class = "bg-gray-800 rounded p-4 space-y-2" > < div class = "flex flex-co…" at bounding box center [235, 248] width 381 height 381
click at [81, 278] on div "< div class = "bg-gray-800 rounded p-4 space-y-2" > < div class = "flex flex-co…" at bounding box center [235, 248] width 381 height 381
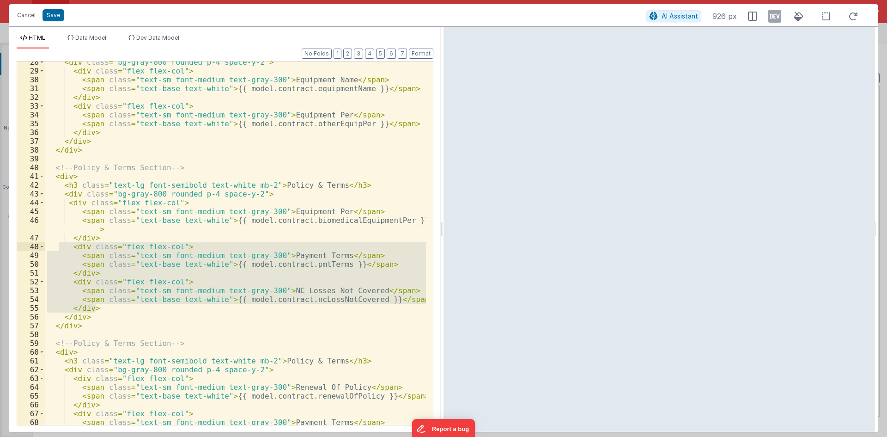
drag, startPoint x: 96, startPoint y: 309, endPoint x: 60, endPoint y: 249, distance: 69.9
click at [60, 249] on div "< div class = "bg-gray-800 rounded p-4 space-y-2" > < div class = "flex flex-co…" at bounding box center [235, 248] width 381 height 381
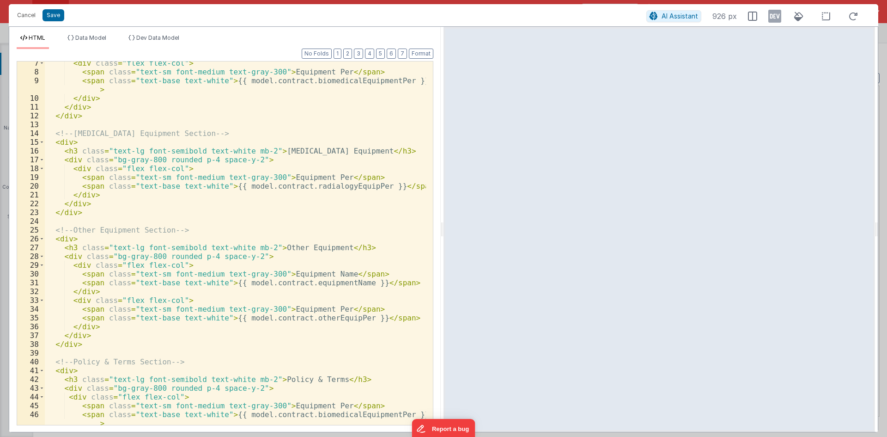
scroll to position [83, 0]
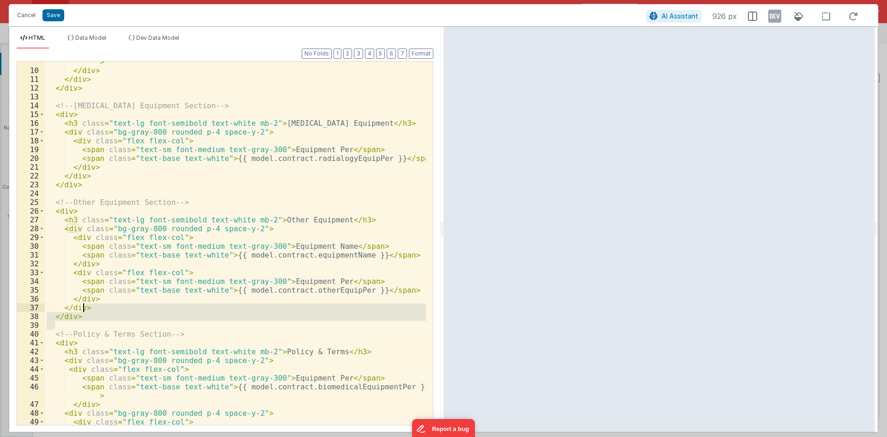
drag, startPoint x: 86, startPoint y: 323, endPoint x: 83, endPoint y: 307, distance: 15.7
click at [83, 307] on div "< span class = "text-base text-white" > {{ model.contract.biomedicalEquipmentPe…" at bounding box center [235, 244] width 381 height 390
click at [67, 213] on div "< span class = "text-base text-white" > {{ model.contract.biomedicalEquipmentPe…" at bounding box center [235, 244] width 381 height 390
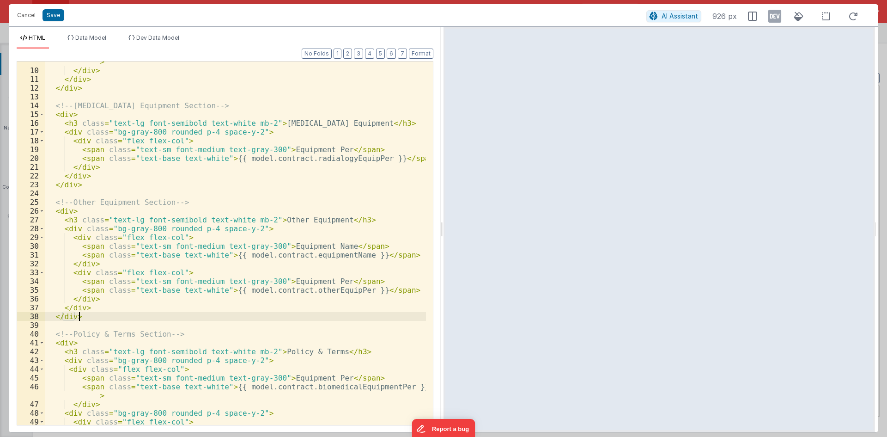
click at [95, 318] on div "< span class = "text-base text-white" > {{ model.contract.biomedicalEquipmentPe…" at bounding box center [235, 244] width 381 height 390
click at [71, 222] on div "< span class = "text-base text-white" > {{ model.contract.biomedicalEquipmentPe…" at bounding box center [235, 244] width 381 height 390
click at [72, 227] on div "< span class = "text-base text-white" > {{ model.contract.biomedicalEquipmentPe…" at bounding box center [235, 244] width 381 height 390
click at [85, 307] on div "< span class = "text-base text-white" > {{ model.contract.biomedicalEquipmentPe…" at bounding box center [235, 244] width 381 height 390
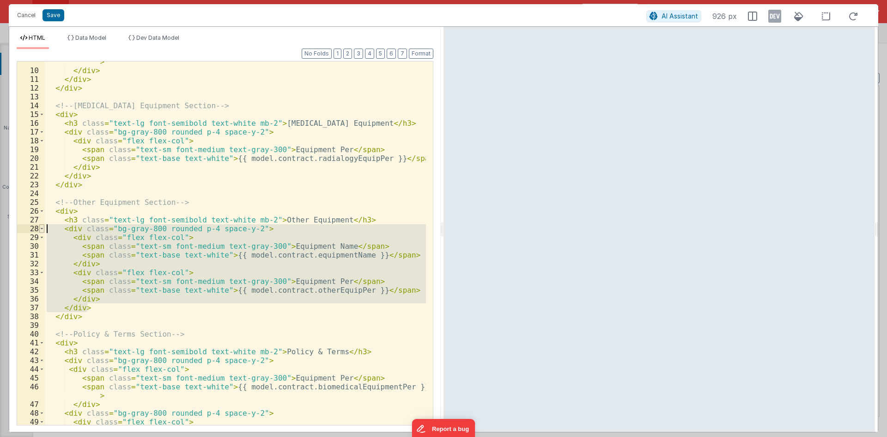
drag, startPoint x: 89, startPoint y: 307, endPoint x: 43, endPoint y: 230, distance: 89.3
click at [43, 230] on div "9 10 11 12 13 14 15 16 17 18 19 20 21 22 23 24 25 26 27 28 29 30 31 32 33 34 35…" at bounding box center [225, 243] width 417 height 364
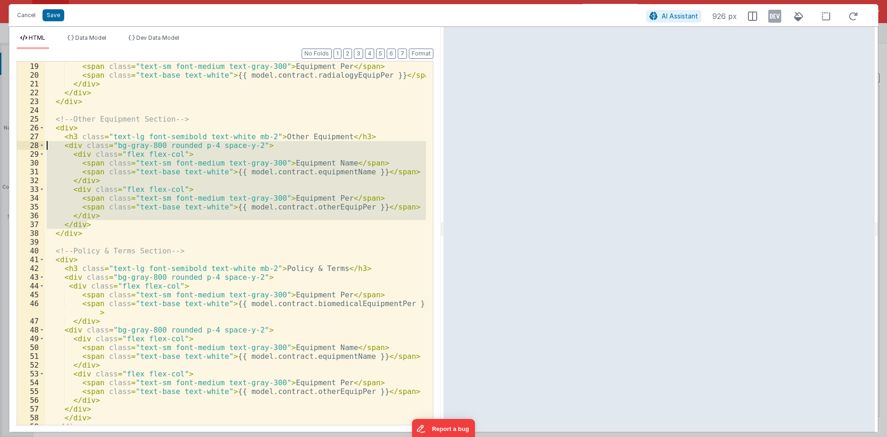
click at [82, 188] on div "< div class = "flex flex-col" > < span class = "text-sm font-medium text-gray-3…" at bounding box center [235, 242] width 381 height 363
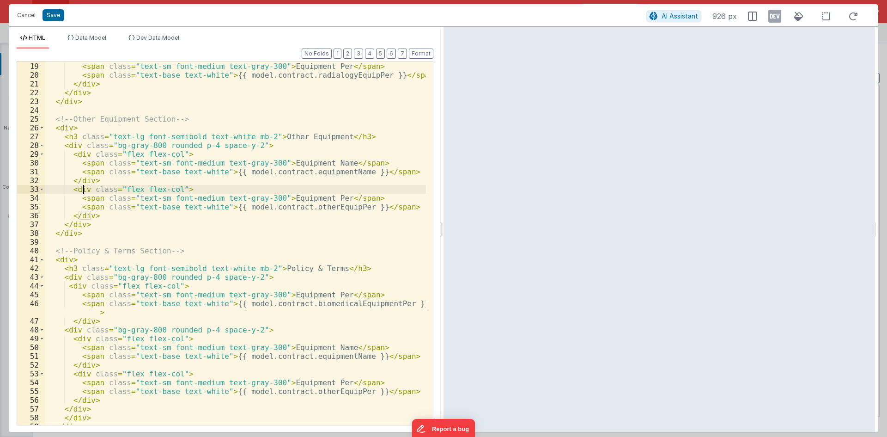
click at [81, 155] on div "< div class = "flex flex-col" > < span class = "text-sm font-medium text-gray-3…" at bounding box center [235, 243] width 381 height 381
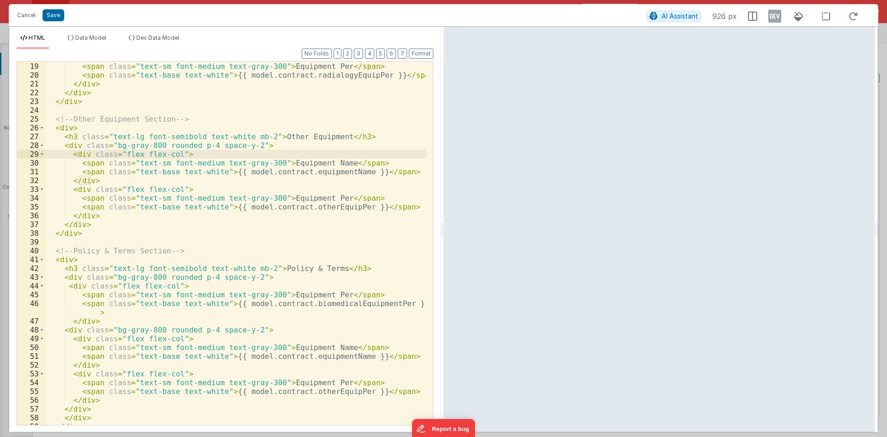
click at [91, 214] on div "< div class = "flex flex-col" > < span class = "text-sm font-medium text-gray-3…" at bounding box center [235, 243] width 381 height 381
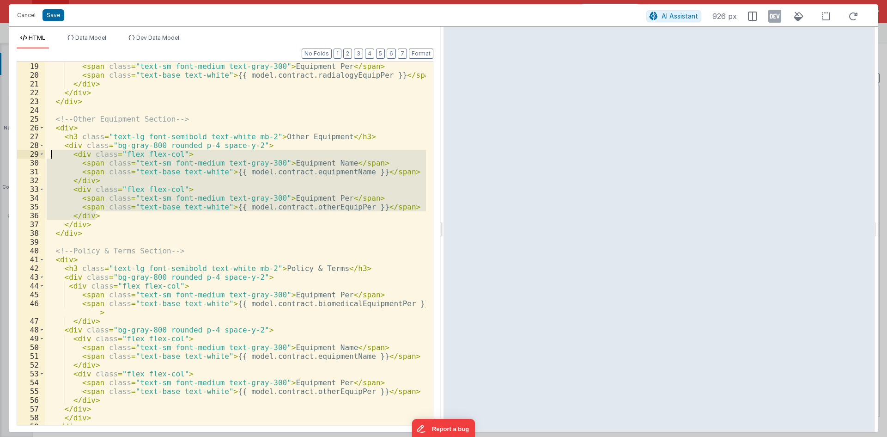
drag, startPoint x: 98, startPoint y: 214, endPoint x: 51, endPoint y: 154, distance: 76.3
click at [51, 154] on div "< div class = "flex flex-col" > < span class = "text-sm font-medium text-gray-3…" at bounding box center [235, 243] width 381 height 381
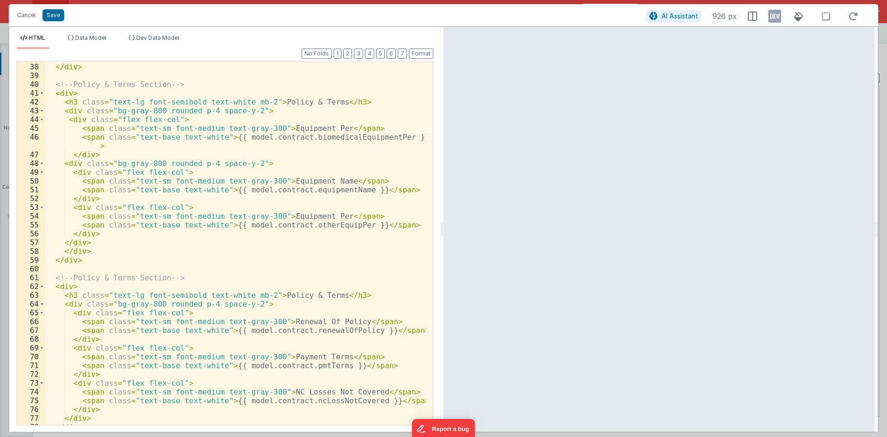
scroll to position [305, 0]
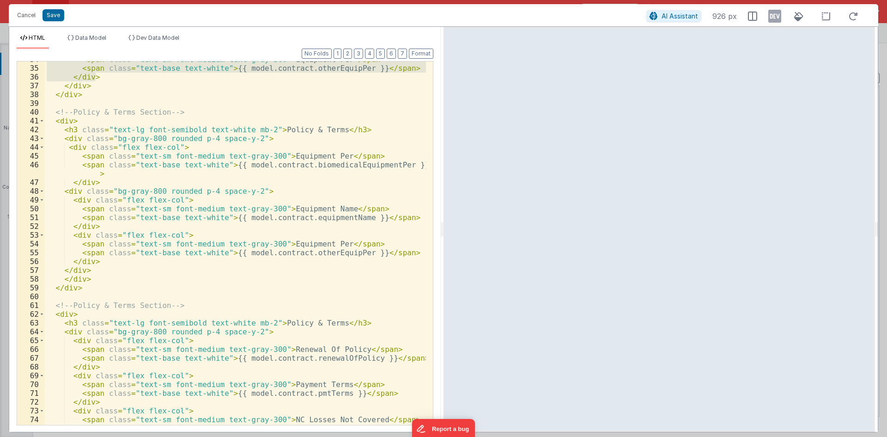
click at [82, 238] on div "< span class = "text-sm font-medium text-gray-300" > Equipment Per </ span > < …" at bounding box center [235, 245] width 381 height 381
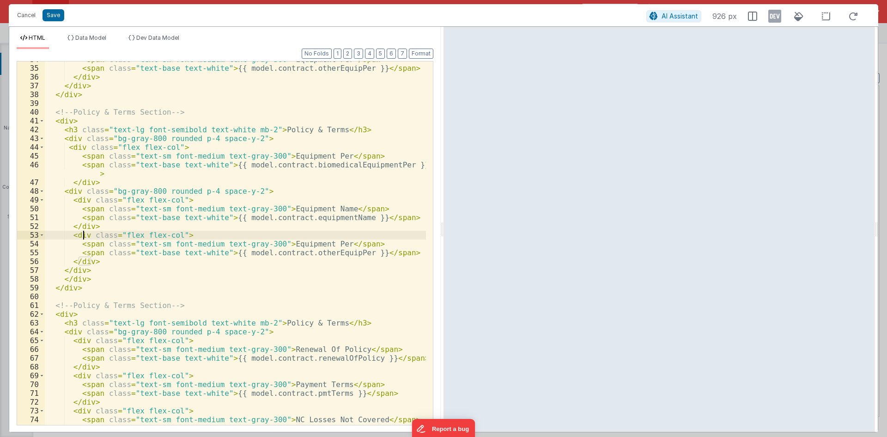
click at [72, 190] on div "< span class = "text-sm font-medium text-gray-300" > Equipment Per </ span > < …" at bounding box center [235, 245] width 381 height 381
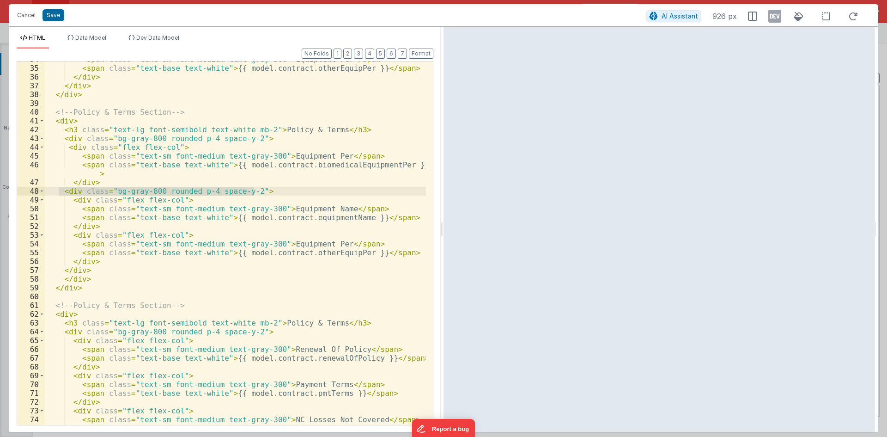
drag, startPoint x: 256, startPoint y: 189, endPoint x: 61, endPoint y: 193, distance: 195.0
click at [61, 193] on div "< span class = "text-sm font-medium text-gray-300" > Equipment Per </ span > < …" at bounding box center [235, 245] width 381 height 381
drag, startPoint x: 90, startPoint y: 271, endPoint x: 66, endPoint y: 271, distance: 24.5
click at [66, 271] on div "< span class = "text-sm font-medium text-gray-300" > Equipment Per </ span > < …" at bounding box center [235, 245] width 381 height 381
click at [79, 271] on div "< span class = "text-sm font-medium text-gray-300" > Equipment Per </ span > < …" at bounding box center [235, 245] width 381 height 381
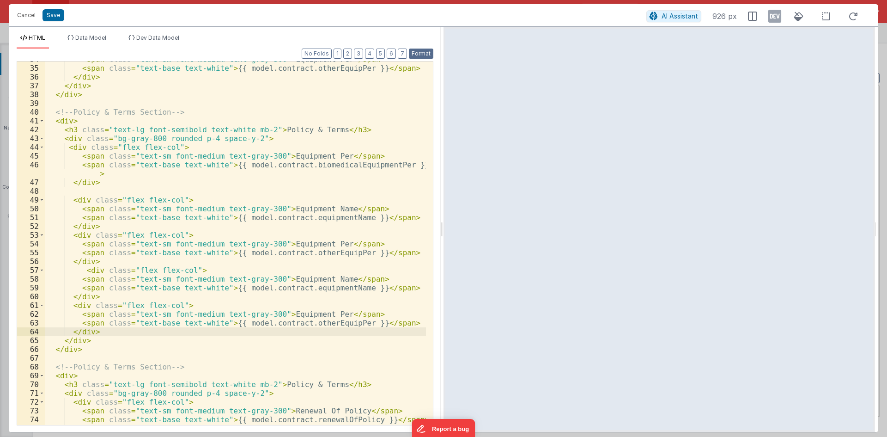
click at [414, 58] on button "Format" at bounding box center [421, 54] width 24 height 10
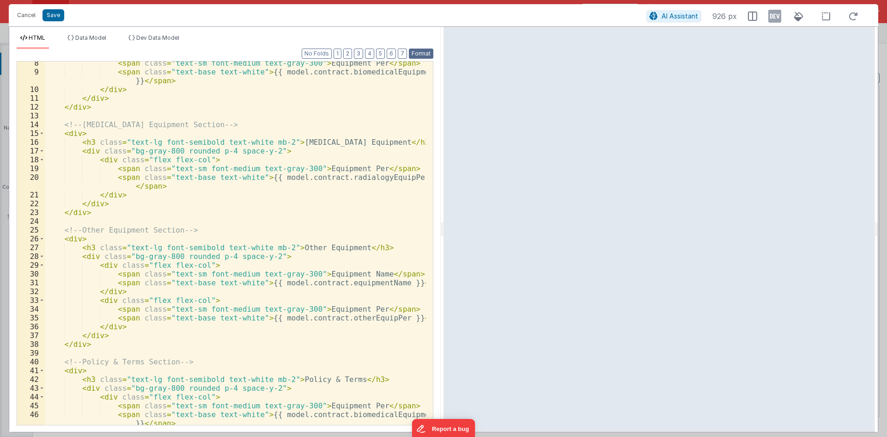
scroll to position [64, 0]
click at [80, 346] on div "< span class = "text-sm font-medium text-gray-300" > Equipment Per </ span > < …" at bounding box center [235, 249] width 381 height 381
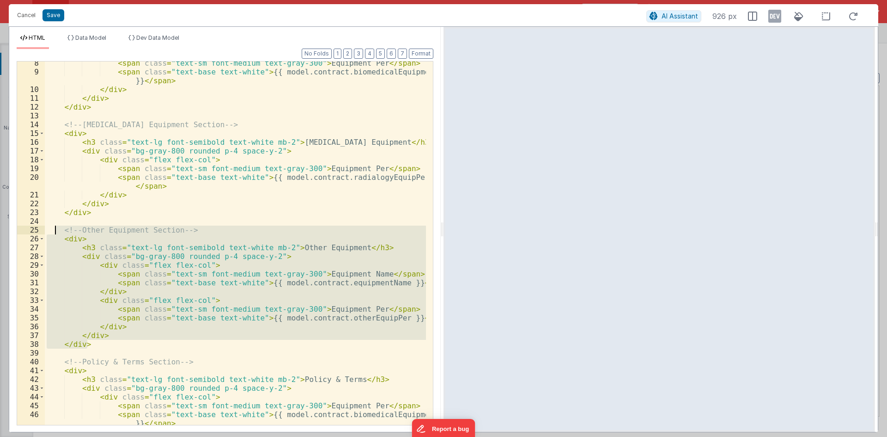
drag, startPoint x: 101, startPoint y: 345, endPoint x: 54, endPoint y: 229, distance: 125.6
click at [54, 229] on div "< span class = "text-sm font-medium text-gray-300" > Equipment Per </ span > < …" at bounding box center [235, 249] width 381 height 381
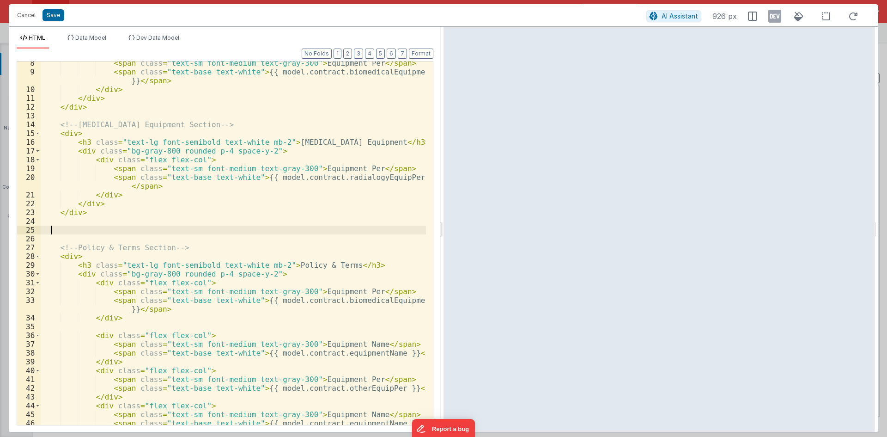
click at [79, 213] on div "< span class = "text-sm font-medium text-gray-300" > Equipment Per </ span > < …" at bounding box center [233, 249] width 385 height 381
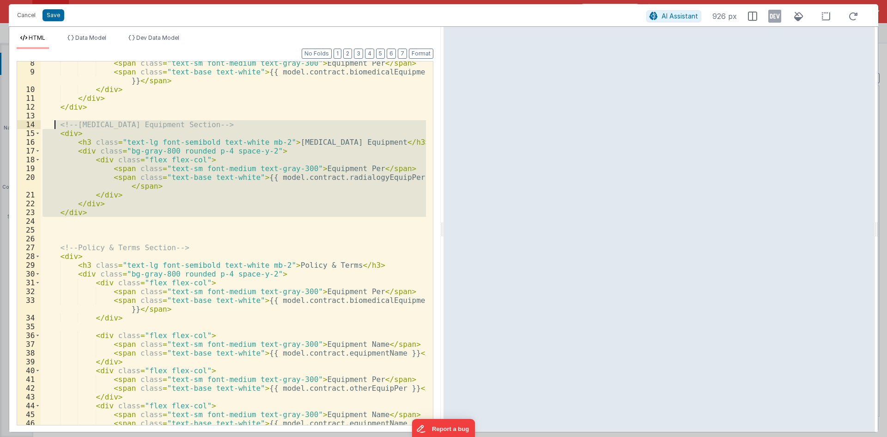
drag, startPoint x: 93, startPoint y: 218, endPoint x: 54, endPoint y: 124, distance: 101.3
click at [54, 124] on div "< span class = "text-sm font-medium text-gray-300" > Equipment Per </ span > < …" at bounding box center [233, 249] width 385 height 381
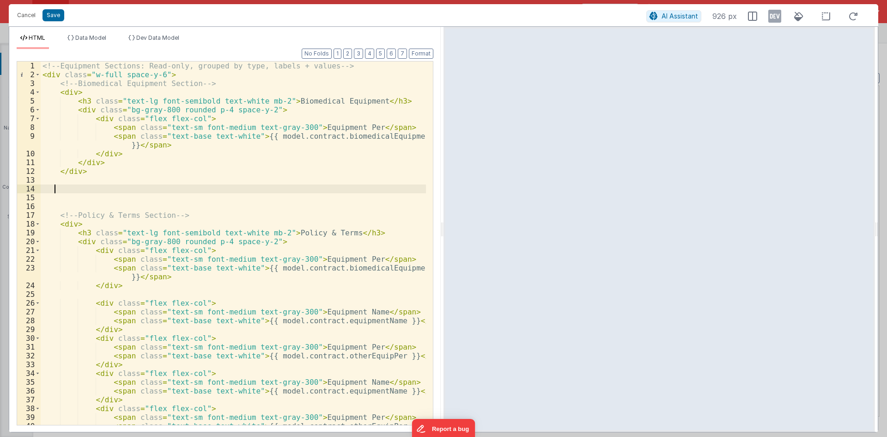
scroll to position [0, 0]
click at [72, 173] on div "<!-- Equipment Sections: Read-only, grouped by type, labels + values --> < div …" at bounding box center [233, 251] width 385 height 381
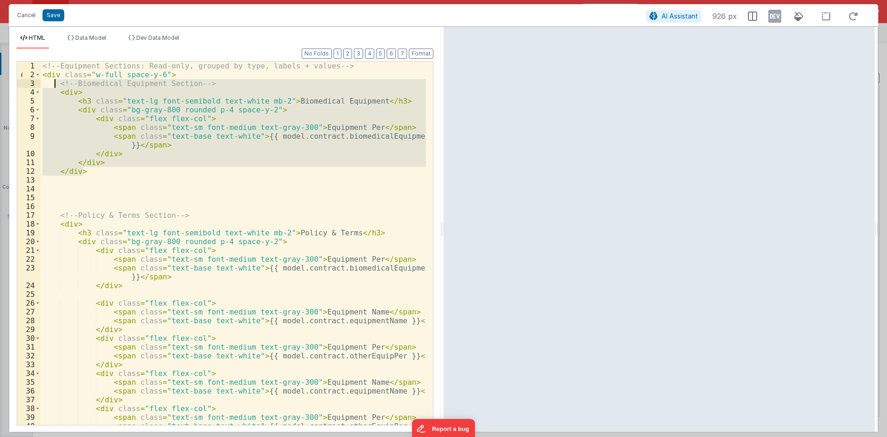
drag, startPoint x: 92, startPoint y: 174, endPoint x: 53, endPoint y: 85, distance: 97.3
click at [53, 85] on div "<!-- Equipment Sections: Read-only, grouped by type, labels + values --> < div …" at bounding box center [233, 251] width 385 height 381
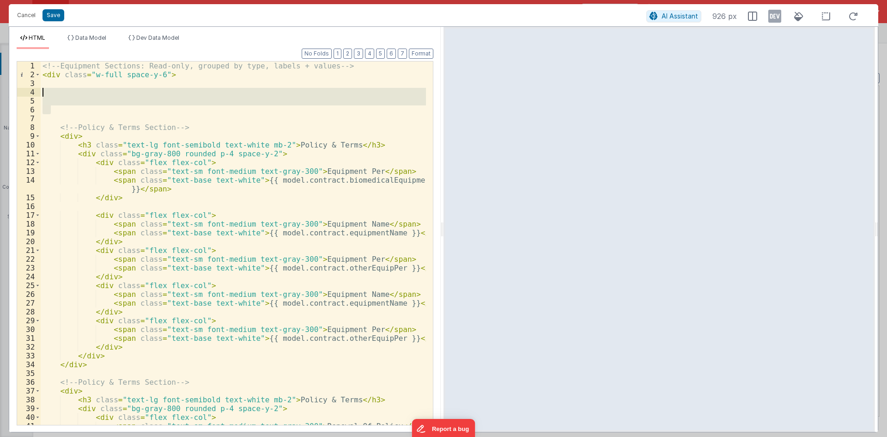
drag, startPoint x: 64, startPoint y: 113, endPoint x: 61, endPoint y: 90, distance: 23.8
click at [61, 90] on div "<!-- Equipment Sections: Read-only, grouped by type, labels + values --> < div …" at bounding box center [233, 256] width 385 height 390
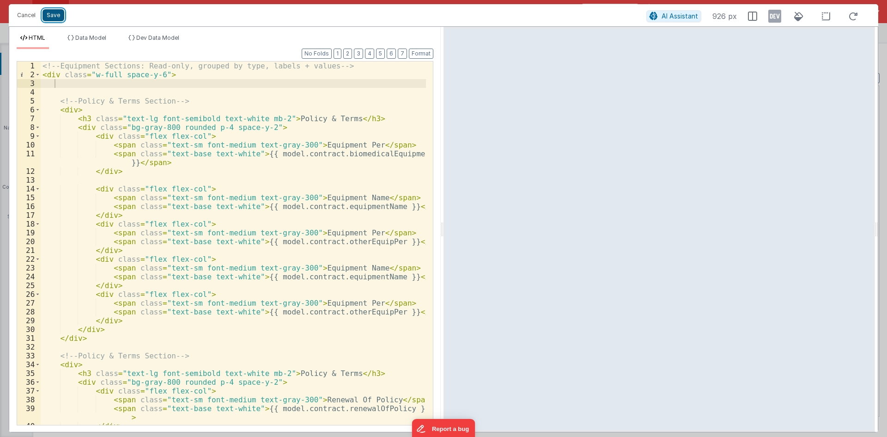
click at [58, 18] on button "Save" at bounding box center [54, 15] width 22 height 12
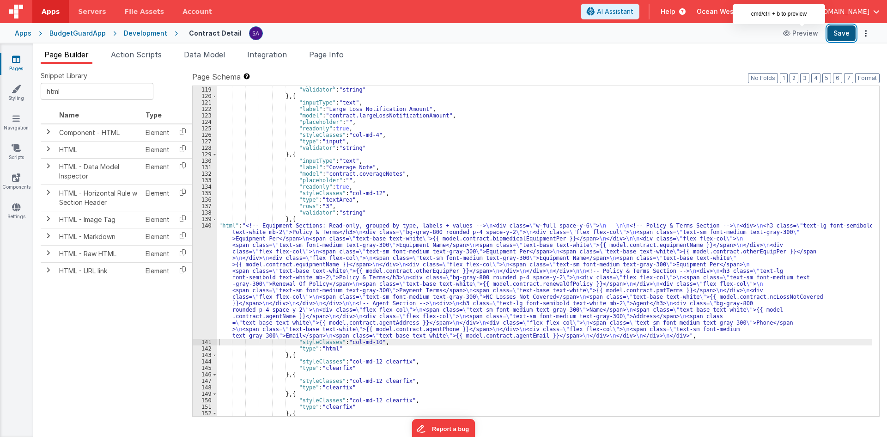
click at [835, 39] on button "Save" at bounding box center [842, 33] width 28 height 16
click at [272, 256] on div ""type" : "input" , "validator" : "string" } , { "inputType" : "text" , "label" …" at bounding box center [544, 251] width 655 height 343
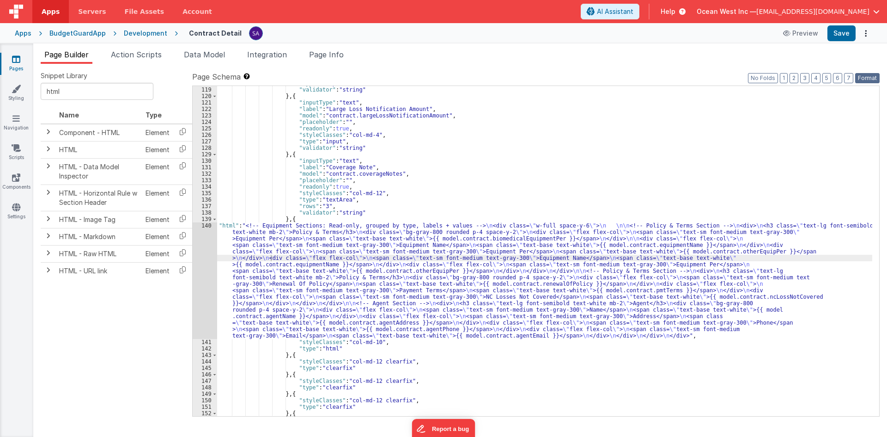
click at [863, 81] on button "Format" at bounding box center [867, 78] width 24 height 10
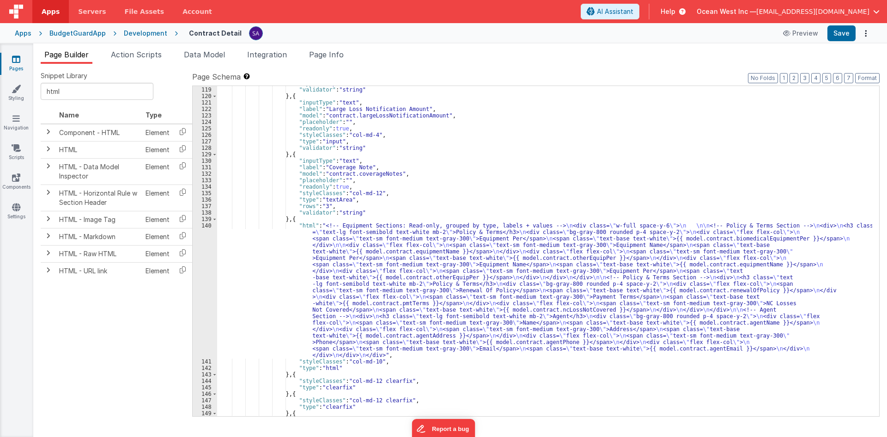
click at [255, 283] on div ""type" : "input" , "validator" : "string" } , { "inputType" : "text" , "label" …" at bounding box center [544, 251] width 655 height 343
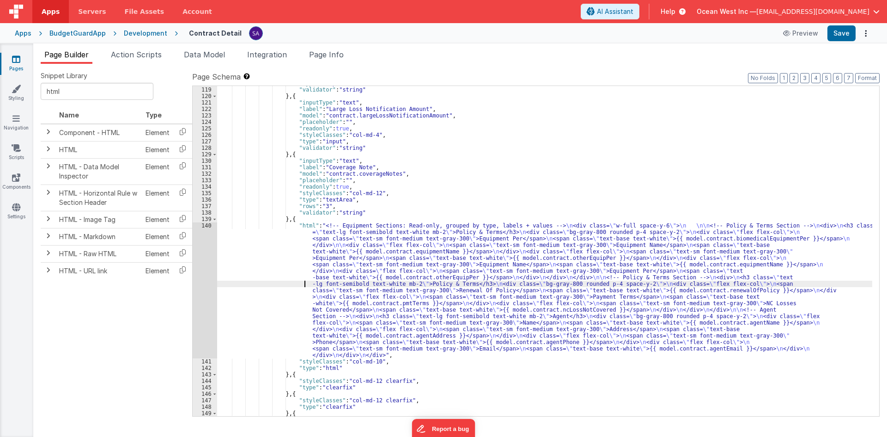
click at [200, 272] on div "140" at bounding box center [205, 290] width 24 height 136
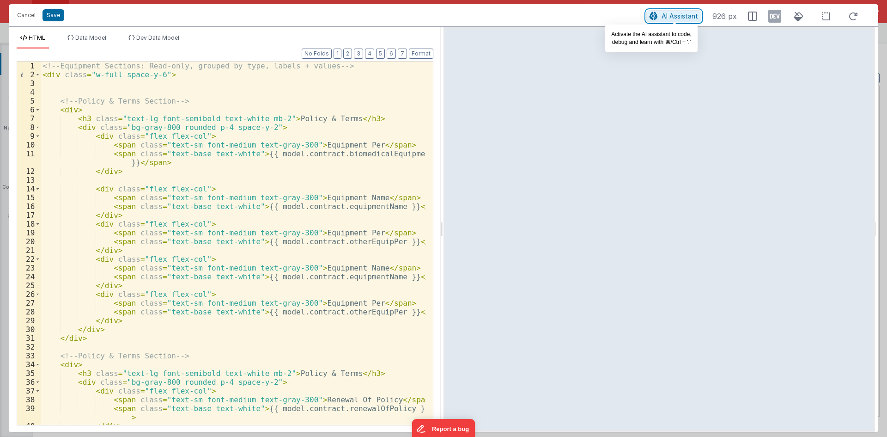
drag, startPoint x: 680, startPoint y: 15, endPoint x: 666, endPoint y: 39, distance: 27.7
click at [680, 16] on span "AI Assistant" at bounding box center [680, 16] width 37 height 8
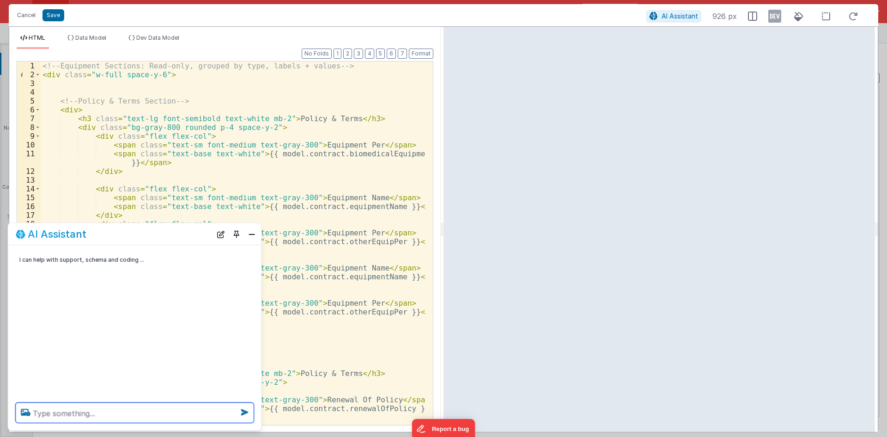
click at [143, 410] on textarea at bounding box center [135, 412] width 238 height 20
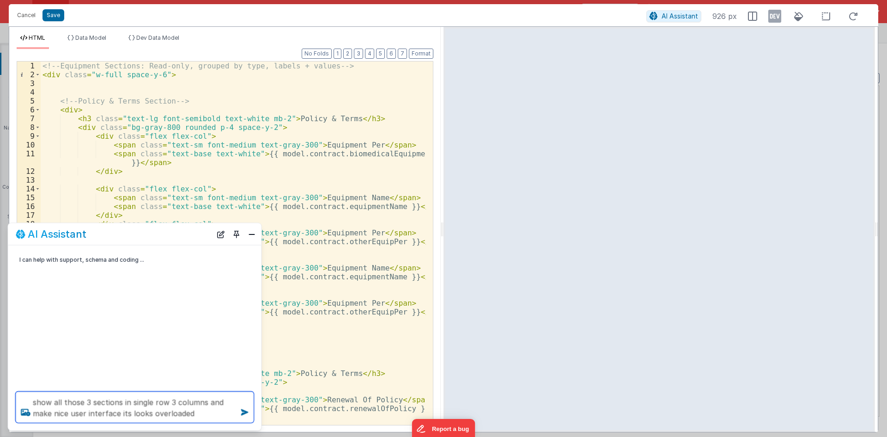
type textarea "show all those 3 sections in single row 3 columns and make nice user interface …"
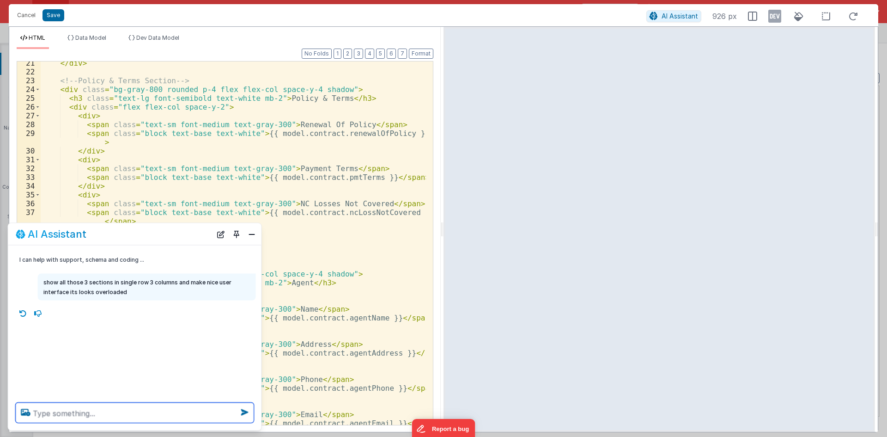
scroll to position [187, 0]
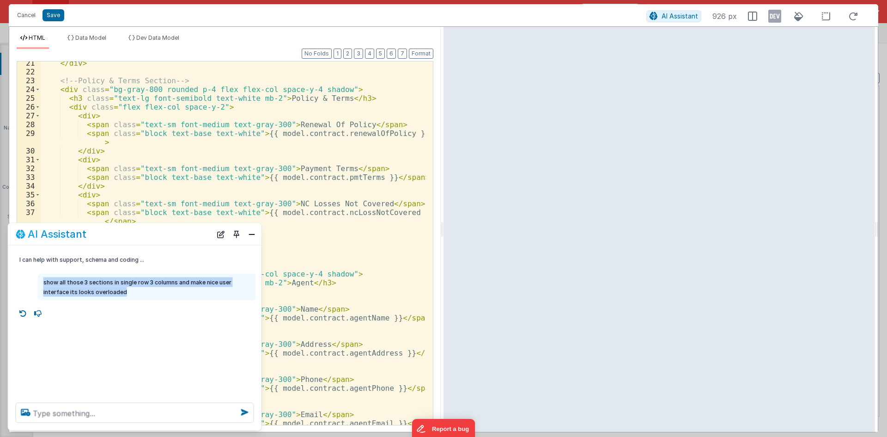
drag, startPoint x: 123, startPoint y: 290, endPoint x: 40, endPoint y: 280, distance: 83.3
click at [40, 280] on div "show all those 3 sections in single row 3 columns and make nice user interface …" at bounding box center [147, 287] width 218 height 27
copy p "show all those 3 sections in single row 3 columns and make nice user interface …"
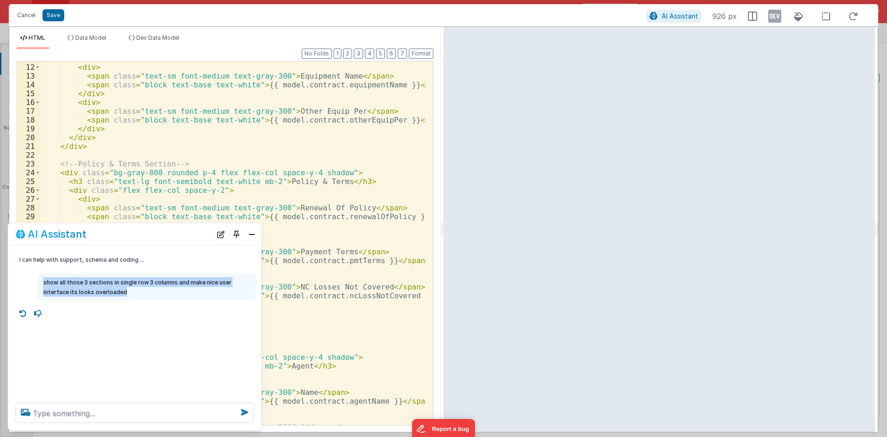
scroll to position [0, 0]
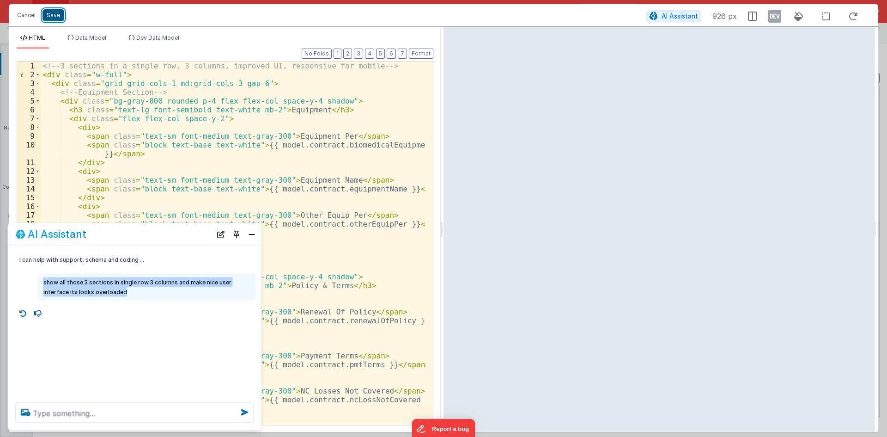
click at [55, 17] on button "Save" at bounding box center [54, 15] width 22 height 12
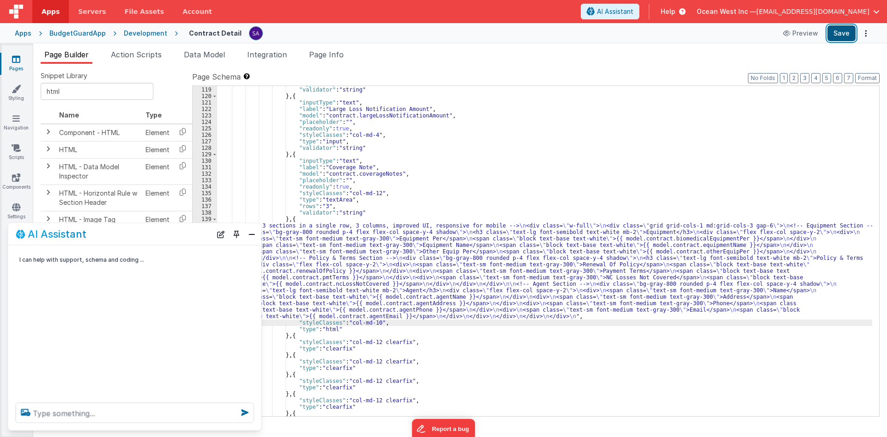
click at [840, 34] on button "Save" at bounding box center [842, 33] width 28 height 16
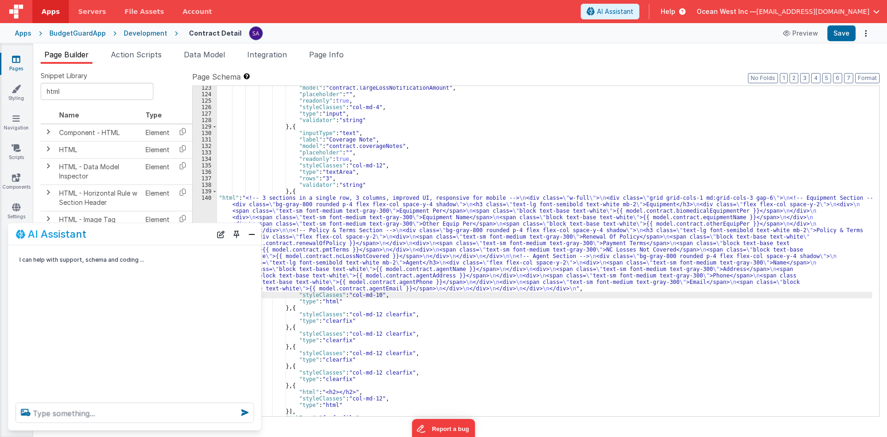
scroll to position [791, 0]
click at [371, 294] on div ""model" : "contract.largeLossNotificationAmount" , "placeholder" : "" , "readon…" at bounding box center [544, 256] width 655 height 343
click at [254, 235] on button "Close" at bounding box center [252, 233] width 12 height 13
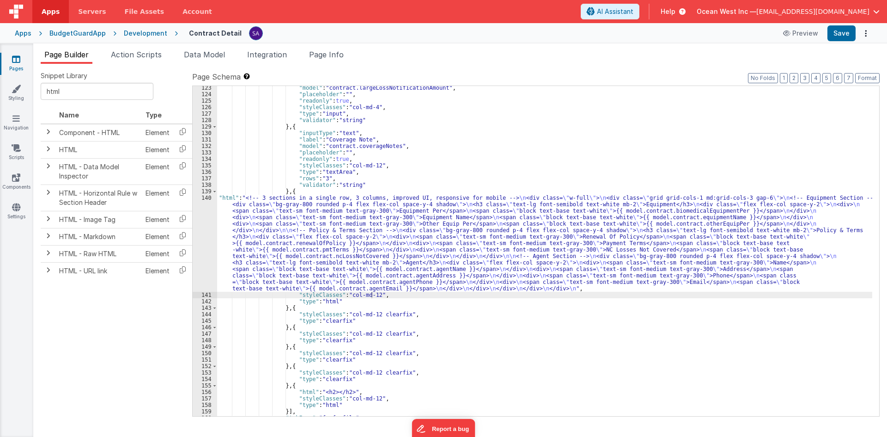
click at [316, 227] on div ""model" : "contract.largeLossNotificationAmount" , "placeholder" : "" , "readon…" at bounding box center [544, 256] width 655 height 343
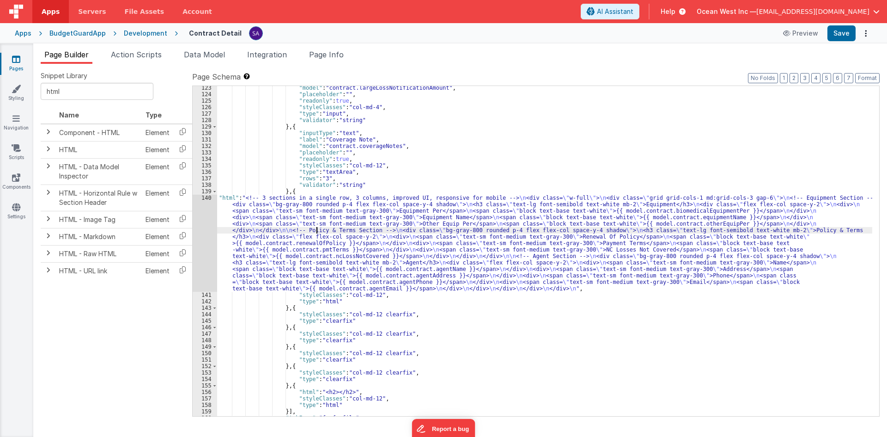
click at [202, 218] on div "140" at bounding box center [205, 243] width 24 height 97
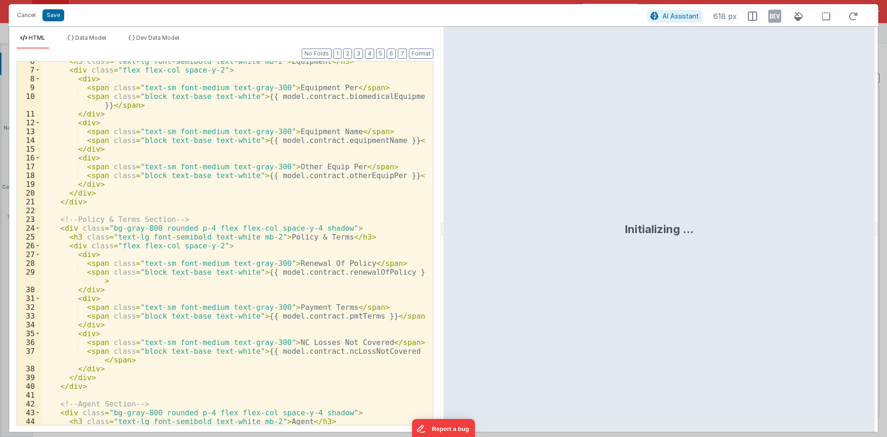
scroll to position [0, 0]
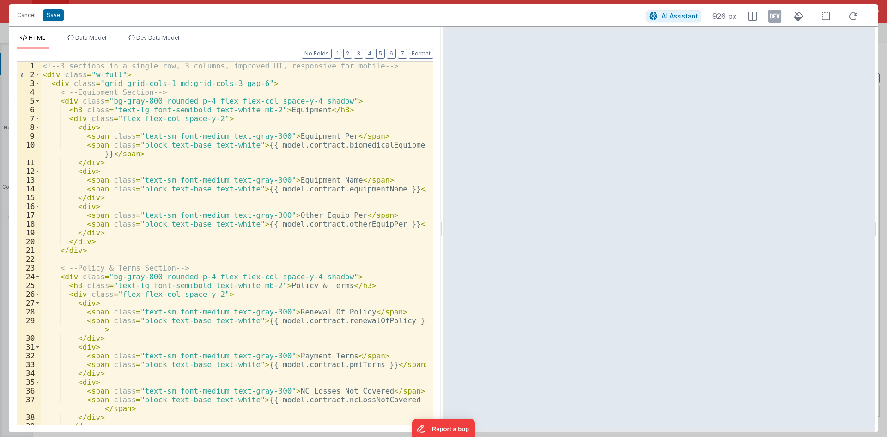
click at [286, 109] on div "<!-- 3 sections in a single row, 3 columns, improved UI, responsive for mobile …" at bounding box center [233, 251] width 385 height 381
click at [291, 136] on div "<!-- 3 sections in a single row, 3 columns, improved UI, responsive for mobile …" at bounding box center [233, 251] width 385 height 381
click at [311, 137] on div "<!-- 3 sections in a single row, 3 columns, improved UI, responsive for mobile …" at bounding box center [233, 242] width 385 height 363
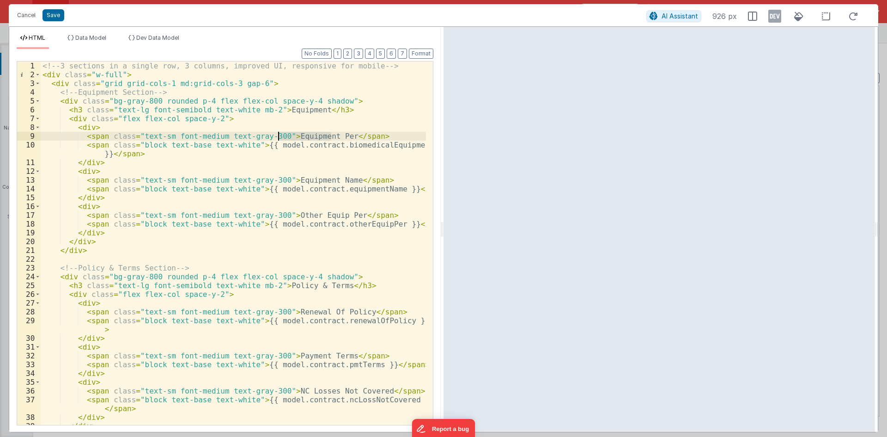
drag, startPoint x: 330, startPoint y: 136, endPoint x: 278, endPoint y: 138, distance: 52.7
click at [278, 138] on div "<!-- 3 sections in a single row, 3 columns, improved UI, responsive for mobile …" at bounding box center [233, 251] width 385 height 381
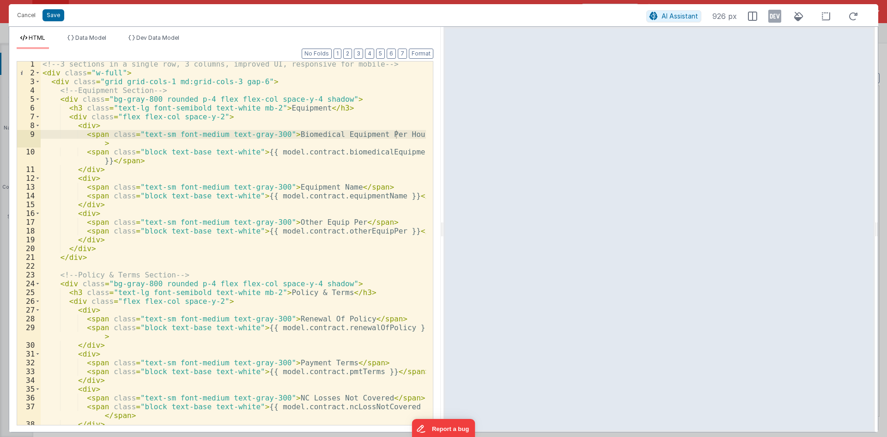
scroll to position [2, 0]
drag, startPoint x: 81, startPoint y: 127, endPoint x: 89, endPoint y: 145, distance: 20.1
click at [81, 127] on div "<!-- 3 sections in a single row, 3 columns, improved UI, responsive for mobile …" at bounding box center [233, 250] width 385 height 381
click at [93, 166] on div "<!-- 3 sections in a single row, 3 columns, improved UI, responsive for mobile …" at bounding box center [233, 250] width 385 height 381
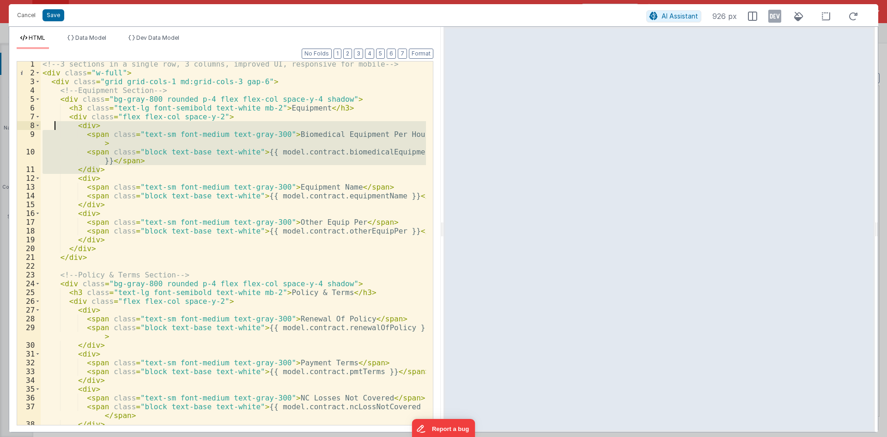
drag, startPoint x: 100, startPoint y: 170, endPoint x: 54, endPoint y: 123, distance: 66.0
click at [54, 123] on div "<!-- 3 sections in a single row, 3 columns, improved UI, responsive for mobile …" at bounding box center [233, 250] width 385 height 381
click at [109, 168] on div "<!-- 3 sections in a single row, 3 columns, improved UI, responsive for mobile …" at bounding box center [233, 242] width 385 height 363
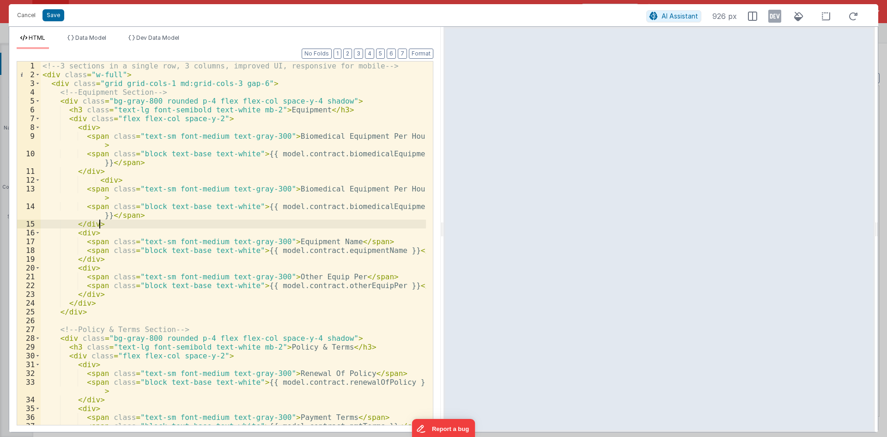
scroll to position [0, 0]
drag, startPoint x: 324, startPoint y: 192, endPoint x: 287, endPoint y: 191, distance: 37.0
click at [324, 192] on div "<!-- 3 sections in a single row, 3 columns, improved UI, responsive for mobile …" at bounding box center [233, 251] width 385 height 381
drag, startPoint x: 280, startPoint y: 189, endPoint x: 395, endPoint y: 191, distance: 115.1
click at [395, 191] on div "<!-- 3 sections in a single row, 3 columns, improved UI, responsive for mobile …" at bounding box center [233, 251] width 385 height 381
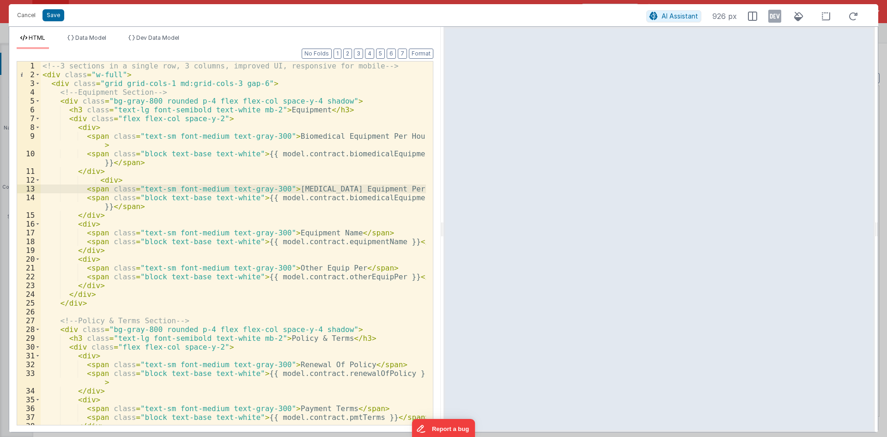
click at [356, 201] on div "<!-- 3 sections in a single row, 3 columns, improved UI, responsive for mobile …" at bounding box center [233, 251] width 385 height 381
click at [356, 201] on div "<!-- 3 sections in a single row, 3 columns, improved UI, responsive for mobile …" at bounding box center [233, 242] width 385 height 363
drag, startPoint x: 363, startPoint y: 197, endPoint x: 323, endPoint y: 196, distance: 39.7
click at [323, 196] on div "<!-- 3 sections in a single row, 3 columns, improved UI, responsive for mobile …" at bounding box center [233, 251] width 385 height 381
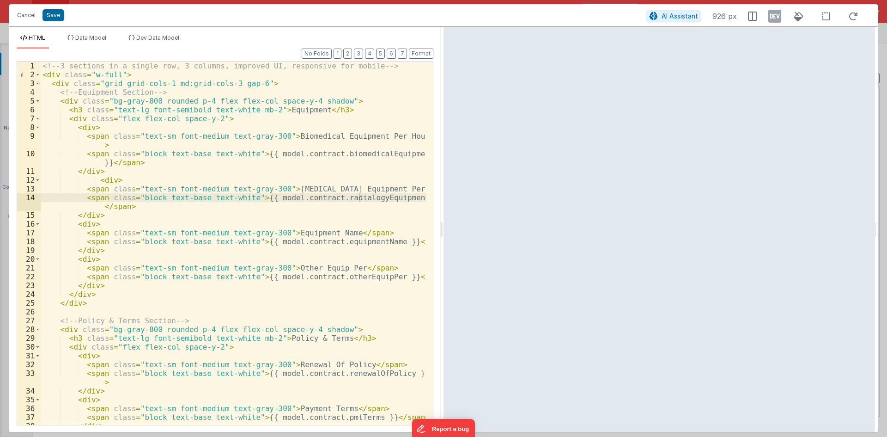
drag, startPoint x: 298, startPoint y: 232, endPoint x: 316, endPoint y: 232, distance: 18.5
click at [298, 232] on div "<!-- 3 sections in a single row, 3 columns, improved UI, responsive for mobile …" at bounding box center [233, 251] width 385 height 381
drag, startPoint x: 334, startPoint y: 231, endPoint x: 279, endPoint y: 232, distance: 55.0
click at [279, 232] on div "<!-- 3 sections in a single row, 3 columns, improved UI, responsive for mobile …" at bounding box center [233, 251] width 385 height 381
click at [324, 268] on div "<!-- 3 sections in a single row, 3 columns, improved UI, responsive for mobile …" at bounding box center [233, 251] width 385 height 381
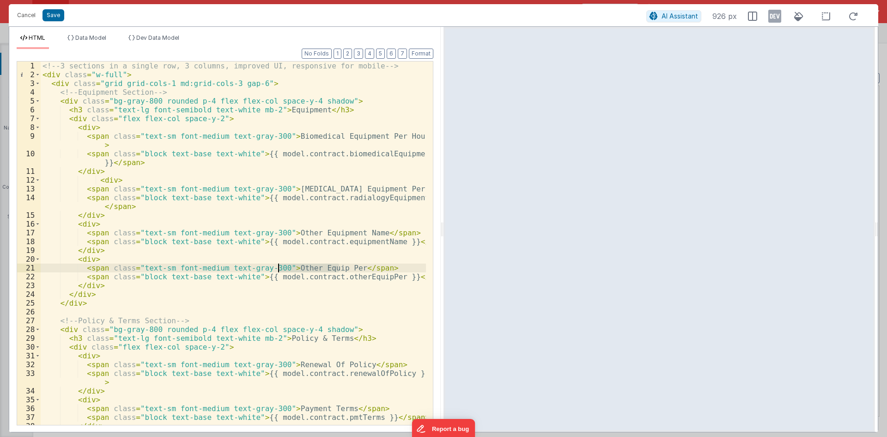
drag, startPoint x: 339, startPoint y: 268, endPoint x: 279, endPoint y: 268, distance: 60.1
click at [279, 268] on div "<!-- 3 sections in a single row, 3 columns, improved UI, responsive for mobile …" at bounding box center [233, 251] width 385 height 381
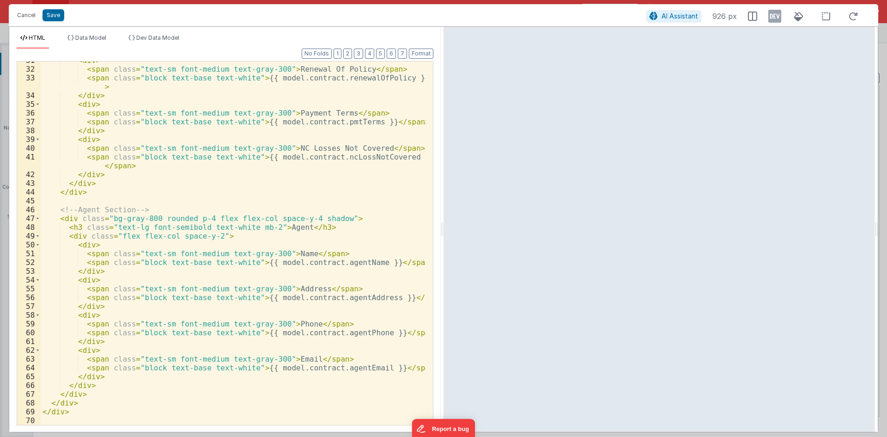
scroll to position [295, 0]
drag, startPoint x: 53, startPoint y: 16, endPoint x: 380, endPoint y: 67, distance: 331.0
click at [52, 16] on button "Save" at bounding box center [54, 15] width 22 height 12
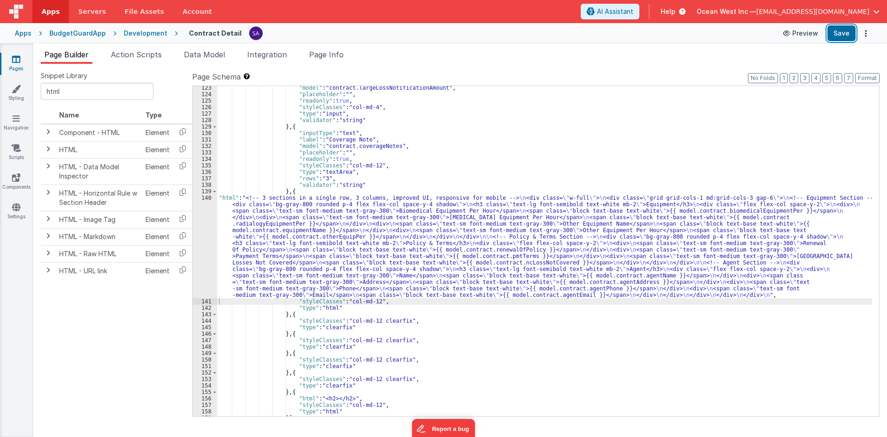
click at [852, 36] on button "Save" at bounding box center [842, 33] width 28 height 16
click at [862, 79] on button "Format" at bounding box center [867, 78] width 24 height 10
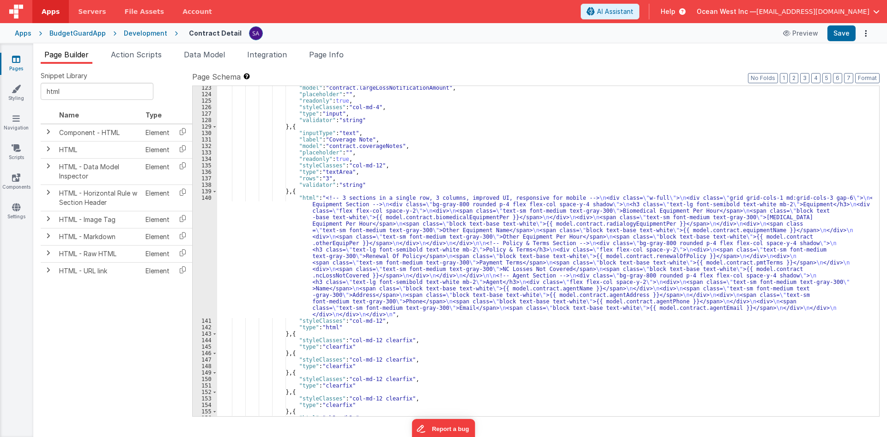
click at [833, 56] on ul "Page Builder Action Scripts Data Model Integration Page Info" at bounding box center [460, 56] width 854 height 15
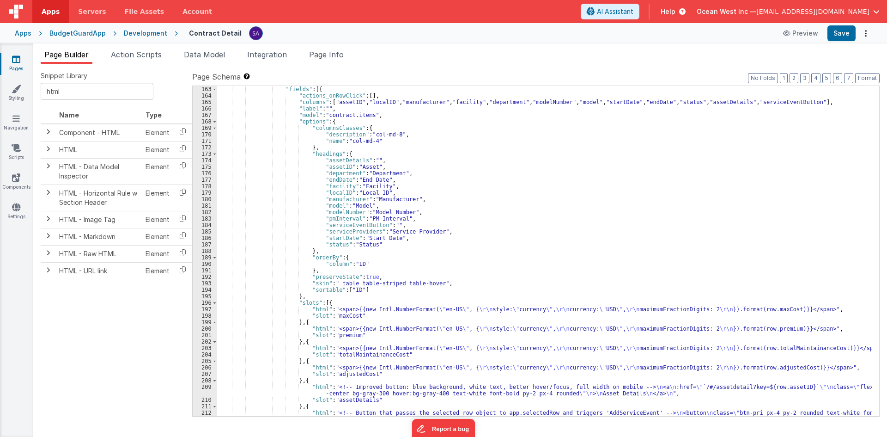
scroll to position [1164, 0]
click at [369, 166] on div ""fields" : [{ "actions_onRowClick" : [ ] , "columns" : [ "assetID" , "localID" …" at bounding box center [544, 264] width 655 height 356
click at [843, 35] on button "Save" at bounding box center [842, 33] width 28 height 16
click at [534, 195] on div ""fields" : [{ "actions_onRowClick" : [ ] , "columns" : [ "assetID" , "localID" …" at bounding box center [544, 264] width 655 height 356
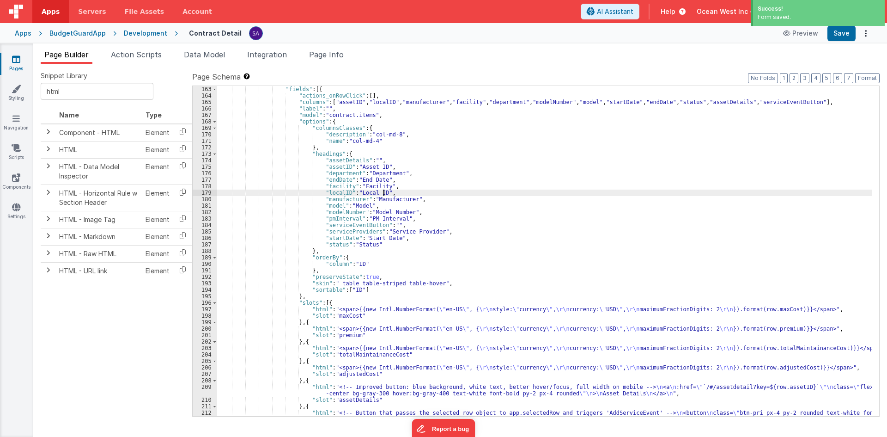
click at [342, 227] on div ""fields" : [{ "actions_onRowClick" : [ ] , "columns" : [ "assetID" , "localID" …" at bounding box center [544, 264] width 655 height 356
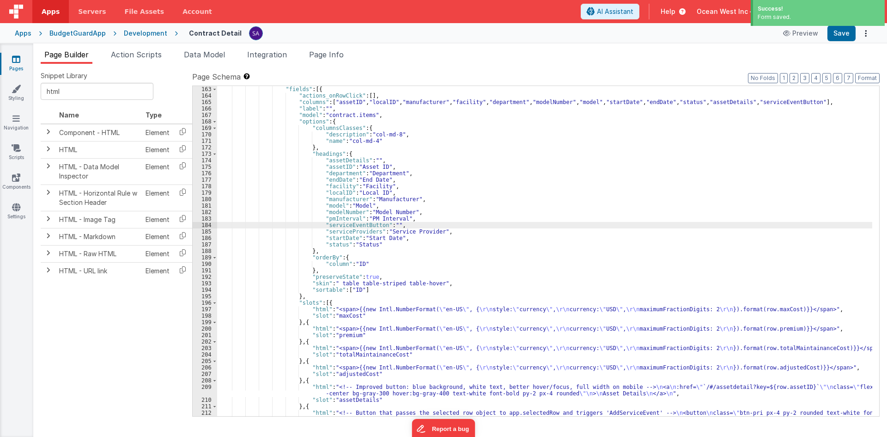
scroll to position [1137, 0]
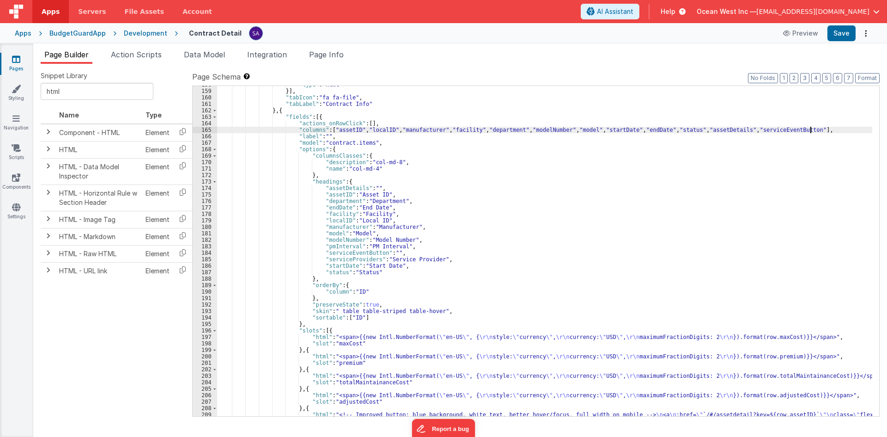
click at [810, 131] on div ""type" : "html" }] , "tabIcon" : "fa fa-file" , "tabLabel" : "Contract Info" } …" at bounding box center [544, 255] width 655 height 349
click at [838, 133] on div ""type" : "html" }] , "tabIcon" : "fa fa-file" , "tabLabel" : "Contract Info" } …" at bounding box center [544, 255] width 655 height 349
click at [416, 264] on div ""type" : "html" }] , "tabIcon" : "fa fa-file" , "tabLabel" : "Contract Info" } …" at bounding box center [544, 255] width 655 height 349
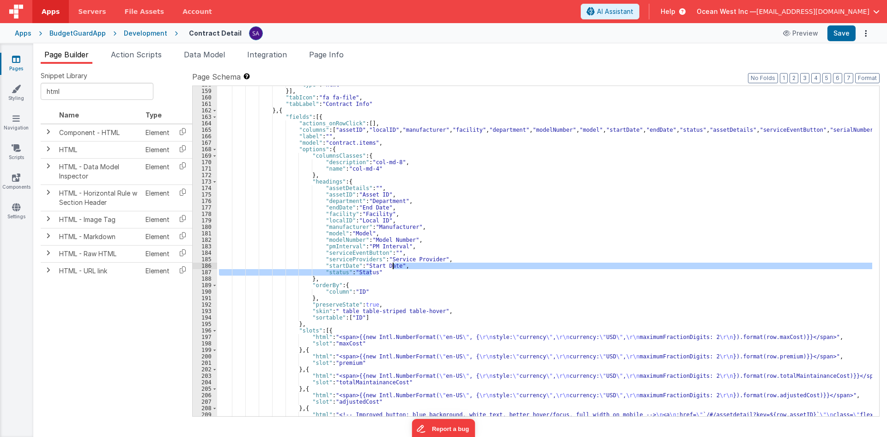
drag, startPoint x: 380, startPoint y: 273, endPoint x: 394, endPoint y: 267, distance: 15.7
click at [394, 267] on div ""type" : "html" }] , "tabIcon" : "fa fa-file" , "tabLabel" : "Contract Info" } …" at bounding box center [544, 255] width 655 height 349
click at [393, 268] on div ""type" : "html" }] , "tabIcon" : "fa fa-file" , "tabLabel" : "Contract Info" } …" at bounding box center [544, 251] width 655 height 330
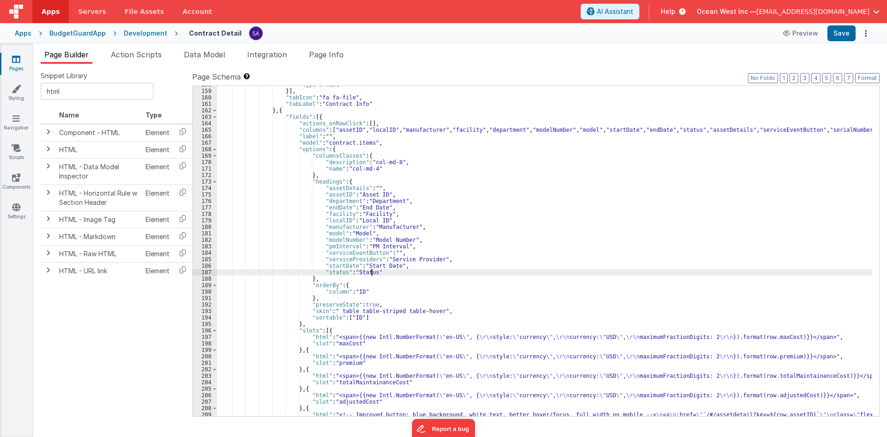
click at [390, 272] on div ""type" : "html" }] , "tabIcon" : "fa fa-file" , "tabLabel" : "Contract Info" } …" at bounding box center [544, 255] width 655 height 349
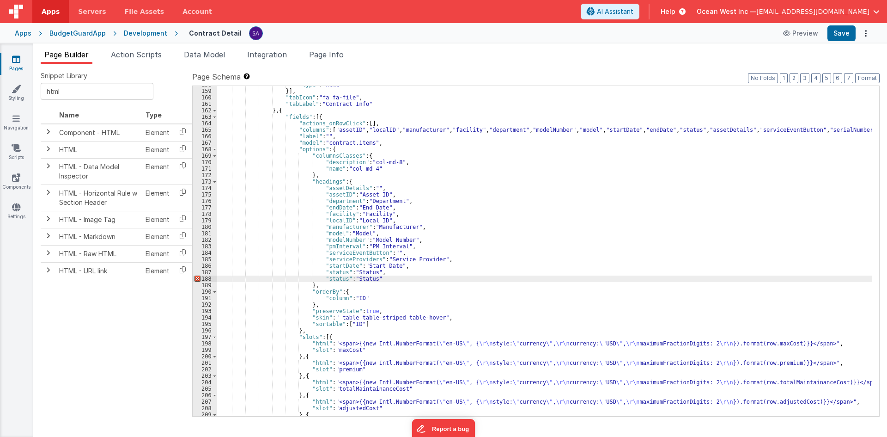
click at [834, 129] on div ""type" : "html" }] , "tabIcon" : "fa fa-file" , "tabLabel" : "Contract Info" } …" at bounding box center [544, 252] width 655 height 343
click at [333, 280] on div ""type" : "html" }] , "tabIcon" : "fa fa-file" , "tabLabel" : "Contract Info" } …" at bounding box center [544, 252] width 655 height 343
paste textarea
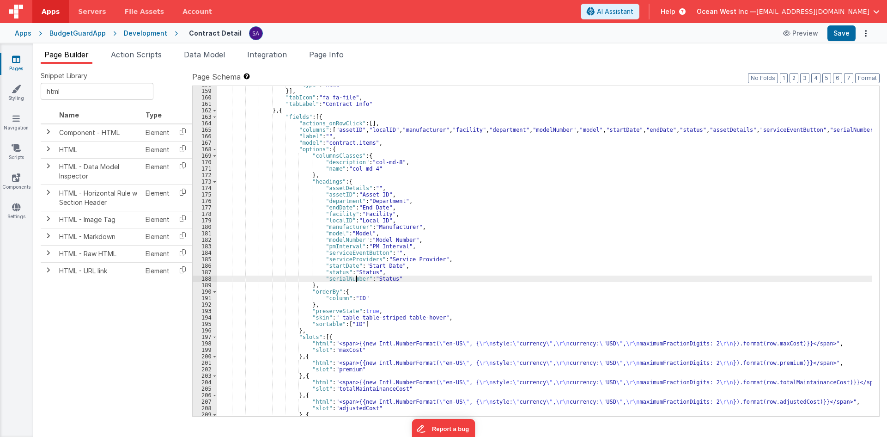
click at [370, 278] on div ""type" : "html" }] , "tabIcon" : "fa fa-file" , "tabLabel" : "Contract Info" } …" at bounding box center [544, 252] width 655 height 343
click at [834, 36] on button "Save" at bounding box center [842, 33] width 28 height 16
drag, startPoint x: 859, startPoint y: 130, endPoint x: 811, endPoint y: 130, distance: 48.5
click at [811, 130] on div ""type" : "html" }] , "tabIcon" : "fa fa-file" , "tabLabel" : "Contract Info" } …" at bounding box center [544, 252] width 655 height 343
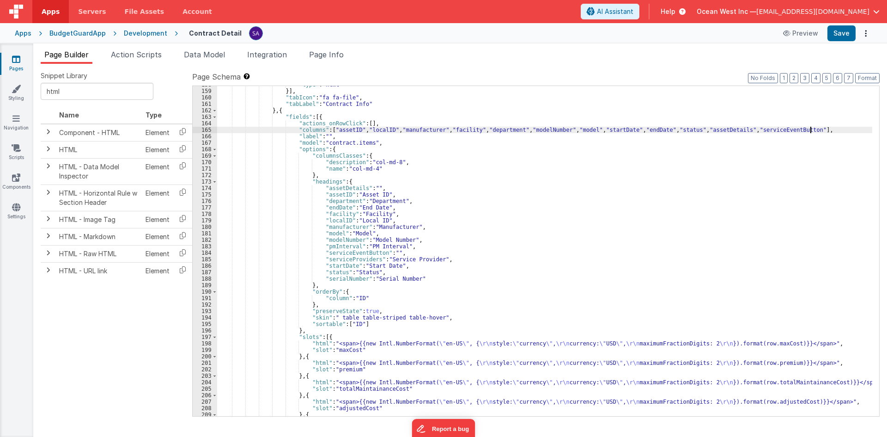
click at [394, 129] on div ""type" : "html" }] , "tabIcon" : "fa fa-file" , "tabLabel" : "Contract Info" } …" at bounding box center [544, 252] width 655 height 343
click at [396, 132] on div ""type" : "html" }] , "tabIcon" : "fa fa-file" , "tabLabel" : "Contract Info" } …" at bounding box center [544, 252] width 655 height 343
click at [438, 130] on div ""type" : "html" }] , "tabIcon" : "fa fa-file" , "tabLabel" : "Contract Info" } …" at bounding box center [544, 252] width 655 height 343
click at [840, 28] on button "Save" at bounding box center [842, 33] width 28 height 16
click at [76, 54] on span "Page Builder" at bounding box center [66, 54] width 44 height 9
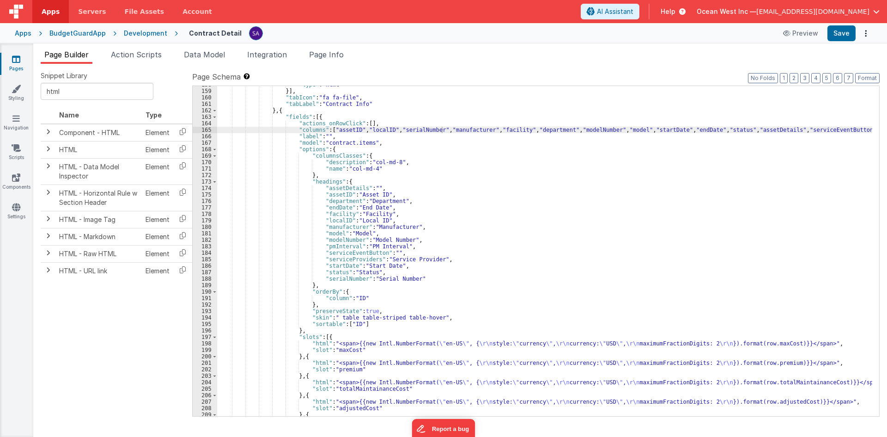
click at [93, 31] on div "BudgetGuardApp" at bounding box center [77, 33] width 56 height 9
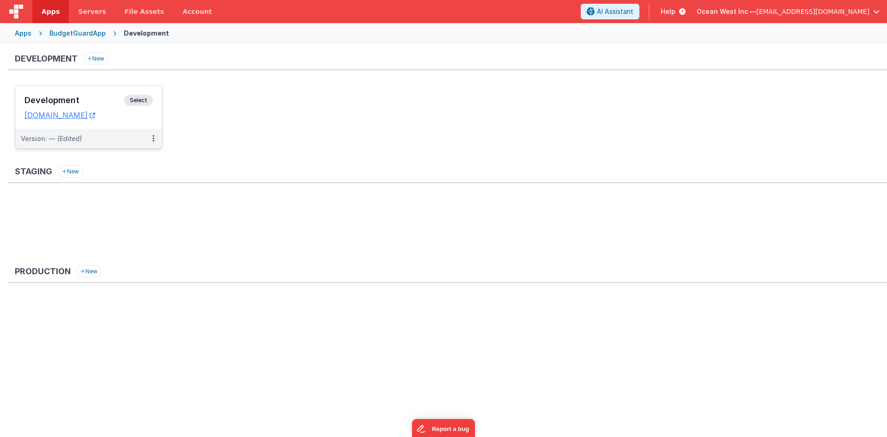
click at [85, 99] on h3 "Development" at bounding box center [74, 100] width 100 height 9
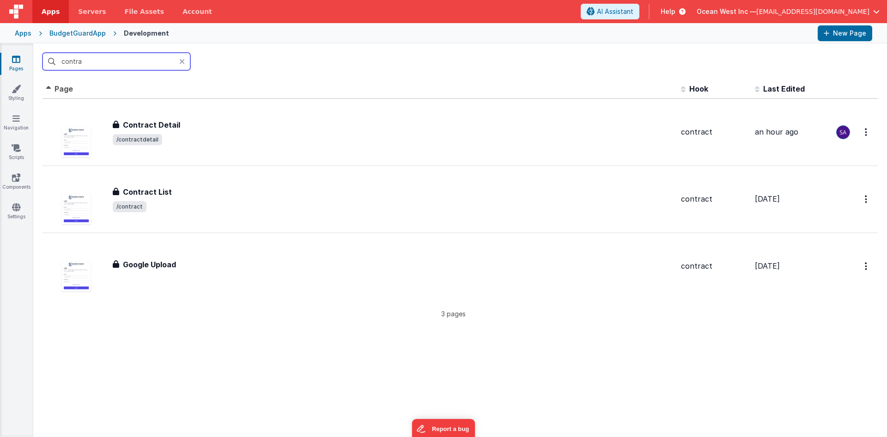
drag, startPoint x: 138, startPoint y: 64, endPoint x: 144, endPoint y: 62, distance: 6.6
click at [138, 64] on input "contra" at bounding box center [117, 62] width 148 height 18
drag, startPoint x: 124, startPoint y: 64, endPoint x: 49, endPoint y: 72, distance: 75.2
click at [49, 72] on div "contra" at bounding box center [460, 61] width 854 height 36
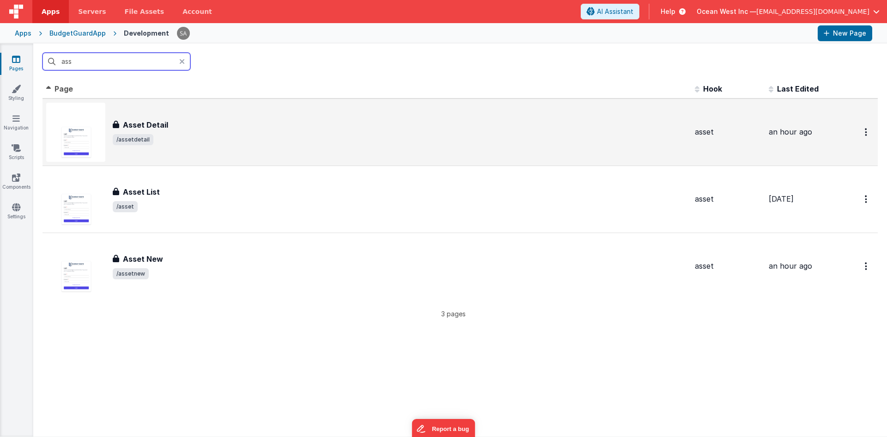
type input "ass"
click at [158, 143] on span "/assetdetail" at bounding box center [400, 139] width 575 height 11
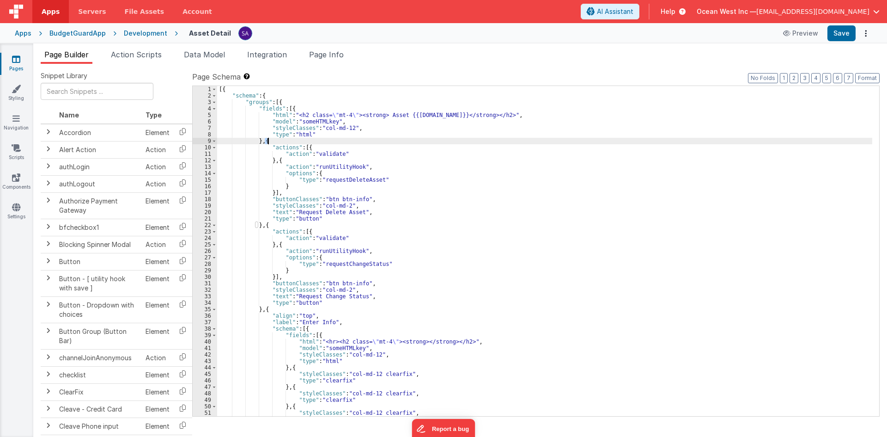
drag, startPoint x: 264, startPoint y: 141, endPoint x: 273, endPoint y: 153, distance: 14.5
click at [272, 144] on div "[{ "schema" : { "groups" : [{ "fields" : [{ "html" : "<h2 class= \" mt-4 \" ><s…" at bounding box center [544, 257] width 655 height 343
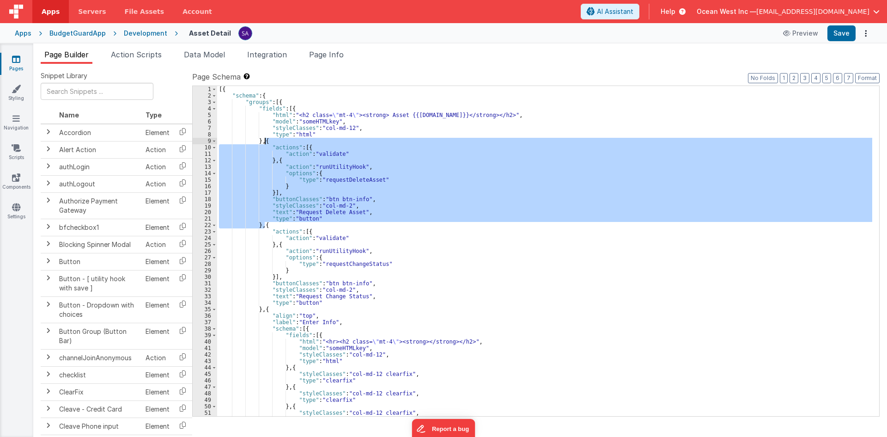
drag, startPoint x: 264, startPoint y: 224, endPoint x: 266, endPoint y: 139, distance: 85.0
click at [266, 139] on div "[{ "schema" : { "groups" : [{ "fields" : [{ "html" : "<h2 class= \" mt-4 \" ><s…" at bounding box center [544, 257] width 655 height 343
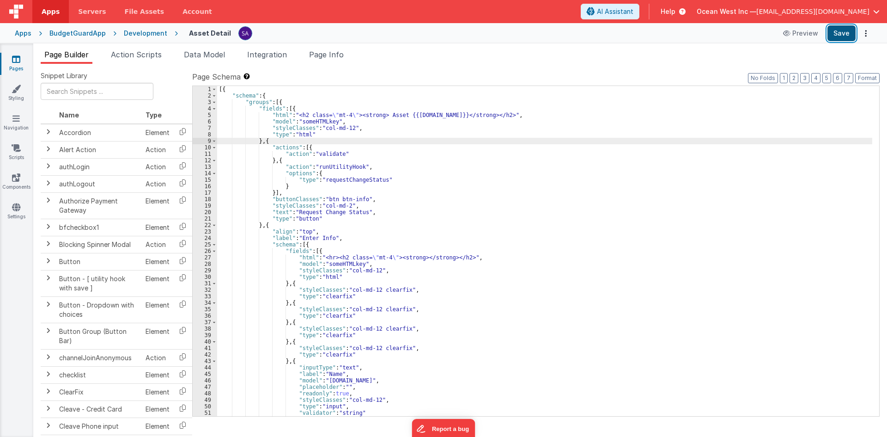
click at [833, 33] on button "Save" at bounding box center [842, 33] width 28 height 16
drag, startPoint x: 264, startPoint y: 141, endPoint x: 271, endPoint y: 146, distance: 9.0
click at [271, 141] on div "[{ "schema" : { "groups" : [{ "fields" : [{ "html" : "<h2 class= \" mt-4 \" ><s…" at bounding box center [544, 257] width 655 height 343
click at [271, 218] on div "[{ "schema" : { "groups" : [{ "fields" : [{ "html" : "<h2 class= \" mt-4 \" ><s…" at bounding box center [544, 257] width 655 height 343
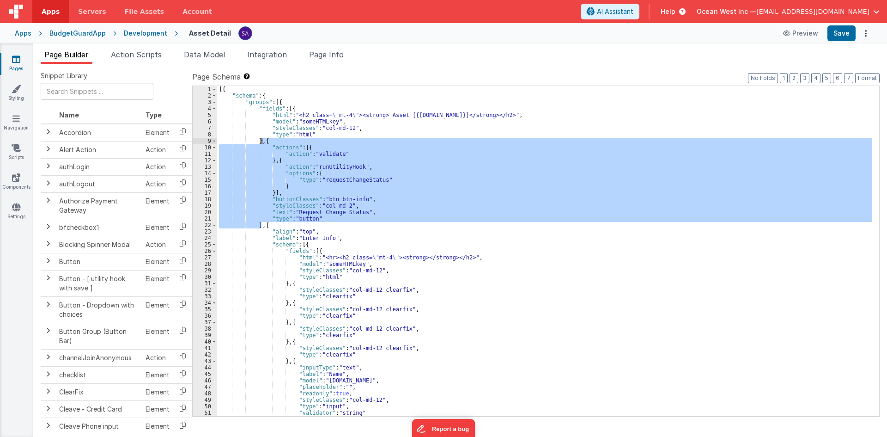
drag, startPoint x: 263, startPoint y: 225, endPoint x: 262, endPoint y: 142, distance: 82.2
click at [262, 142] on div "[{ "schema" : { "groups" : [{ "fields" : [{ "html" : "<h2 class= \" mt-4 \" ><s…" at bounding box center [544, 257] width 655 height 343
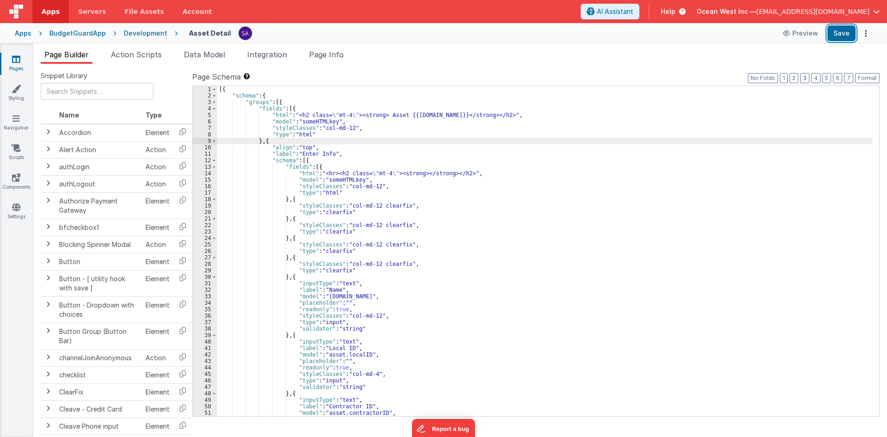
drag, startPoint x: 851, startPoint y: 34, endPoint x: 824, endPoint y: 12, distance: 34.1
click at [850, 34] on button "Save" at bounding box center [842, 33] width 28 height 16
